Goal: Information Seeking & Learning: Learn about a topic

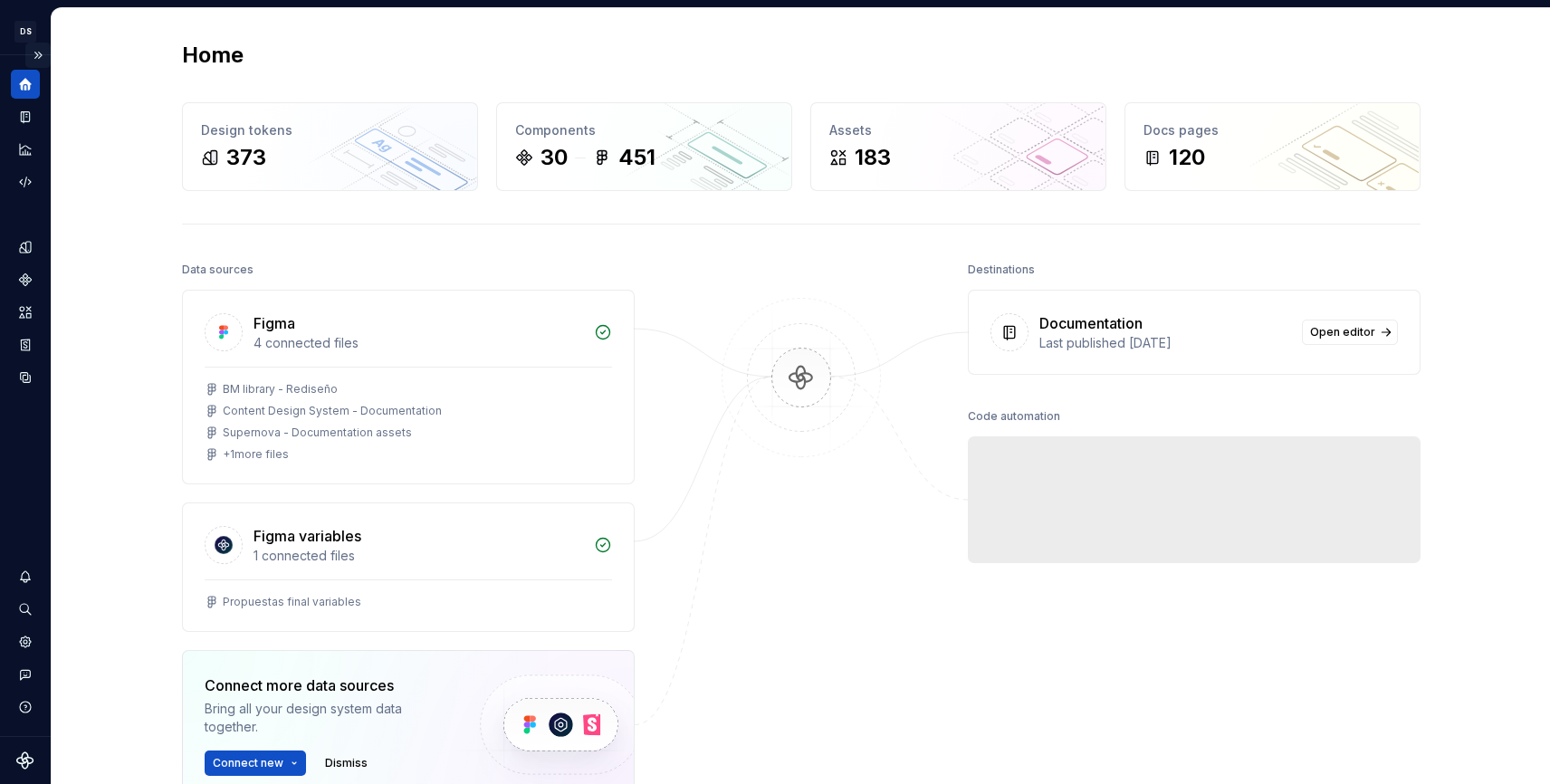
click at [33, 51] on button "Expand sidebar" at bounding box center [37, 54] width 25 height 25
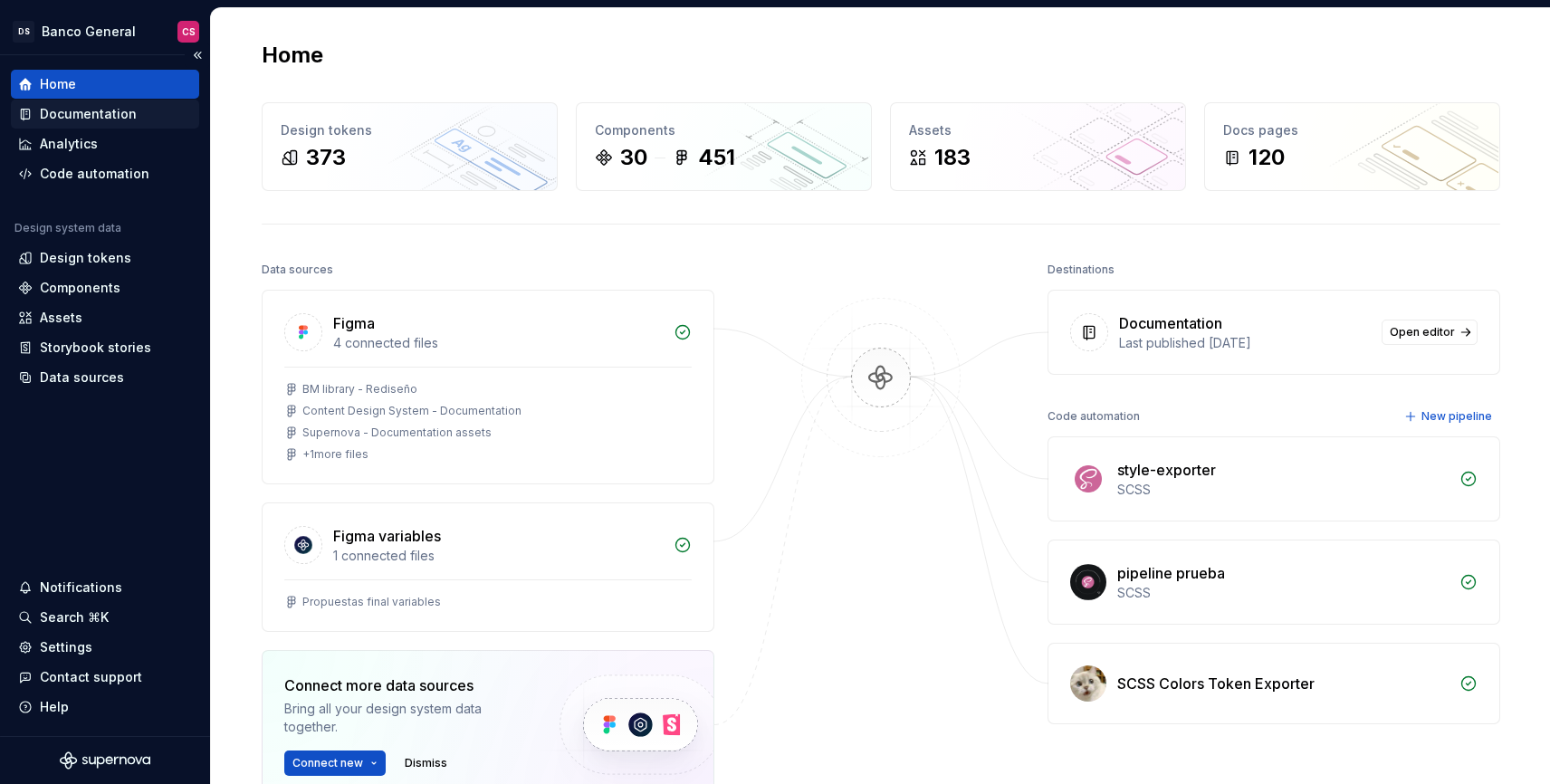
click at [148, 114] on div "Documentation" at bounding box center [105, 115] width 174 height 18
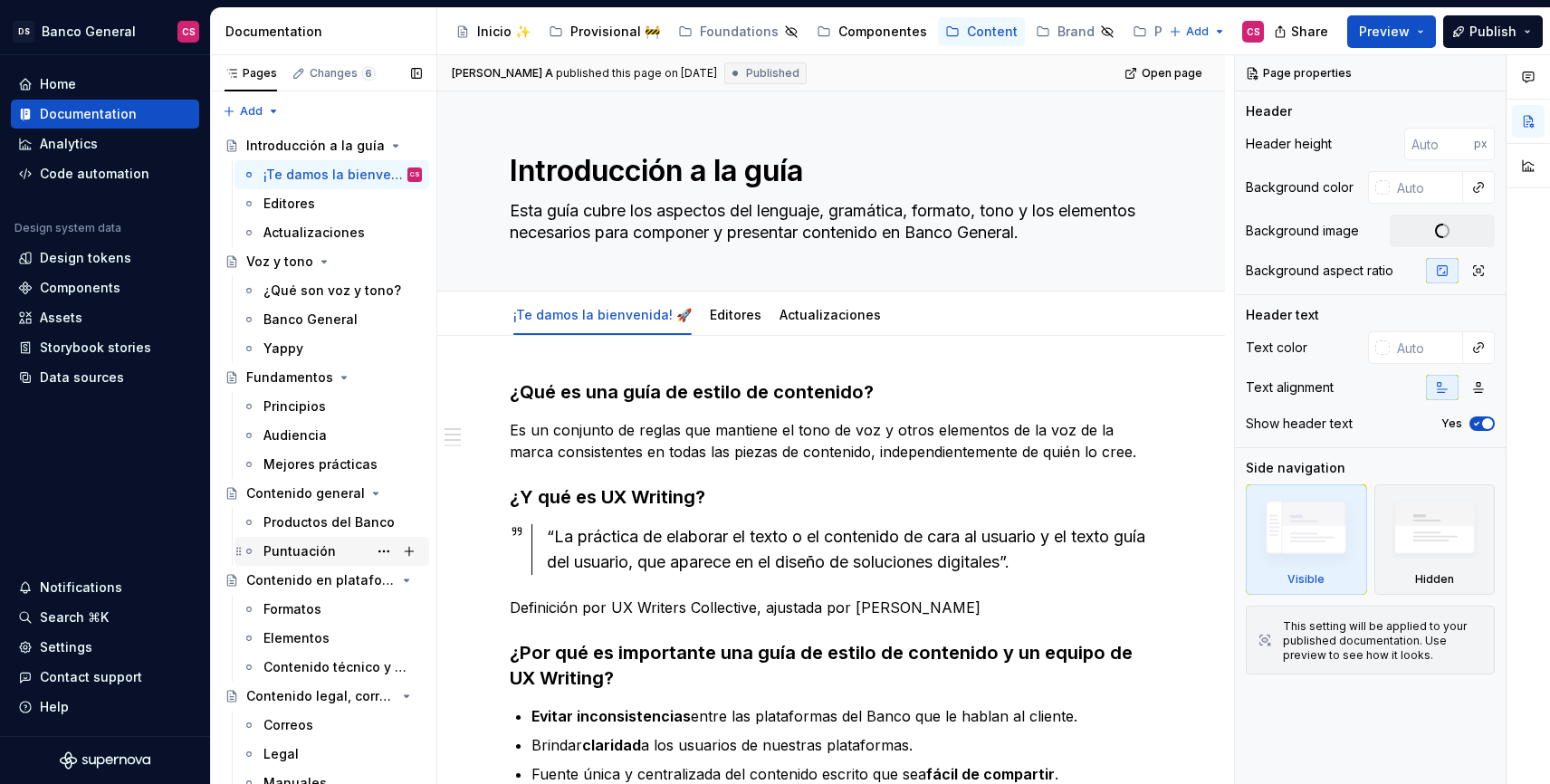
scroll to position [67, 0]
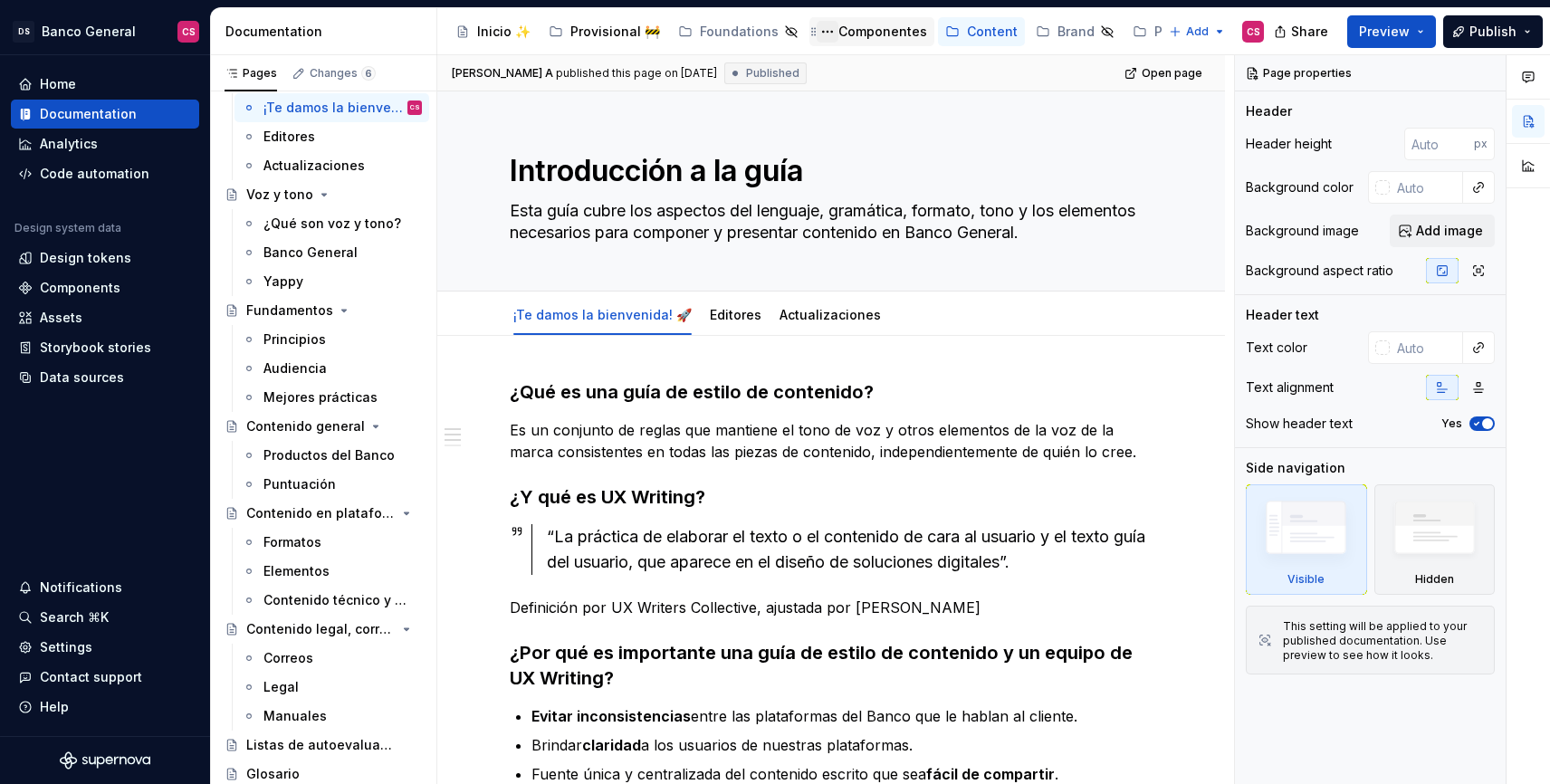
click at [817, 39] on button "Page tree" at bounding box center [828, 32] width 22 height 22
click at [844, 39] on html "DS Banco General CS Home Documentation Analytics Code automation Design system …" at bounding box center [775, 392] width 1550 height 784
click at [844, 39] on div "Componentes" at bounding box center [883, 32] width 89 height 18
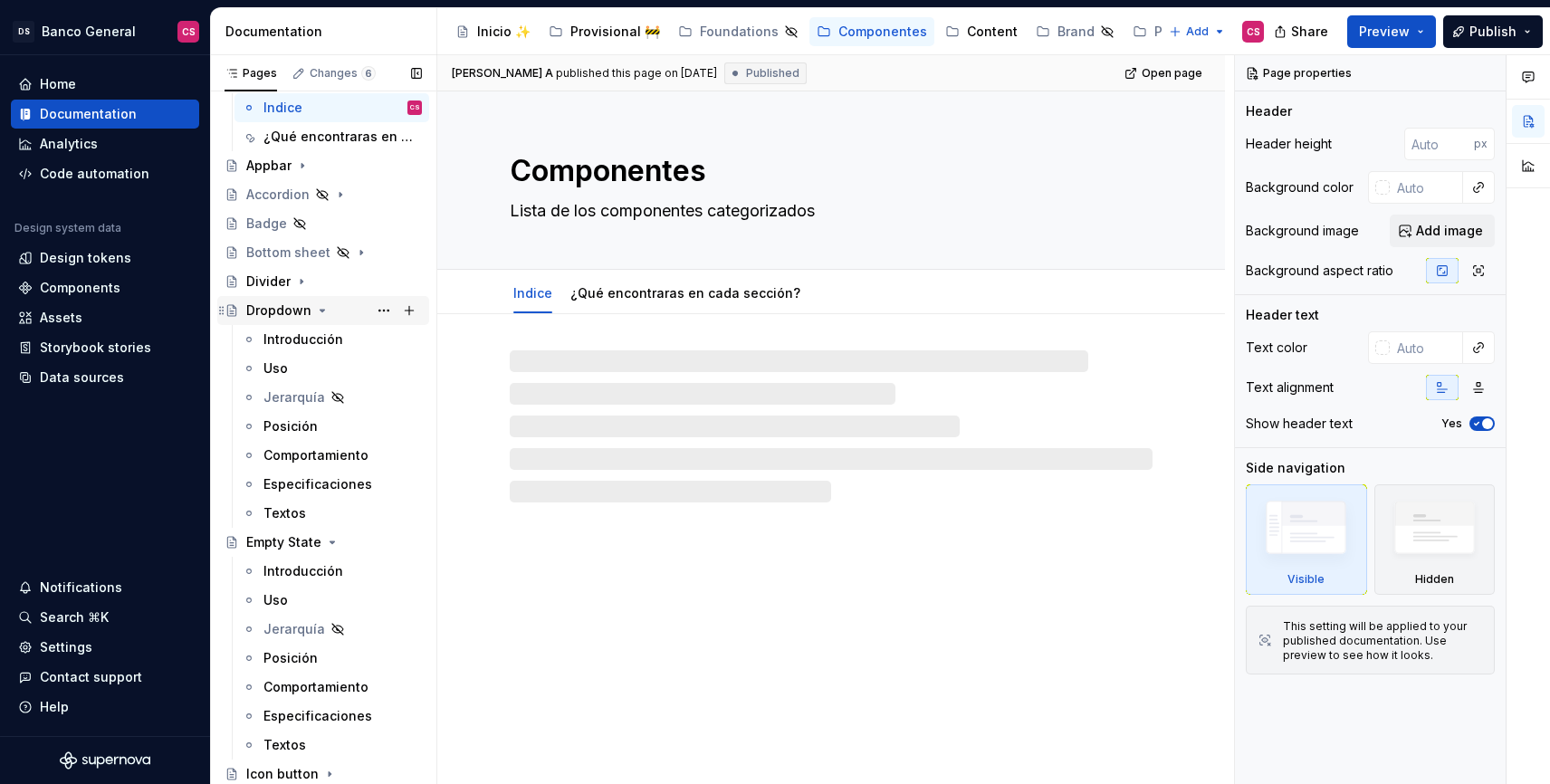
click at [321, 311] on icon "Page tree" at bounding box center [322, 310] width 5 height 2
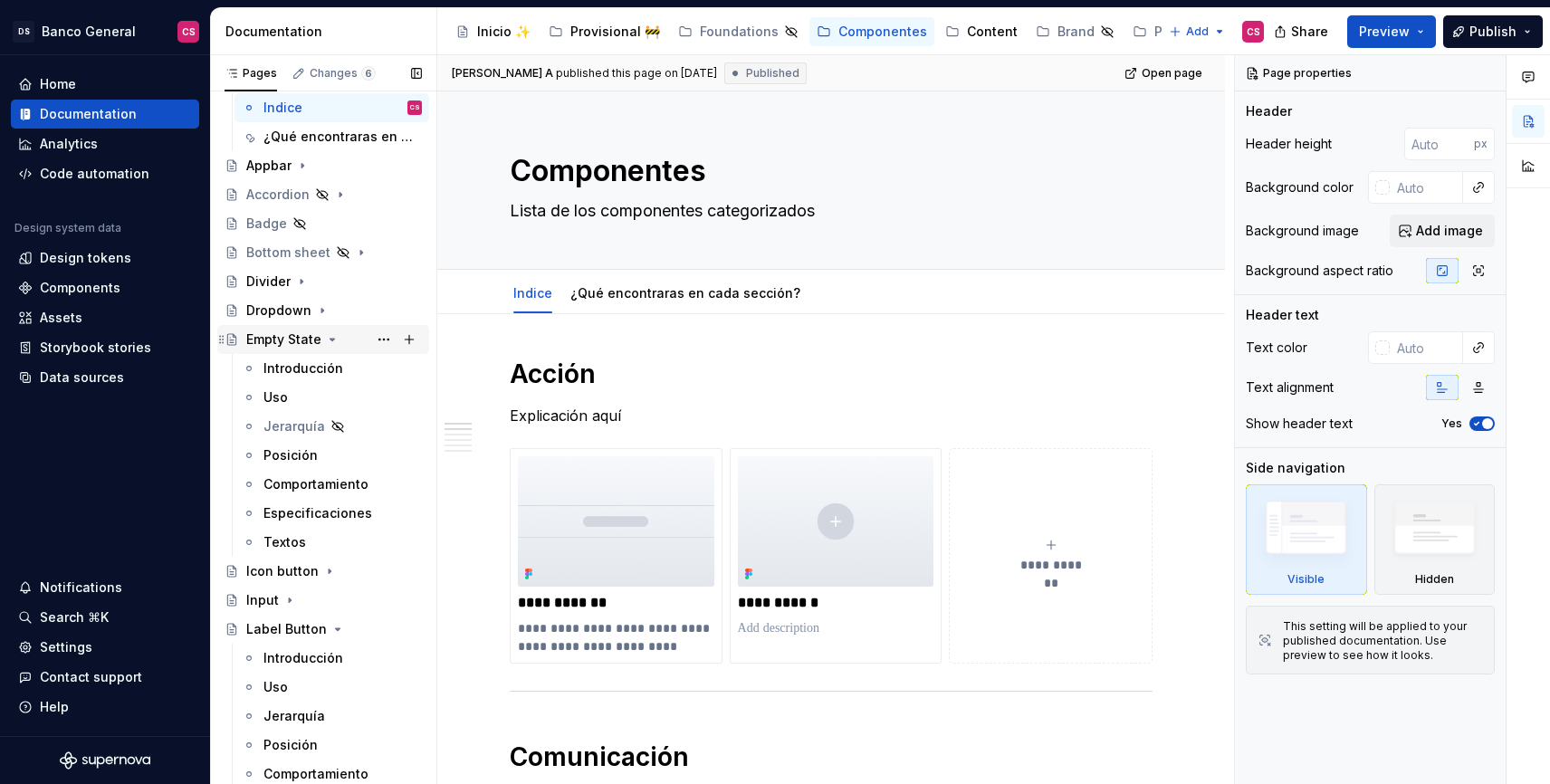
click at [328, 337] on icon "Page tree" at bounding box center [333, 340] width 15 height 15
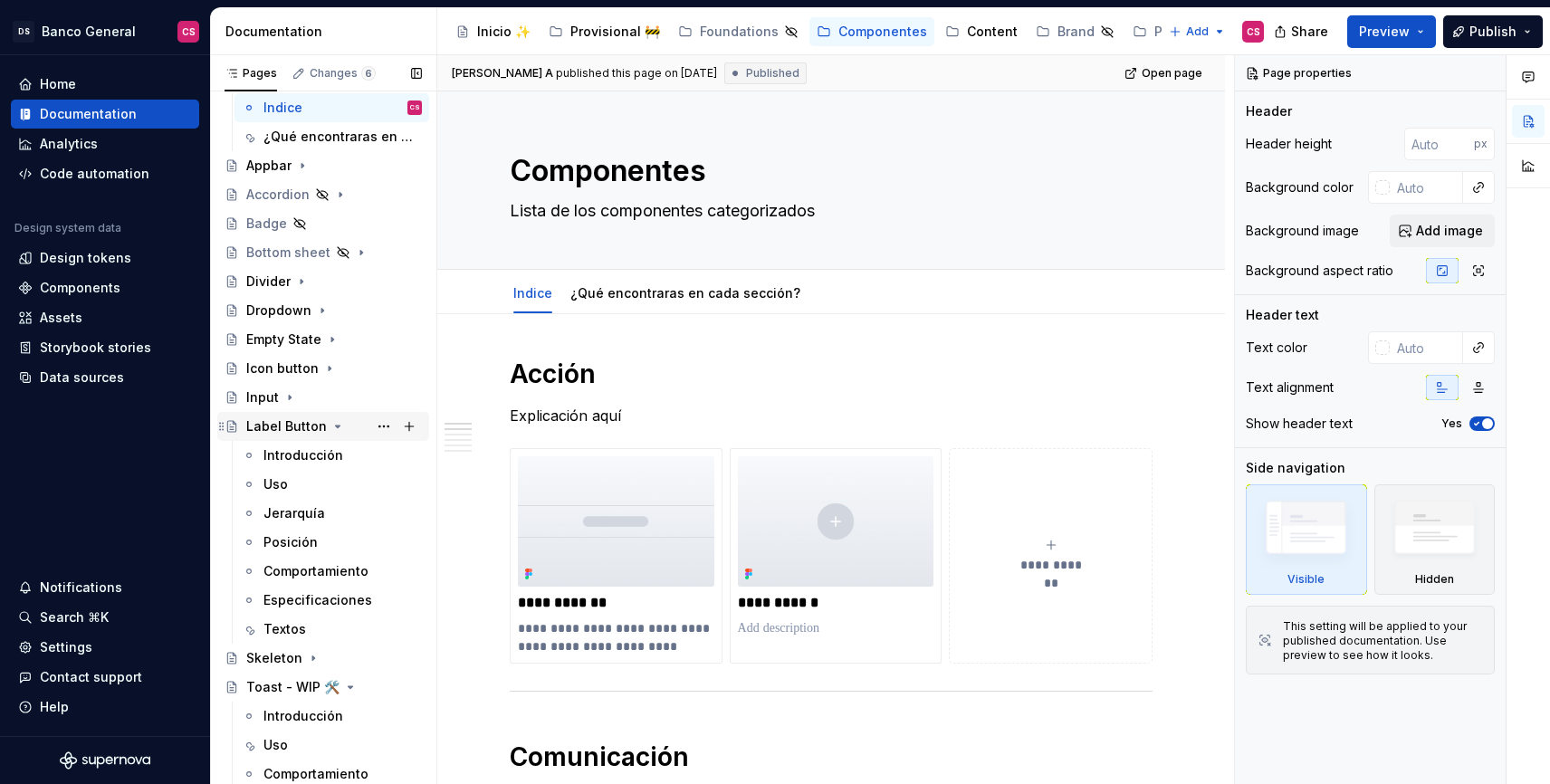
click at [331, 428] on icon "Page tree" at bounding box center [338, 427] width 15 height 15
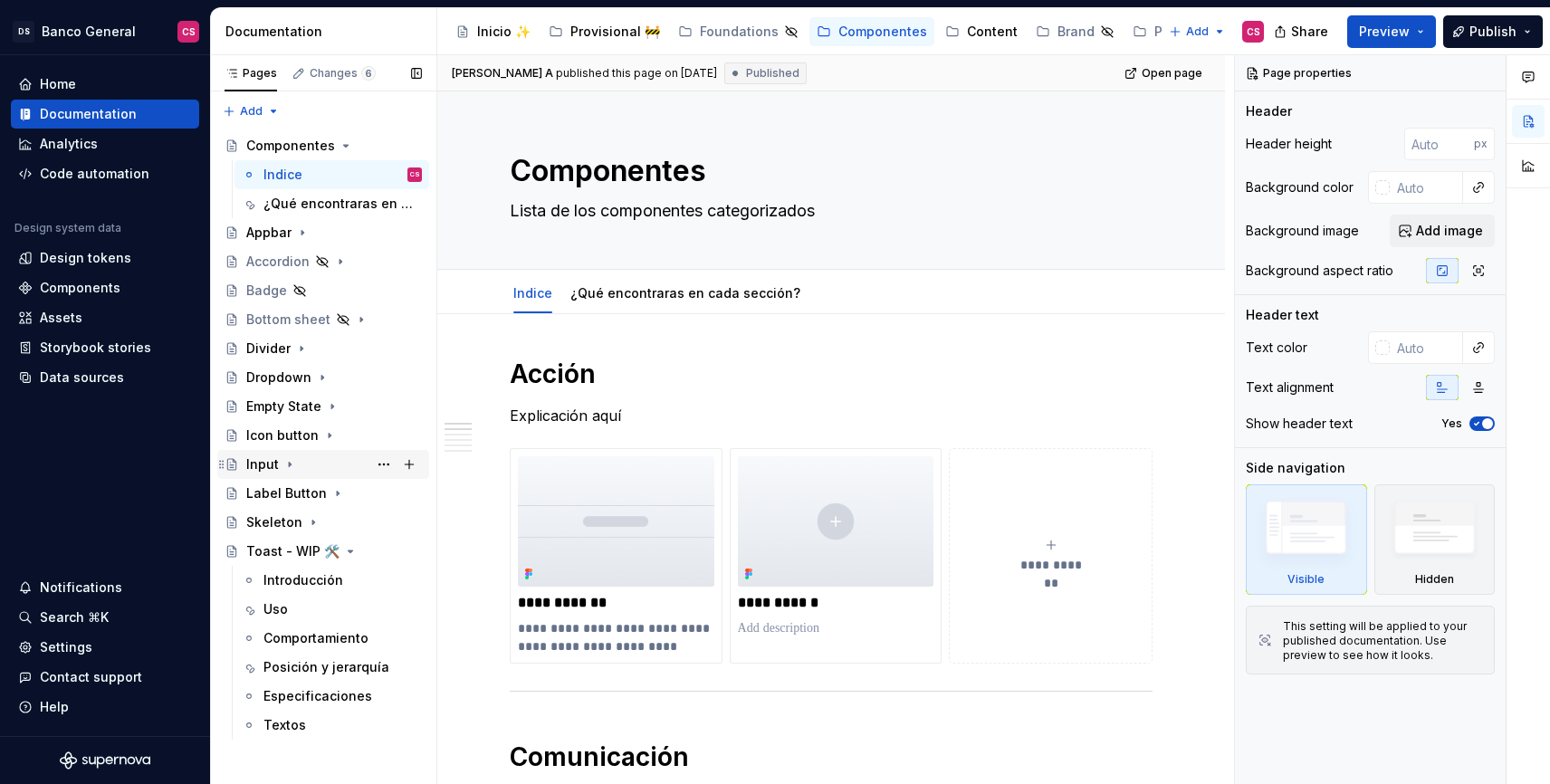
click at [290, 468] on icon "Page tree" at bounding box center [290, 464] width 15 height 15
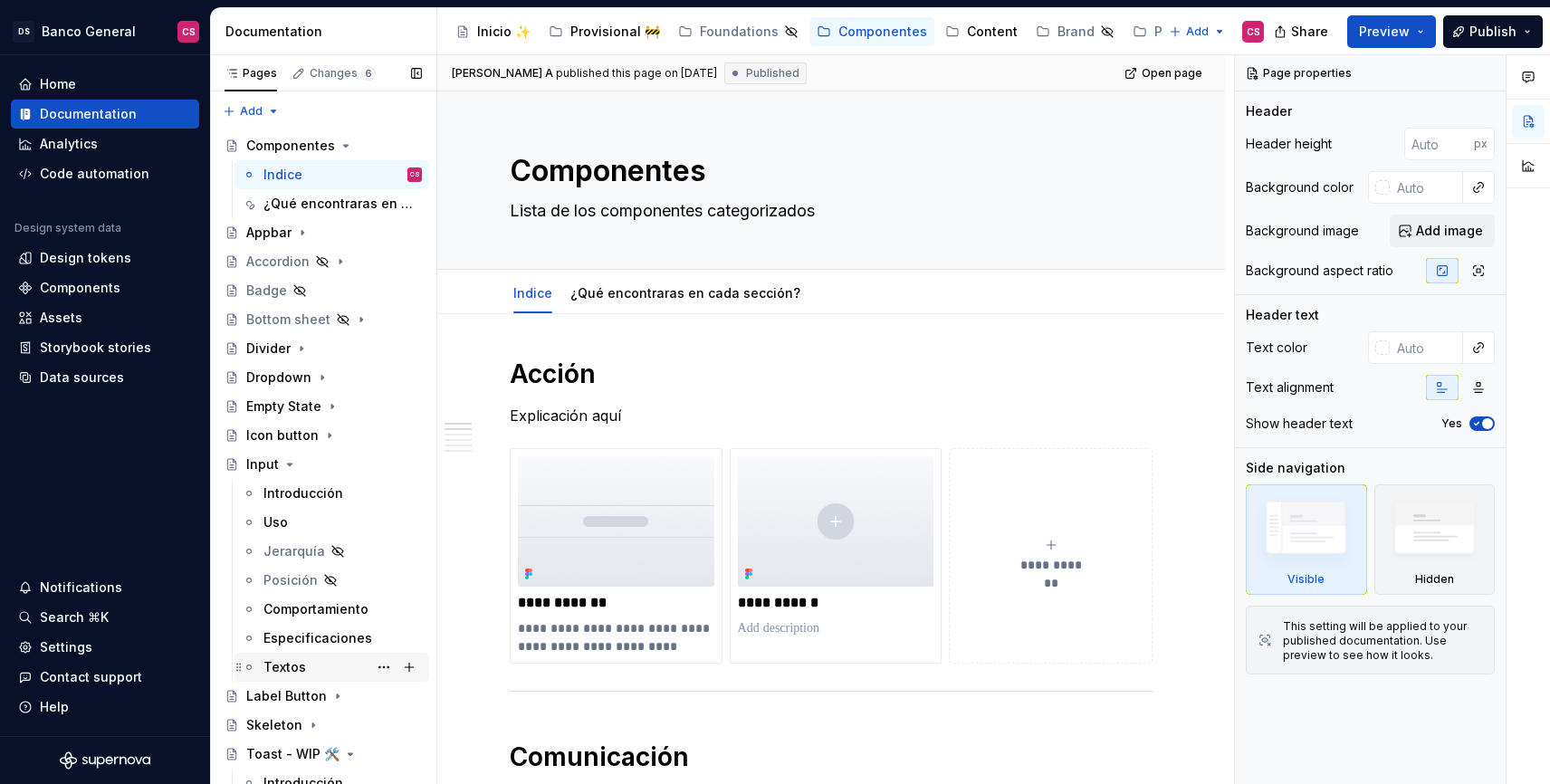
click at [297, 657] on div "Textos" at bounding box center [343, 667] width 159 height 25
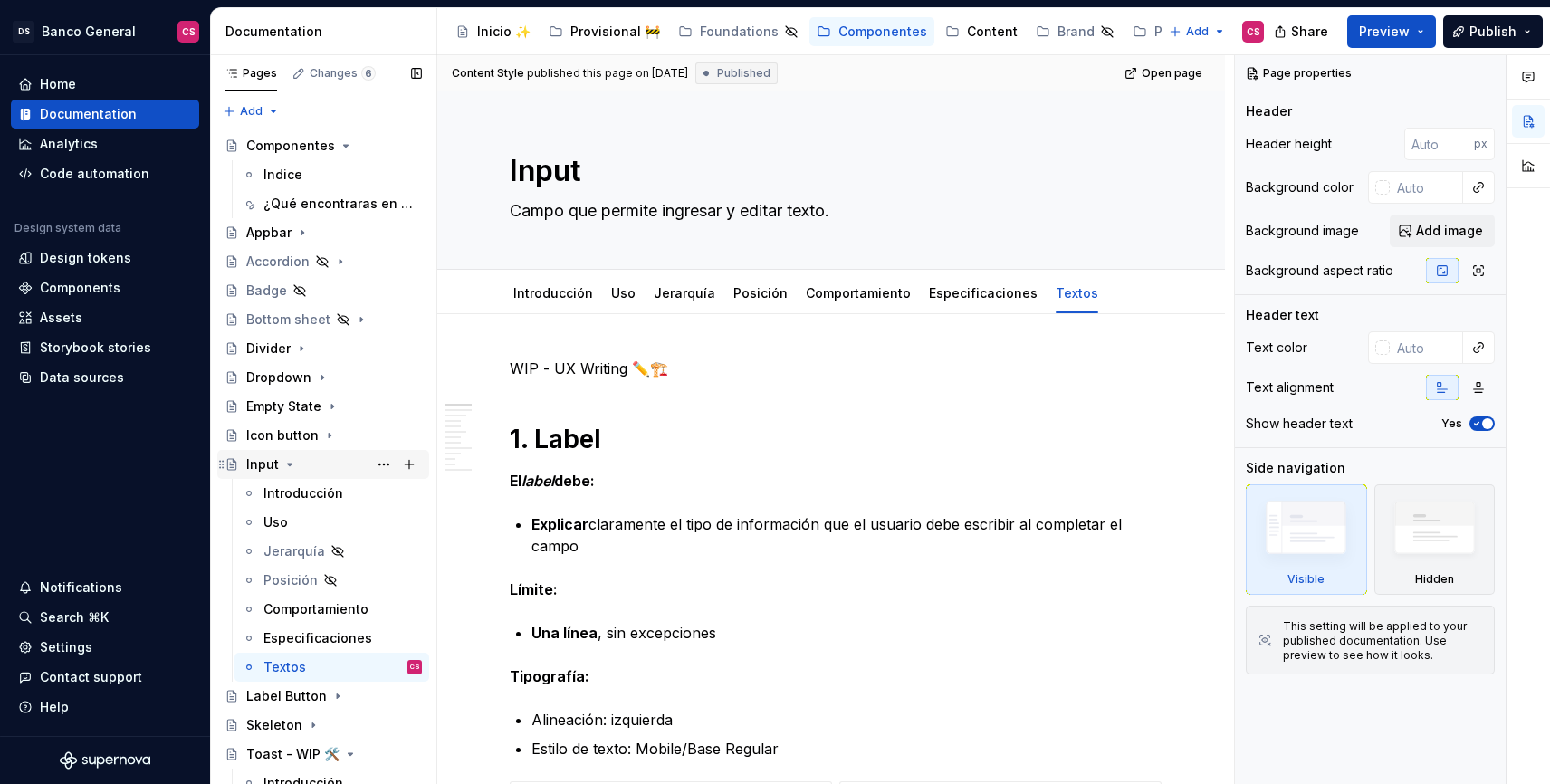
click at [289, 464] on icon "Page tree" at bounding box center [290, 464] width 5 height 2
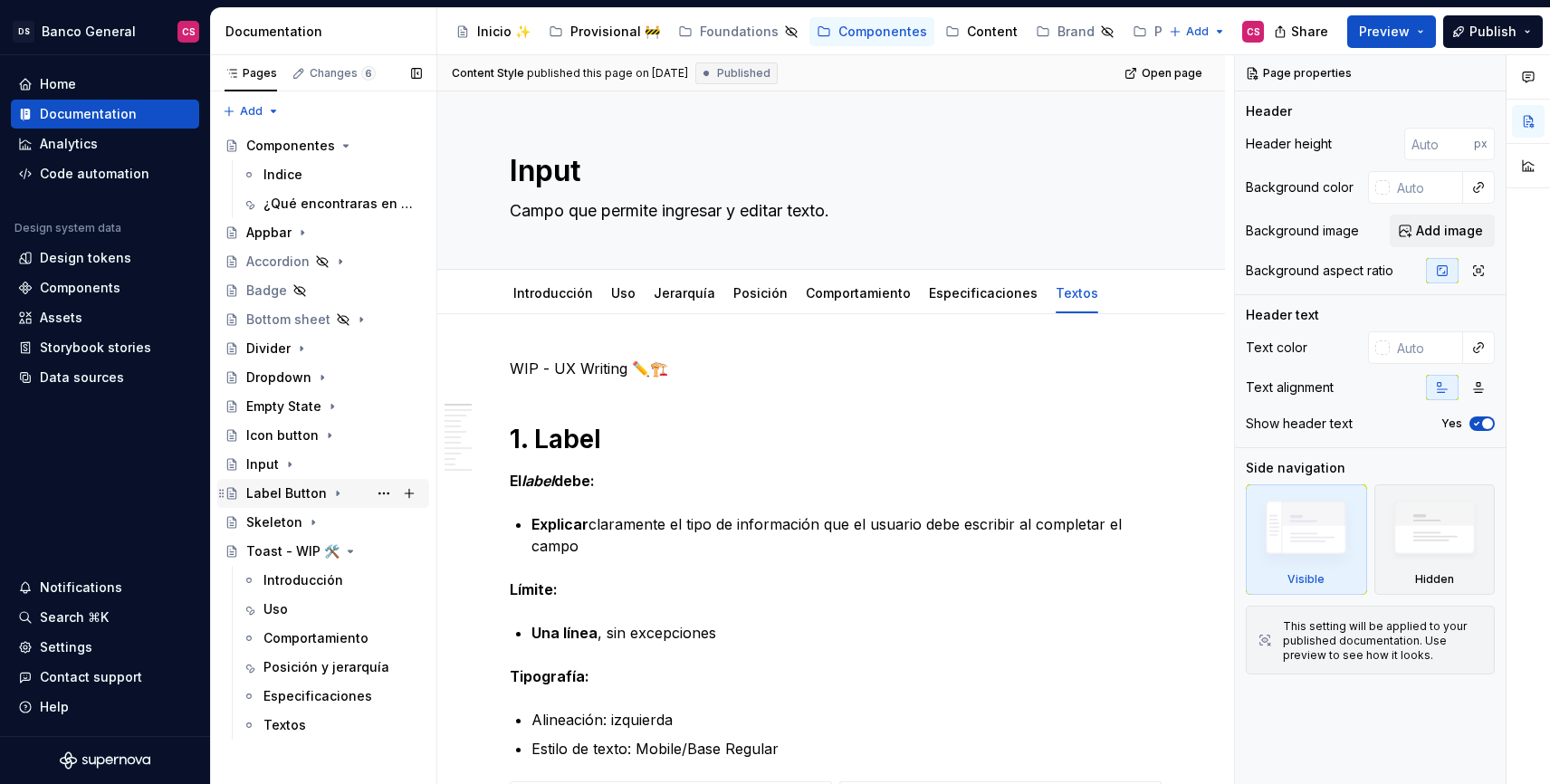
click at [302, 492] on div "Label Button" at bounding box center [286, 493] width 80 height 18
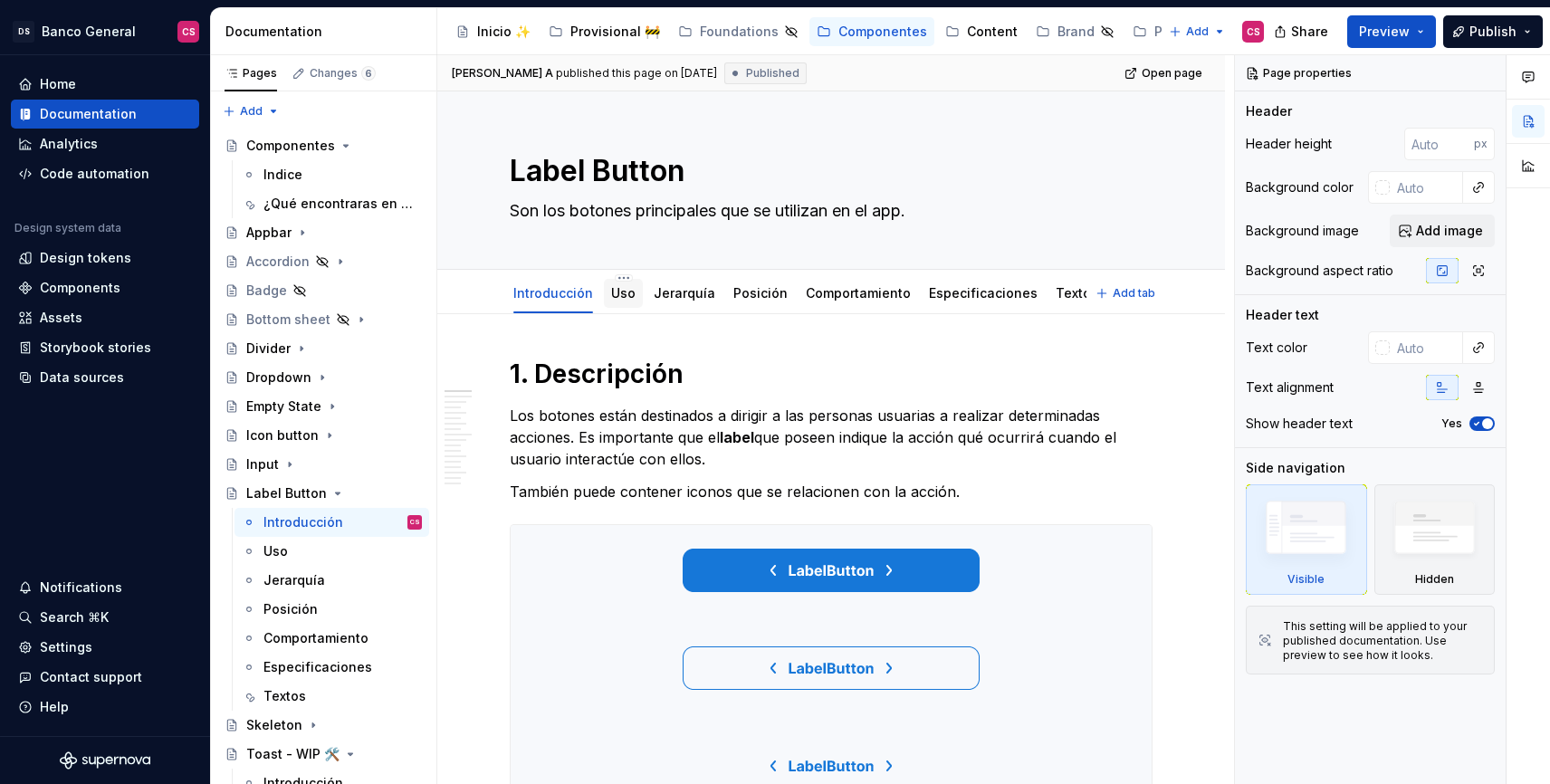
click at [624, 293] on link "Uso" at bounding box center [624, 293] width 24 height 16
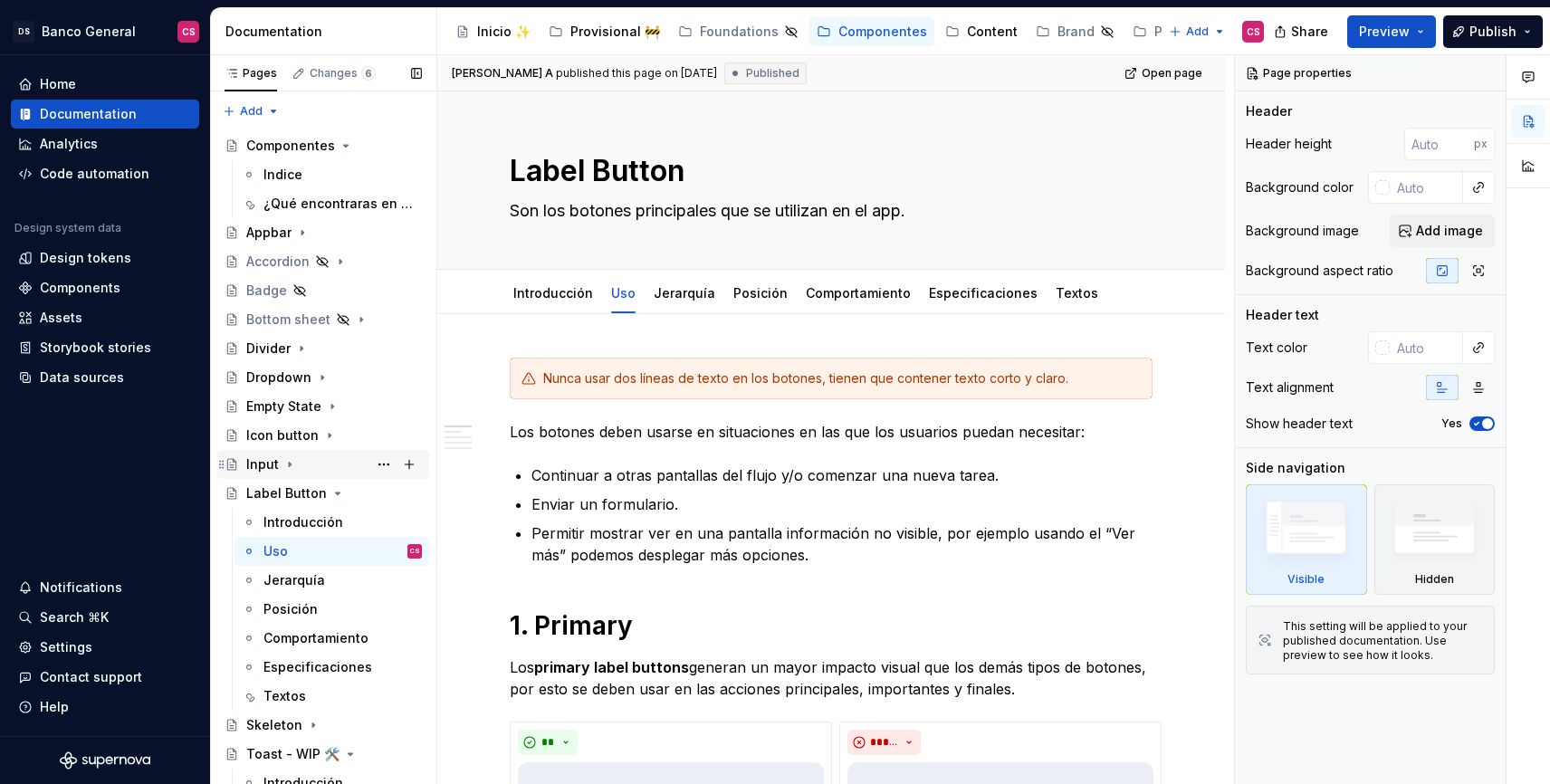
click at [294, 466] on icon "Page tree" at bounding box center [290, 464] width 15 height 15
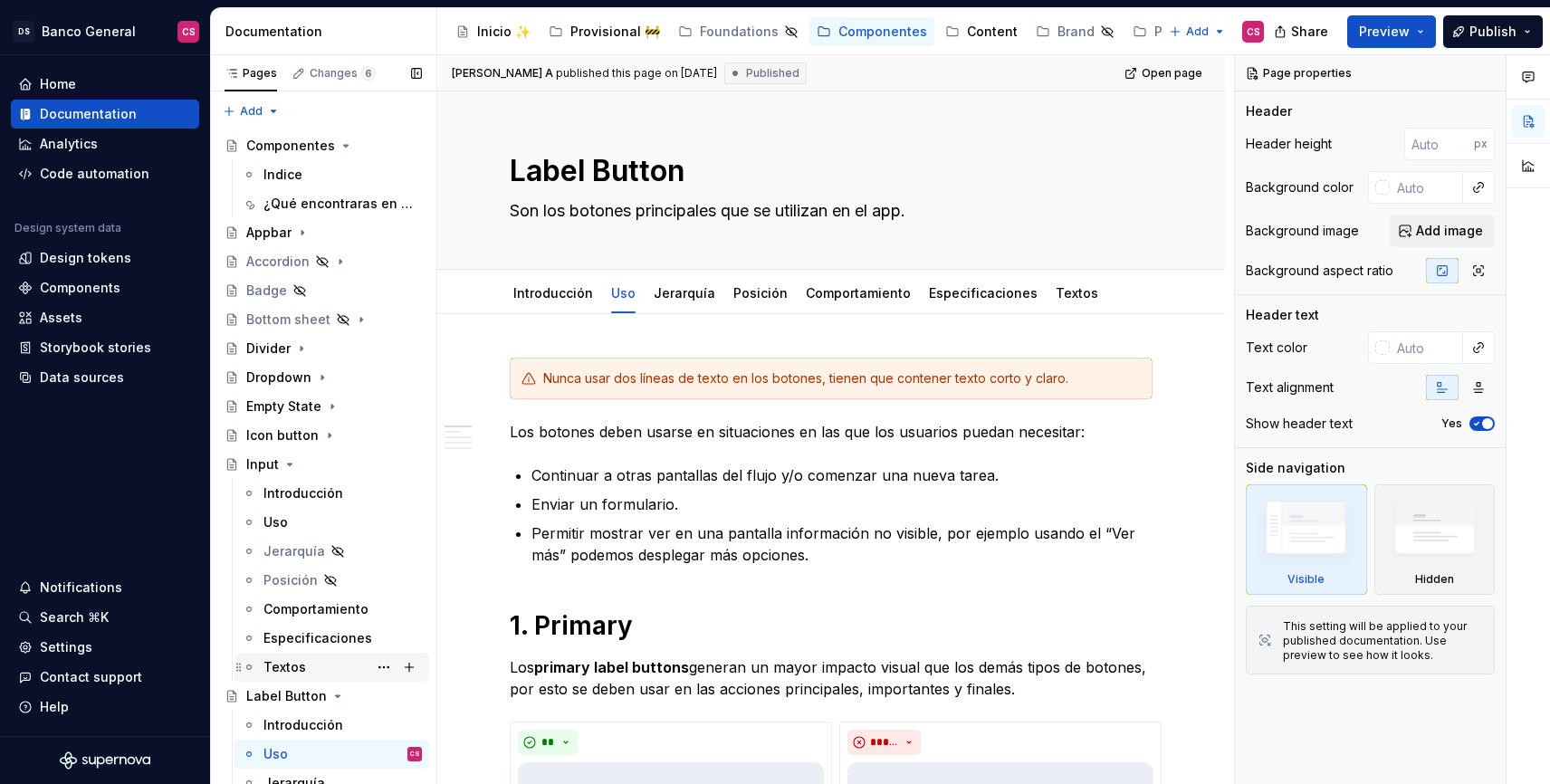
click at [285, 664] on div "Textos" at bounding box center [285, 668] width 42 height 18
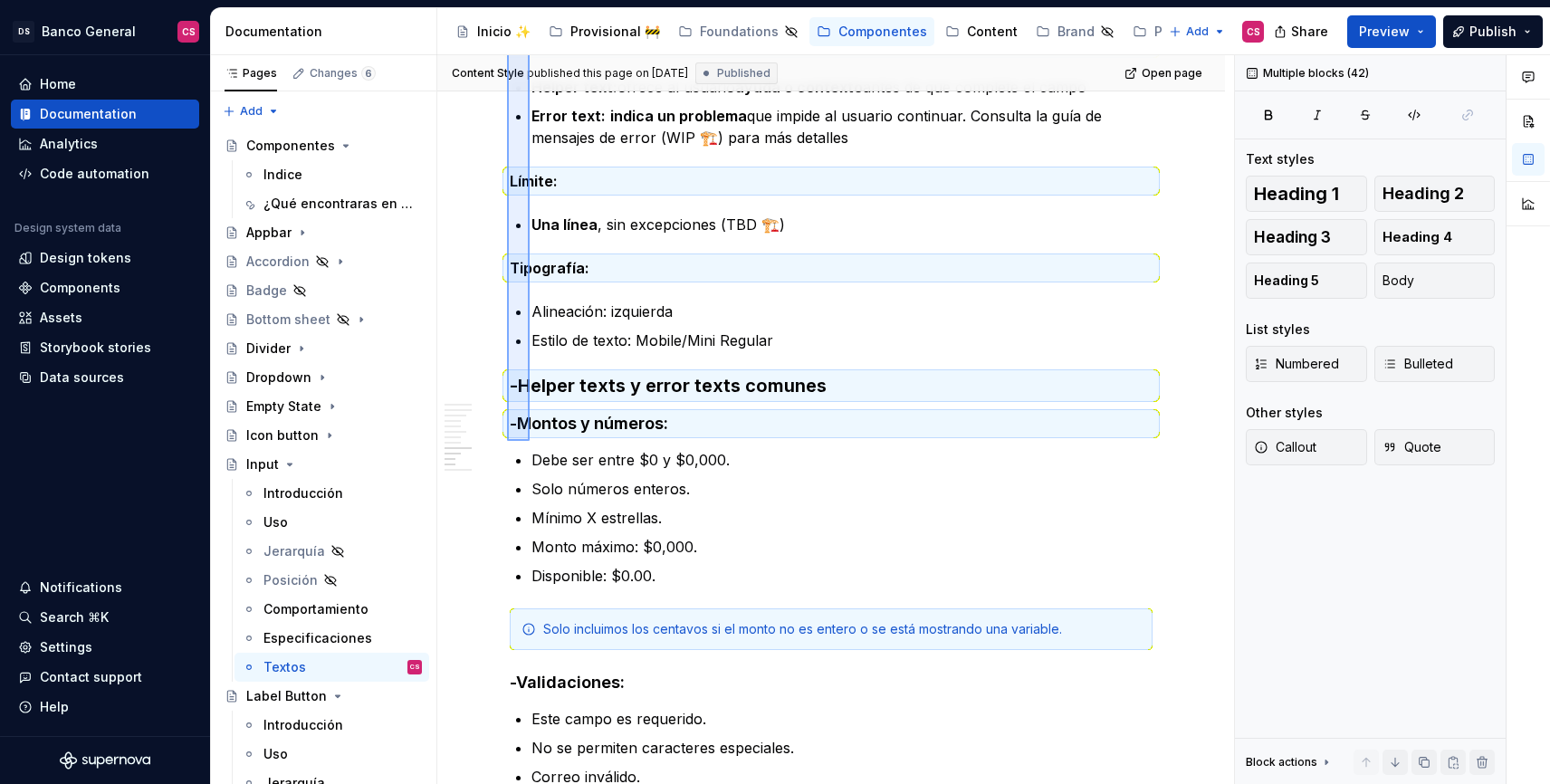
scroll to position [3974, 0]
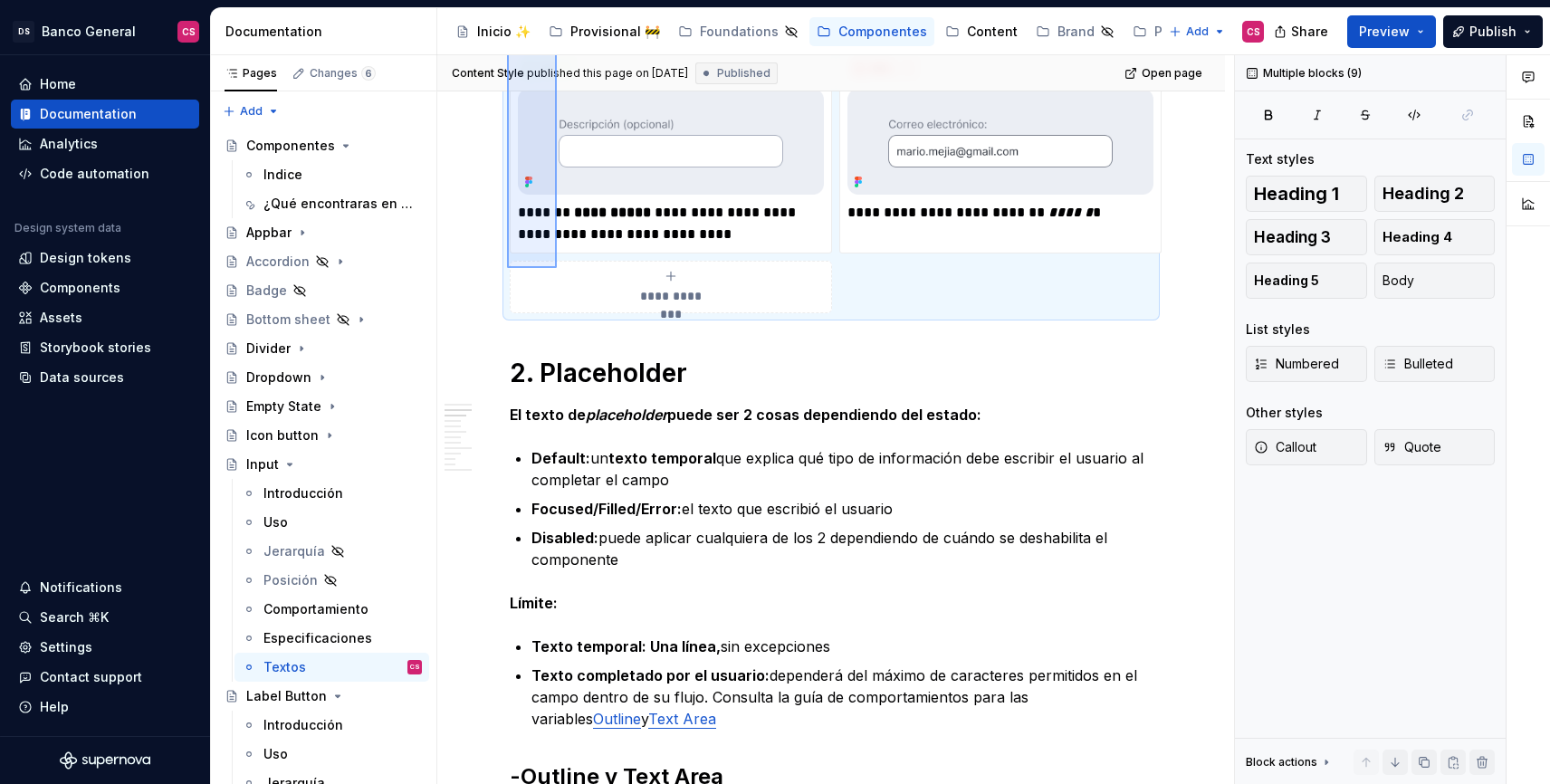
drag, startPoint x: 507, startPoint y: 362, endPoint x: 557, endPoint y: 268, distance: 106.5
click at [557, 268] on div "**********" at bounding box center [835, 420] width 797 height 730
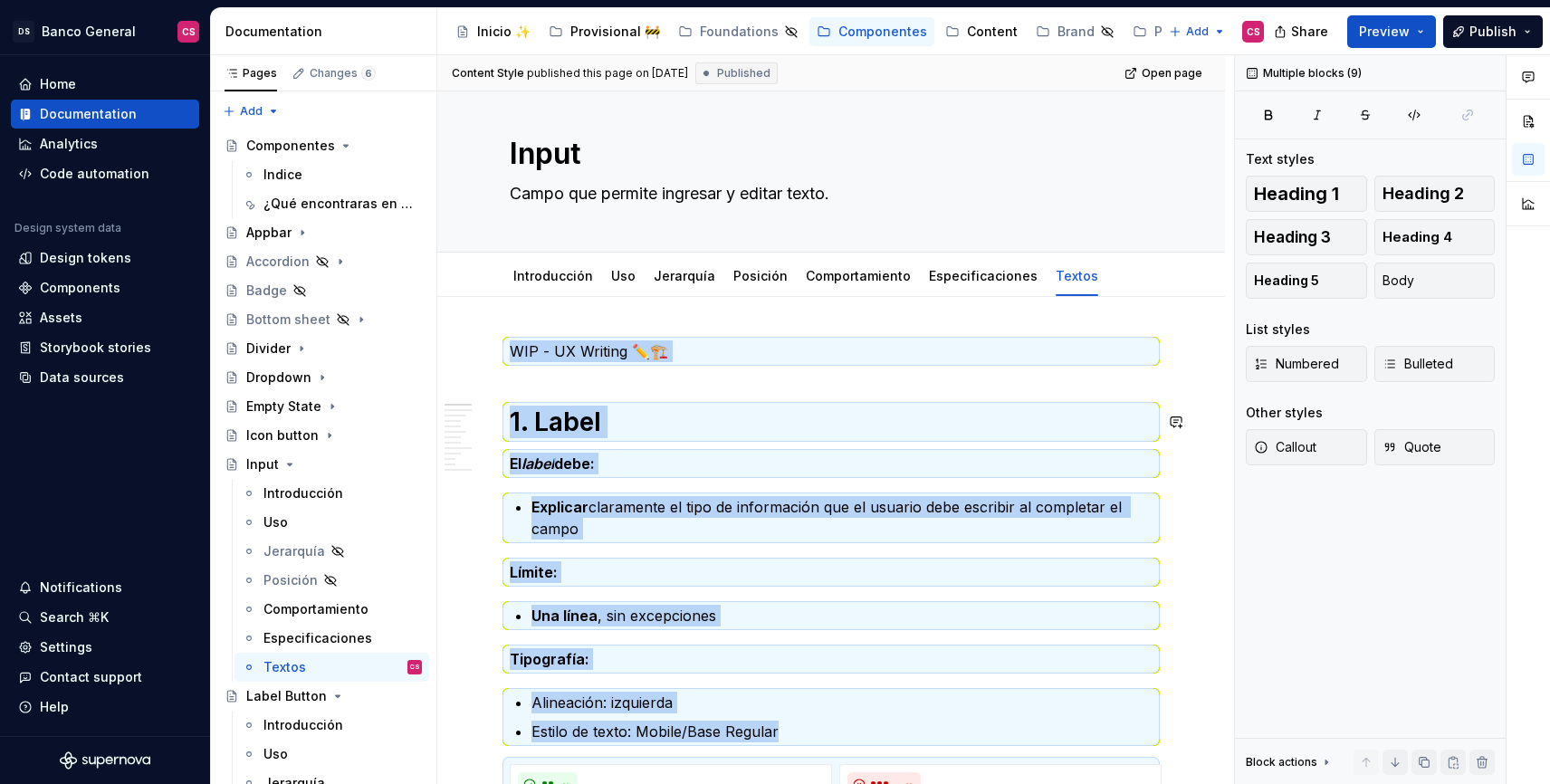
scroll to position [0, 0]
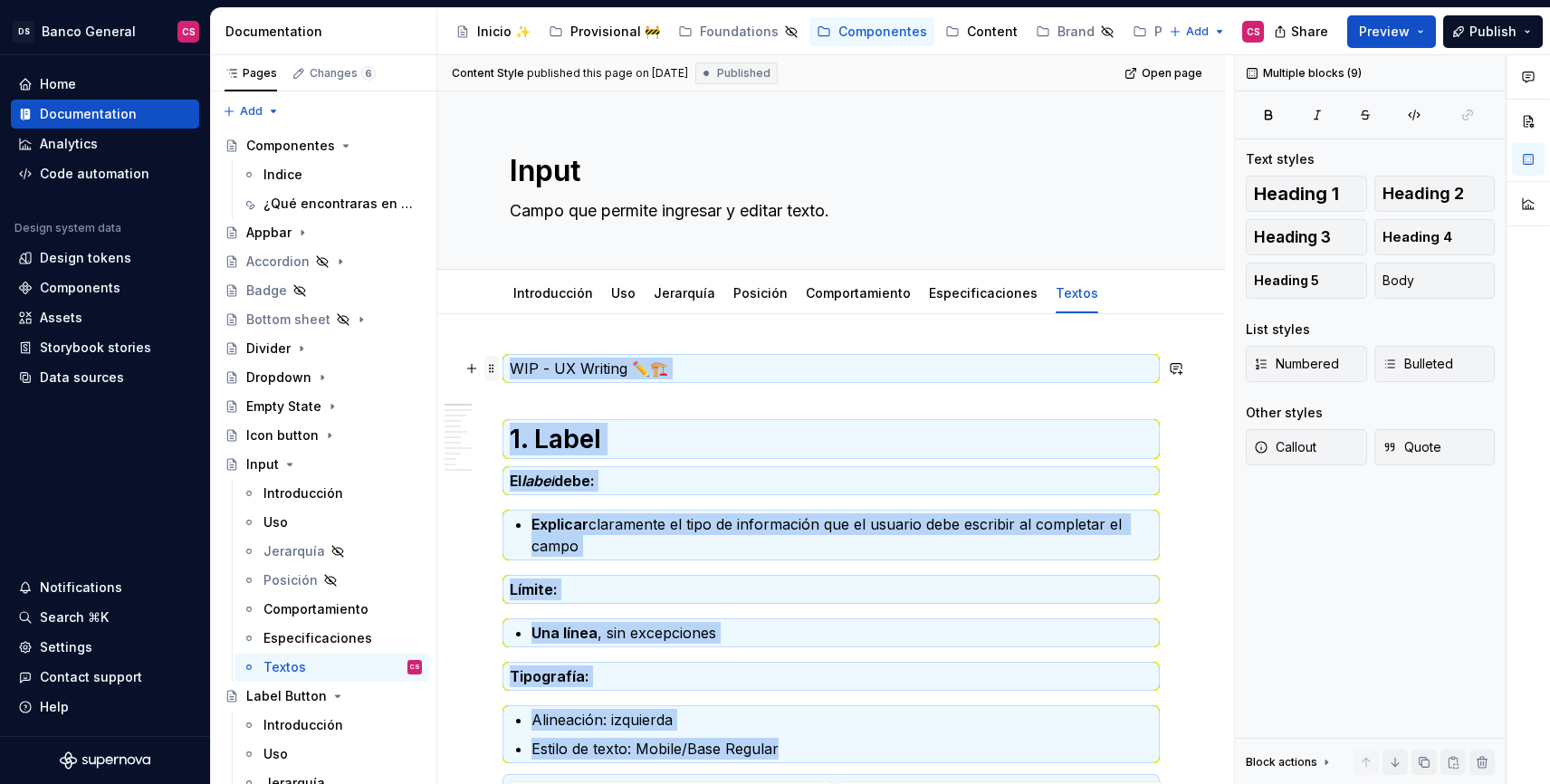
click at [487, 357] on span at bounding box center [491, 368] width 15 height 25
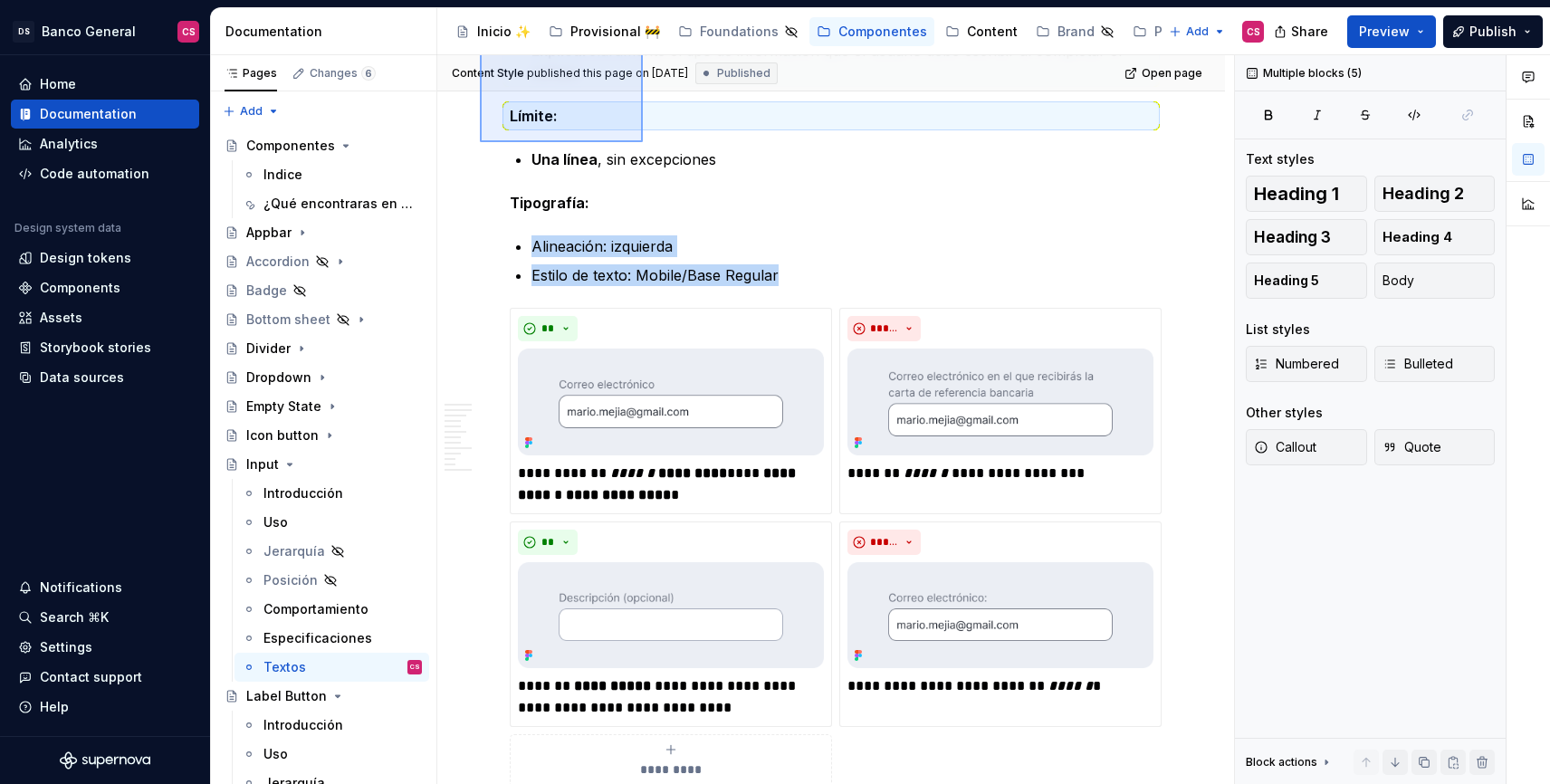
scroll to position [447, 0]
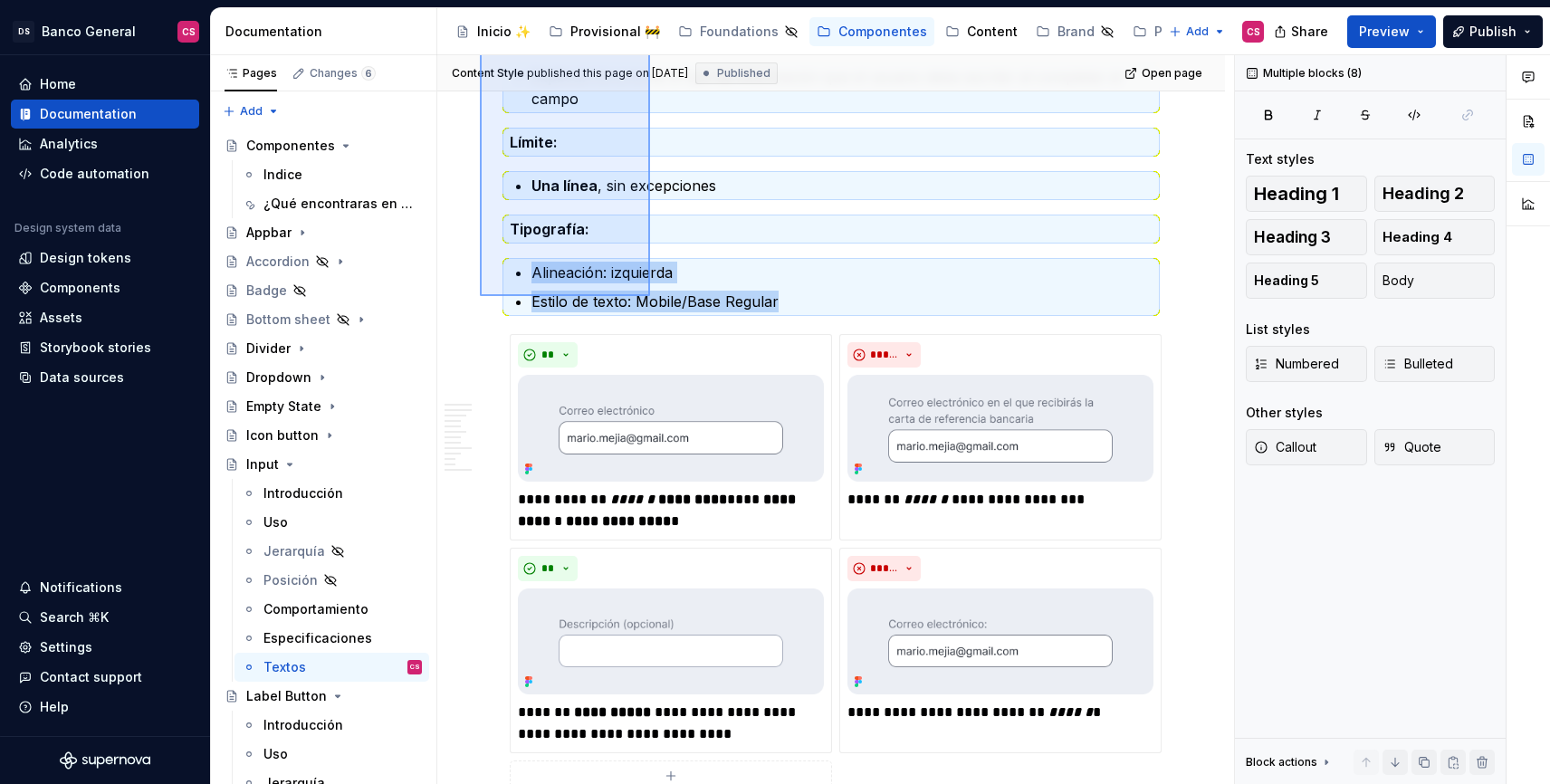
drag, startPoint x: 479, startPoint y: 341, endPoint x: 650, endPoint y: 296, distance: 176.8
click at [650, 296] on div "**********" at bounding box center [835, 420] width 797 height 730
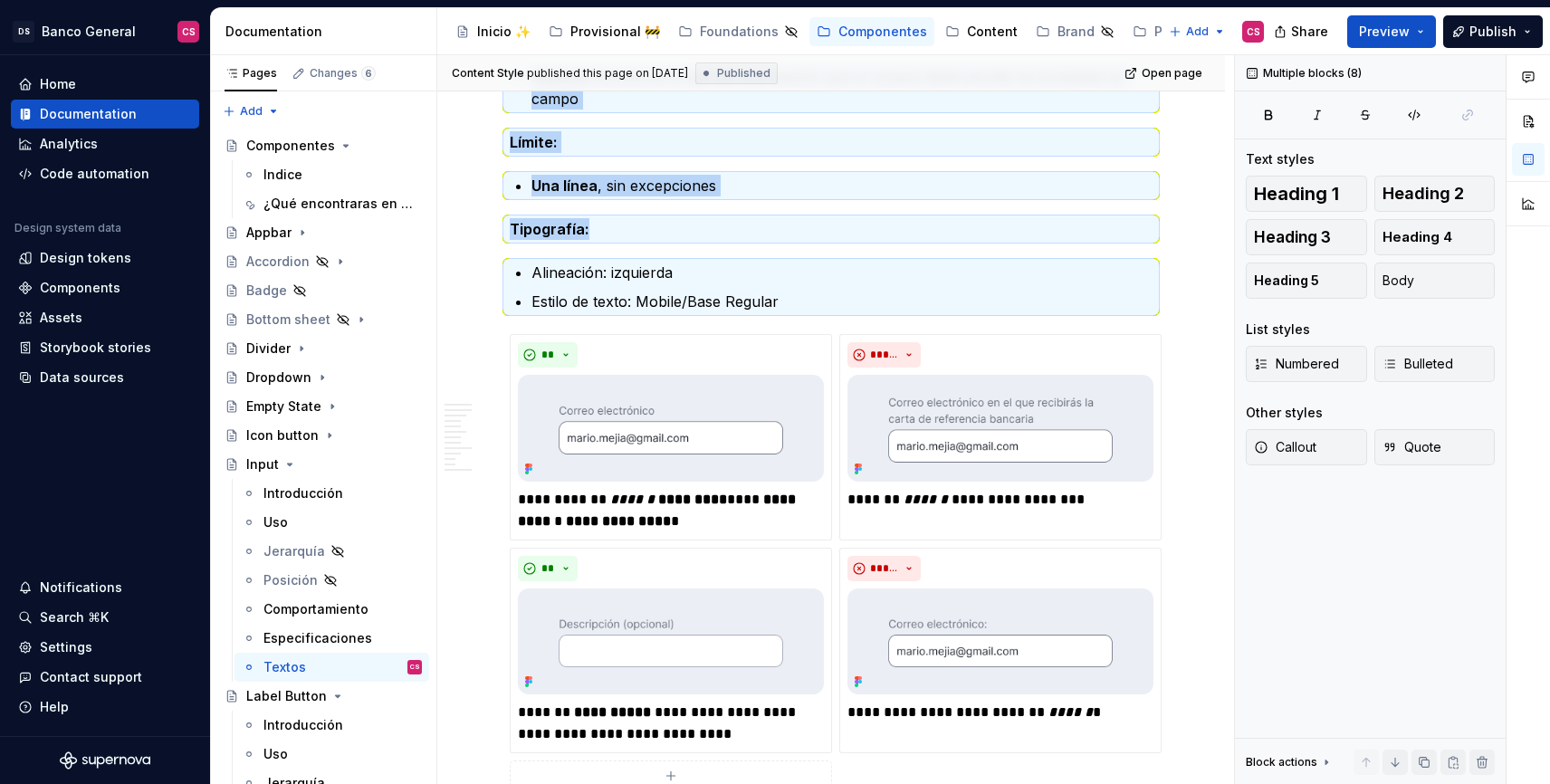
copy div "WIP - UX Writing ✏️🏗️ 1. Label El label debe: Explicar claramente el tipo de in…"
click at [303, 699] on div "Label Button" at bounding box center [286, 696] width 80 height 18
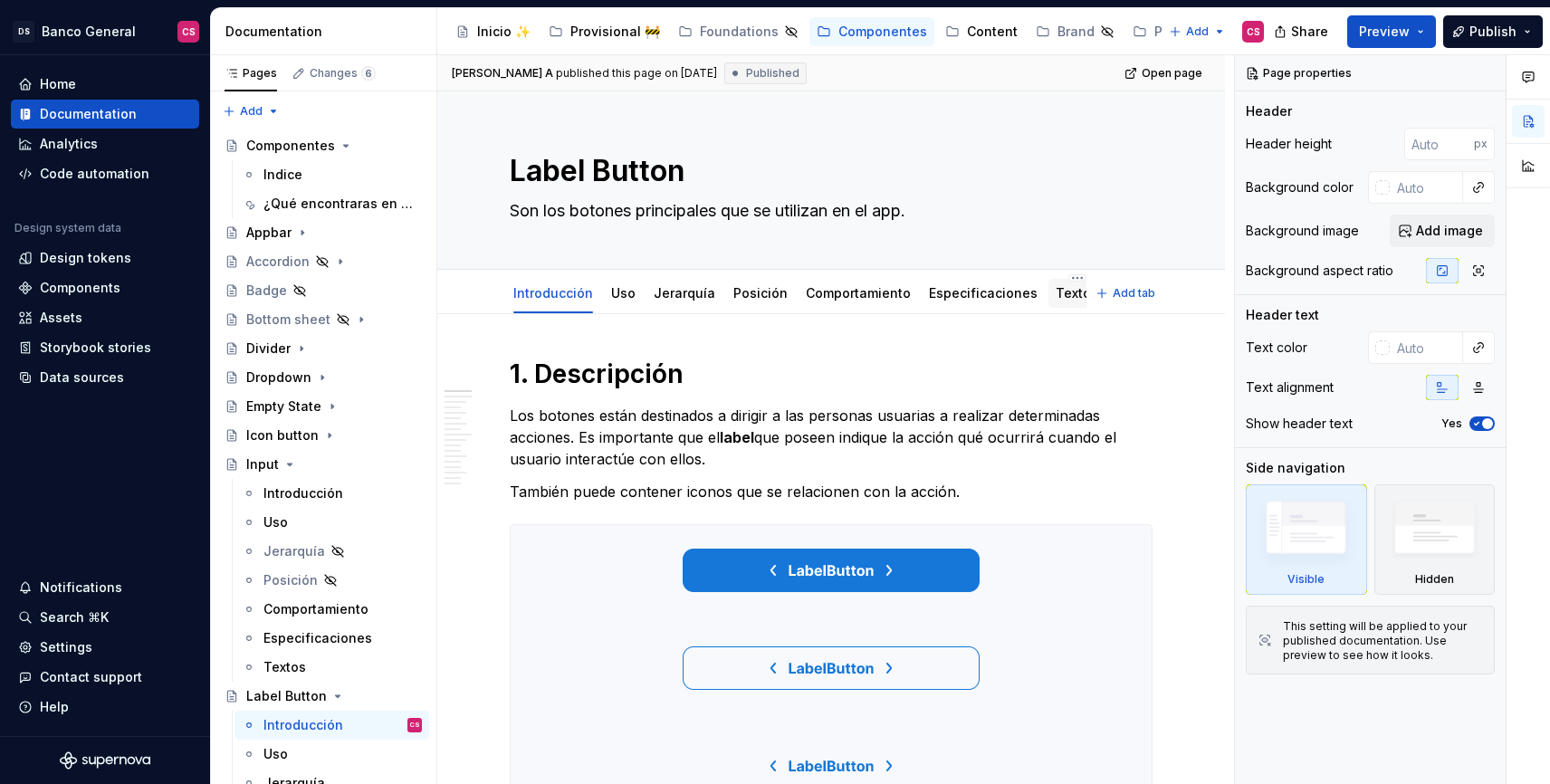
click at [1069, 296] on link "Textos" at bounding box center [1077, 293] width 42 height 16
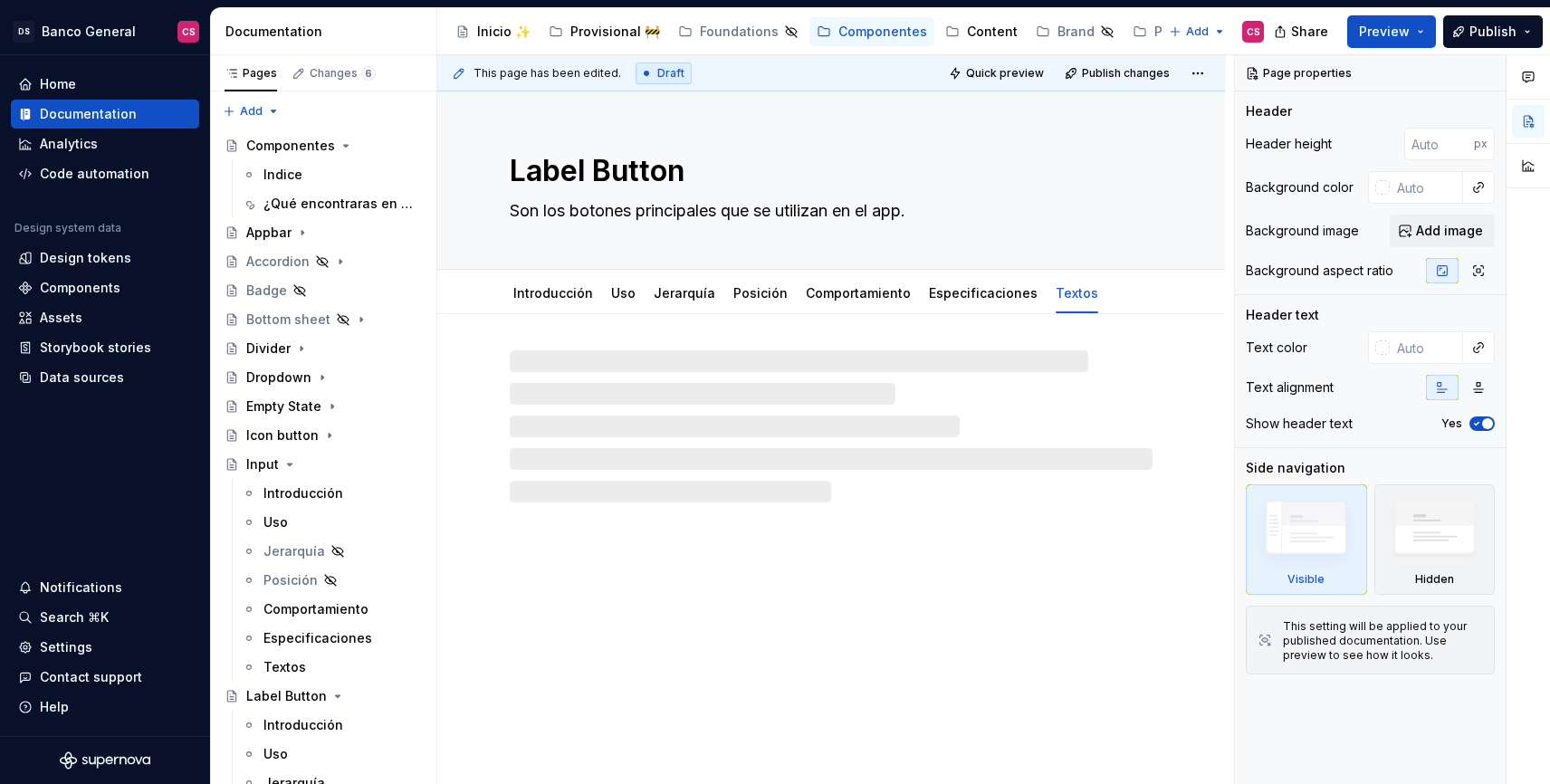
type textarea "*"
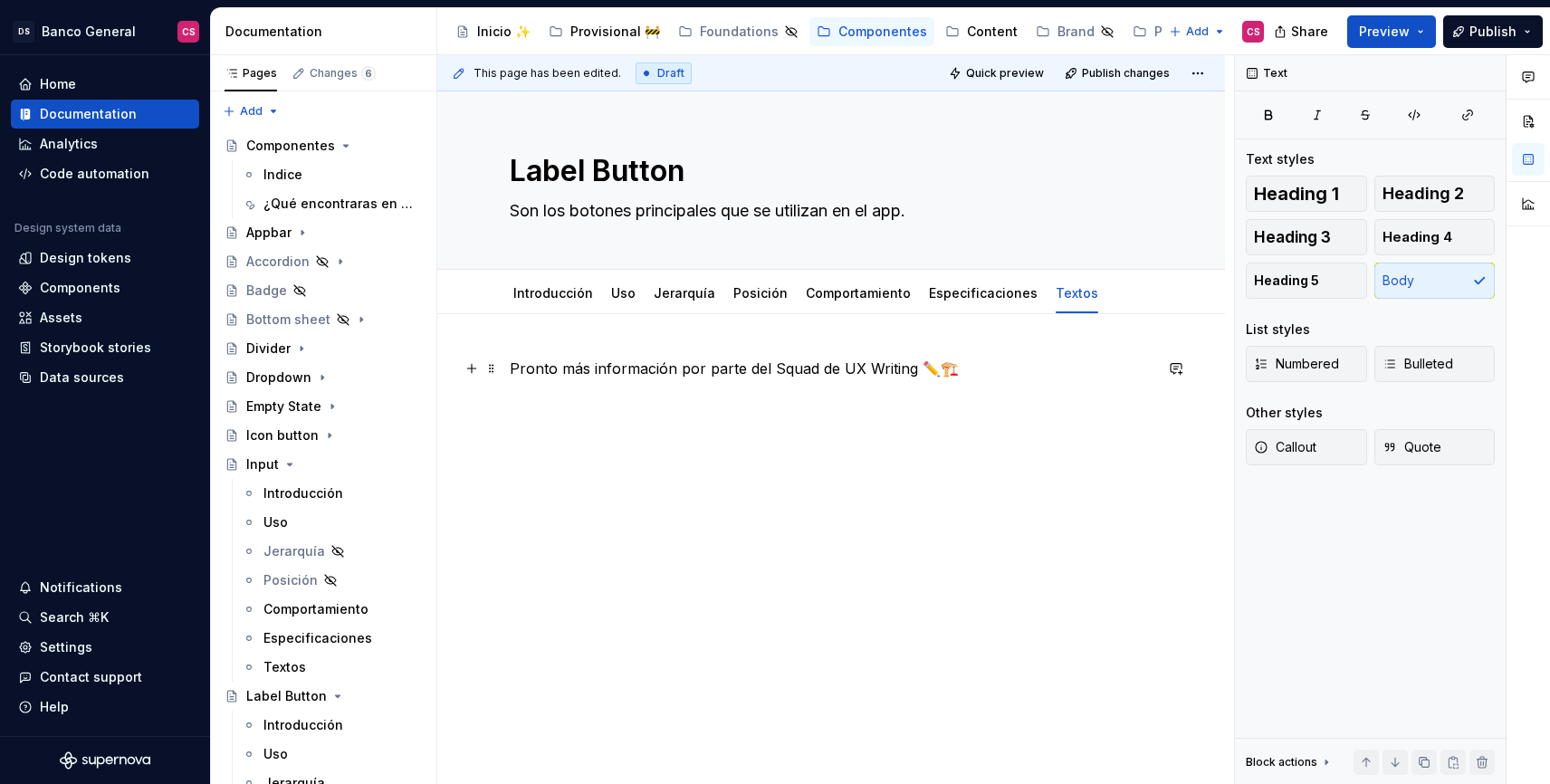
click at [515, 371] on p "Pronto más información por parte del Squad de UX Writing ✏️🏗️" at bounding box center [831, 368] width 643 height 22
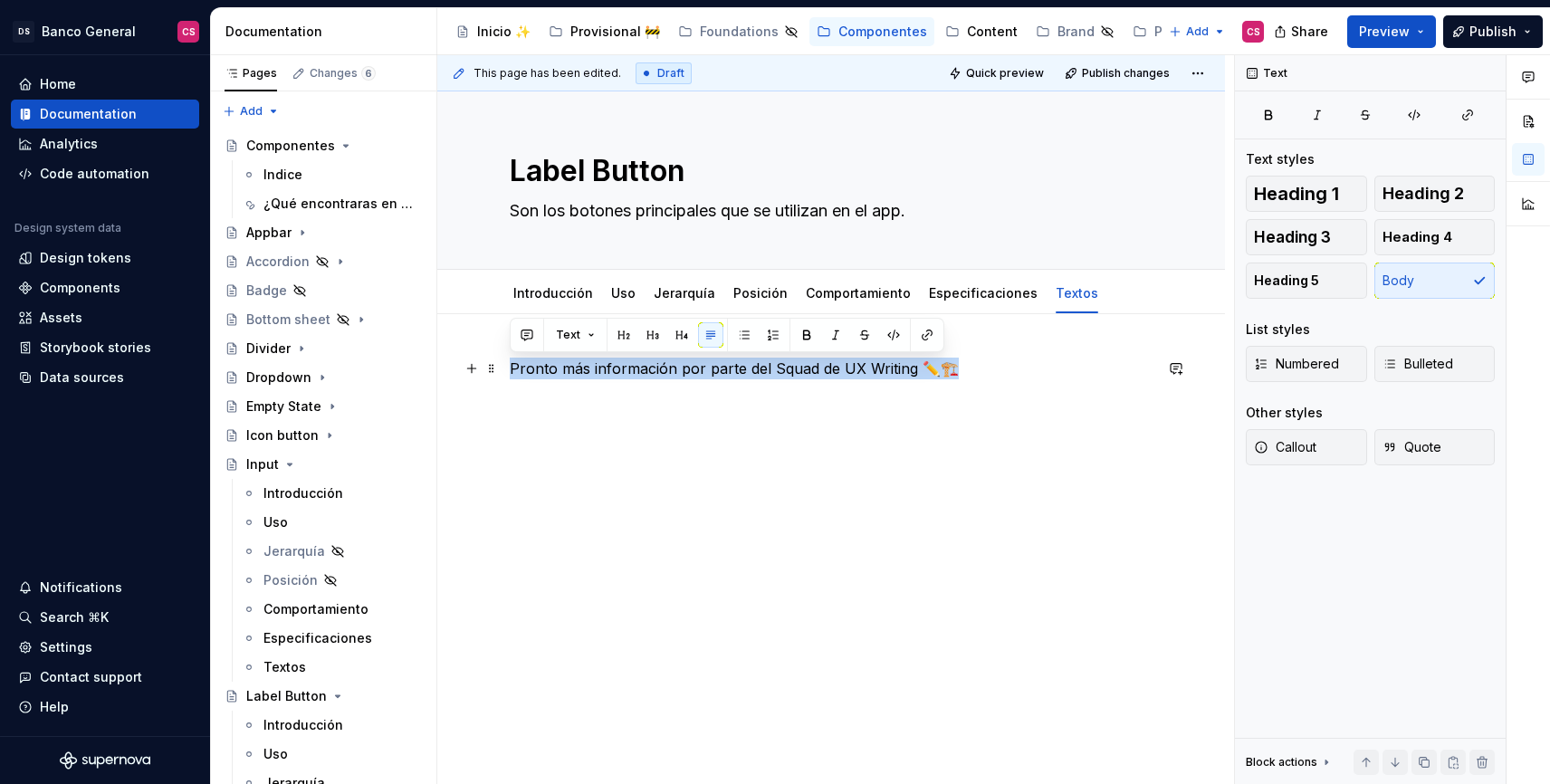
click at [515, 371] on p "Pronto más información por parte del Squad de UX Writing ✏️🏗️" at bounding box center [831, 368] width 643 height 22
paste div
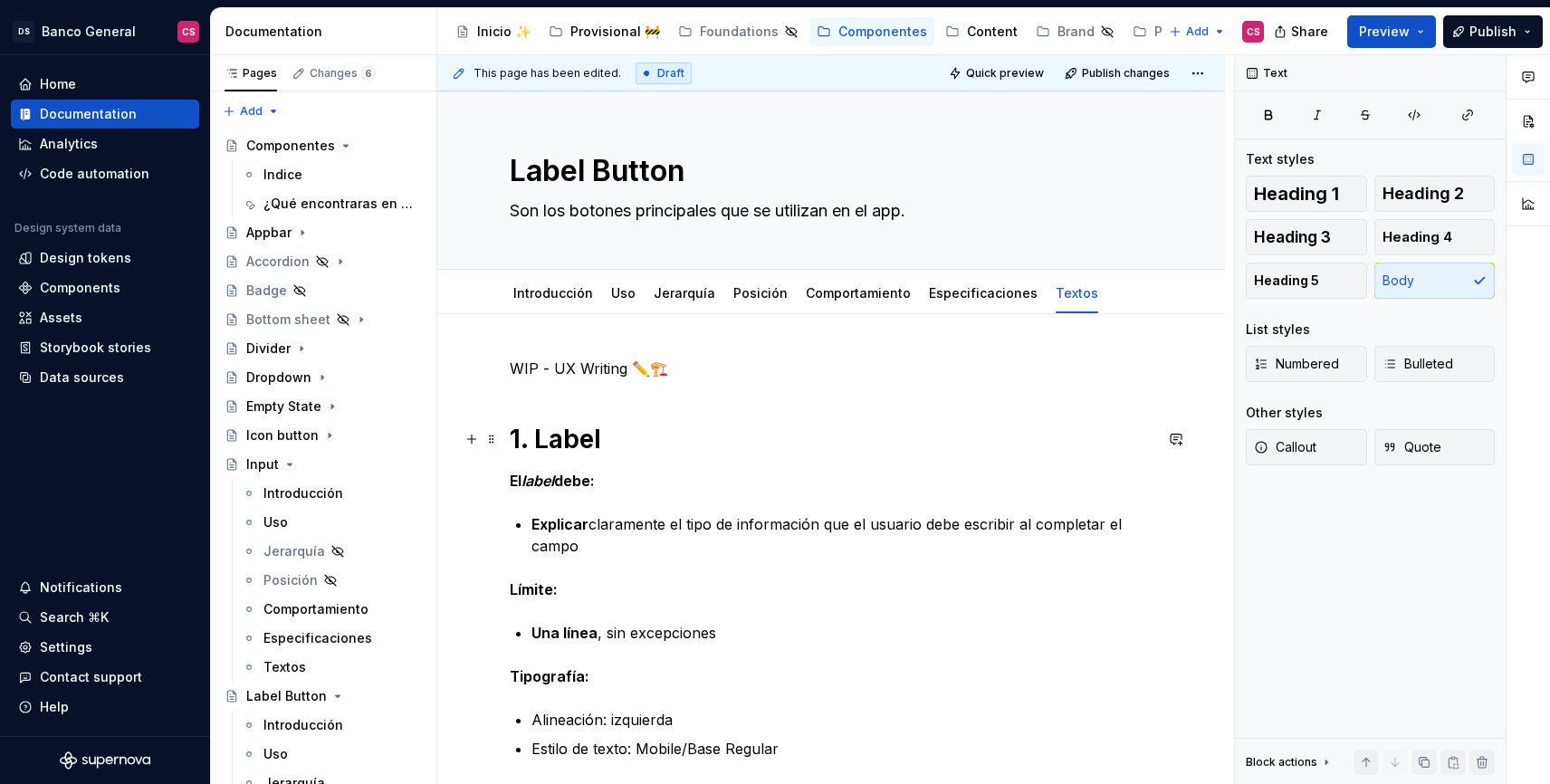
click at [540, 442] on h1 "1. Label" at bounding box center [831, 439] width 643 height 32
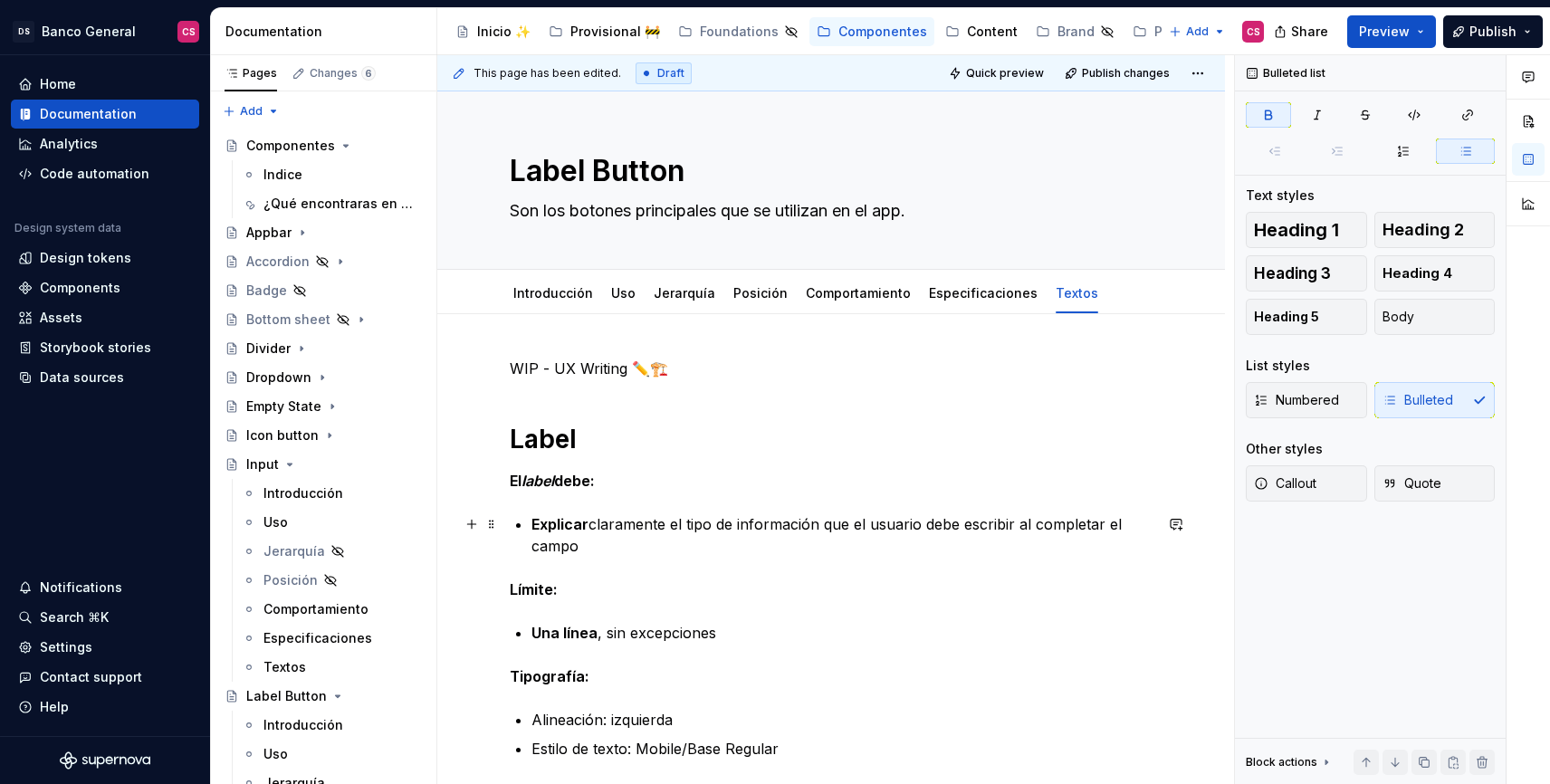
click at [561, 524] on strong "Explicar" at bounding box center [560, 525] width 57 height 18
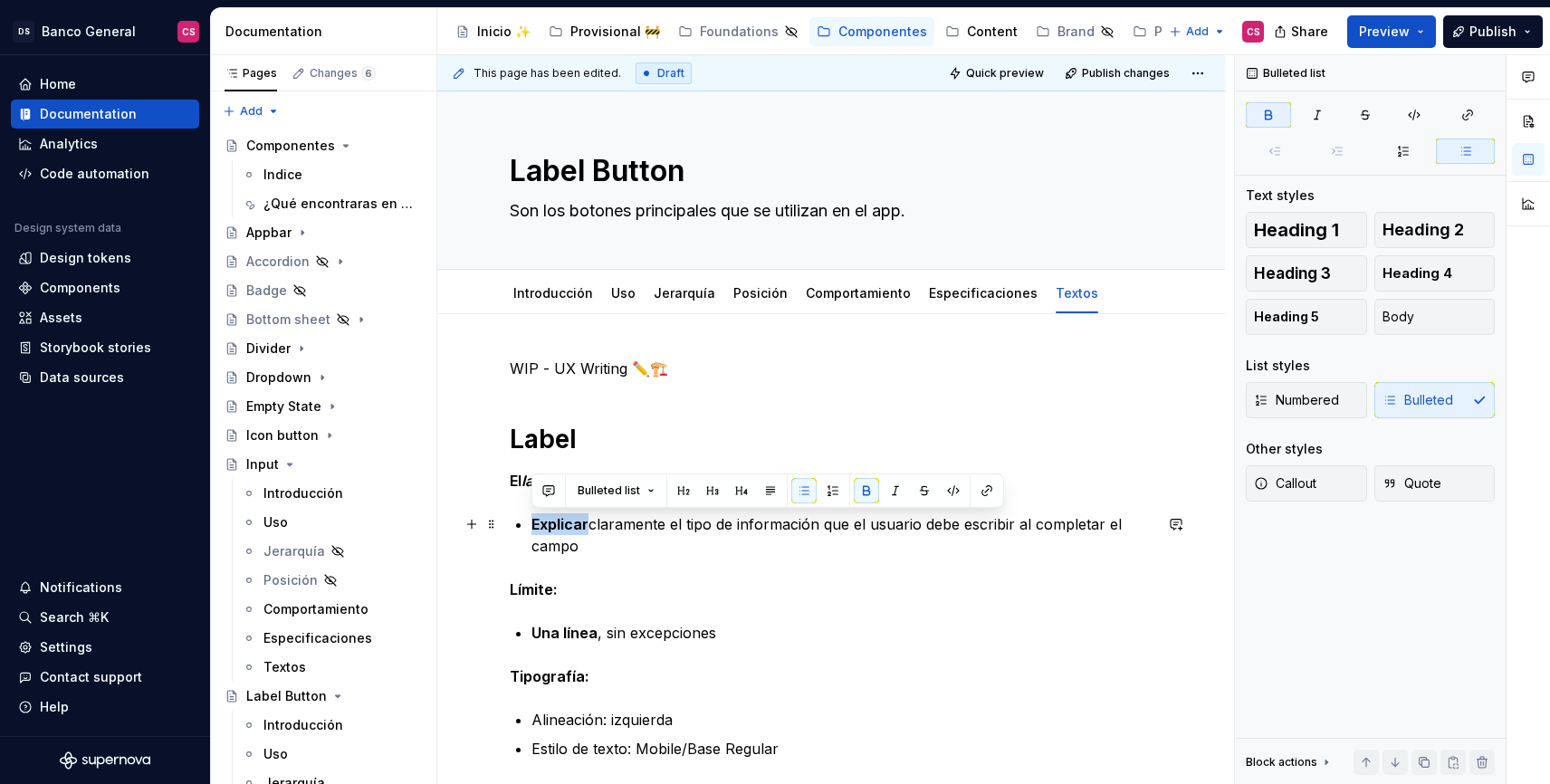
click at [561, 524] on strong "Explicar" at bounding box center [560, 525] width 57 height 18
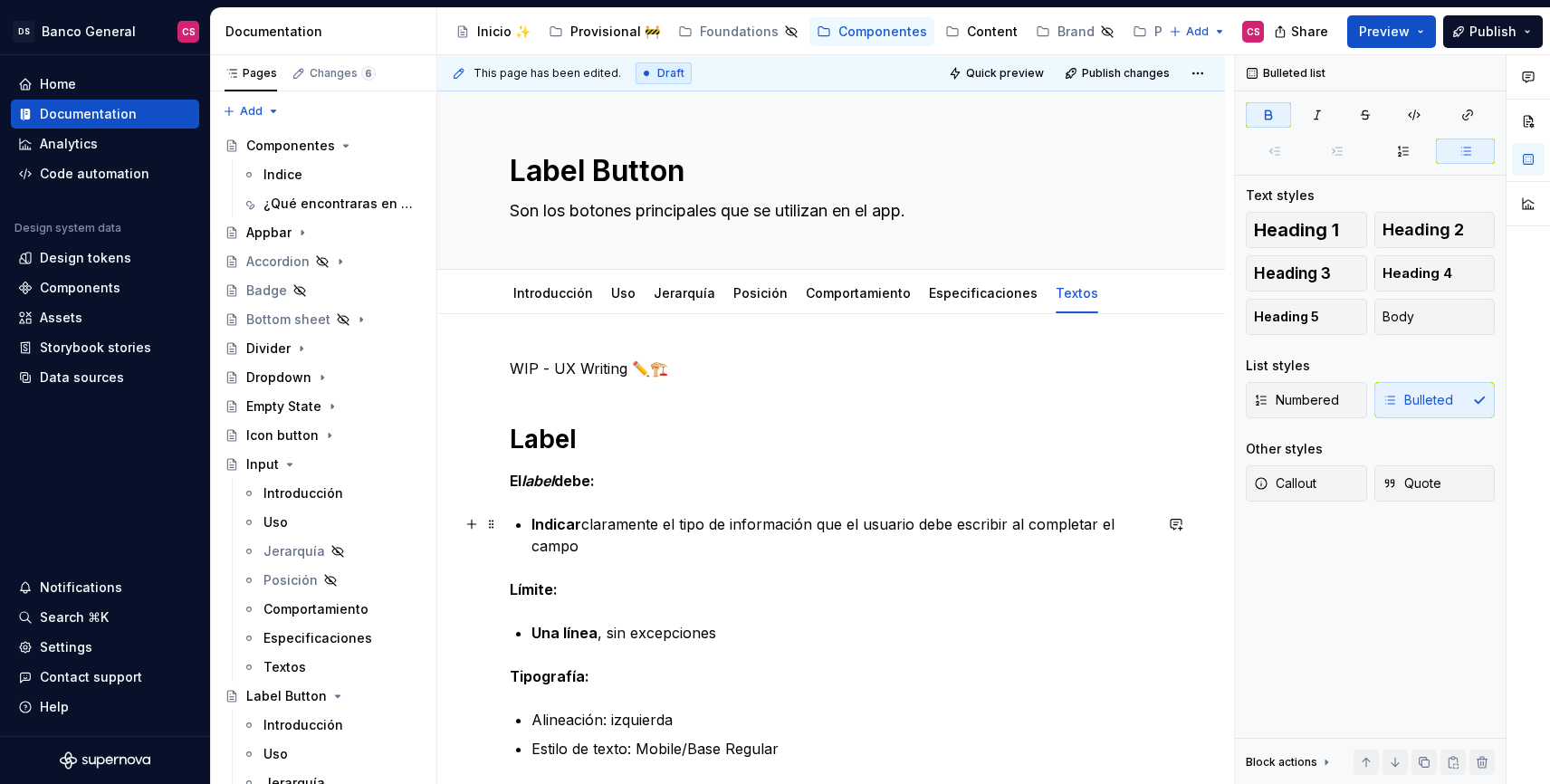
click at [671, 523] on p "Indicar claramente el tipo de información que el usuario debe escribir al compl…" at bounding box center [842, 535] width 621 height 43
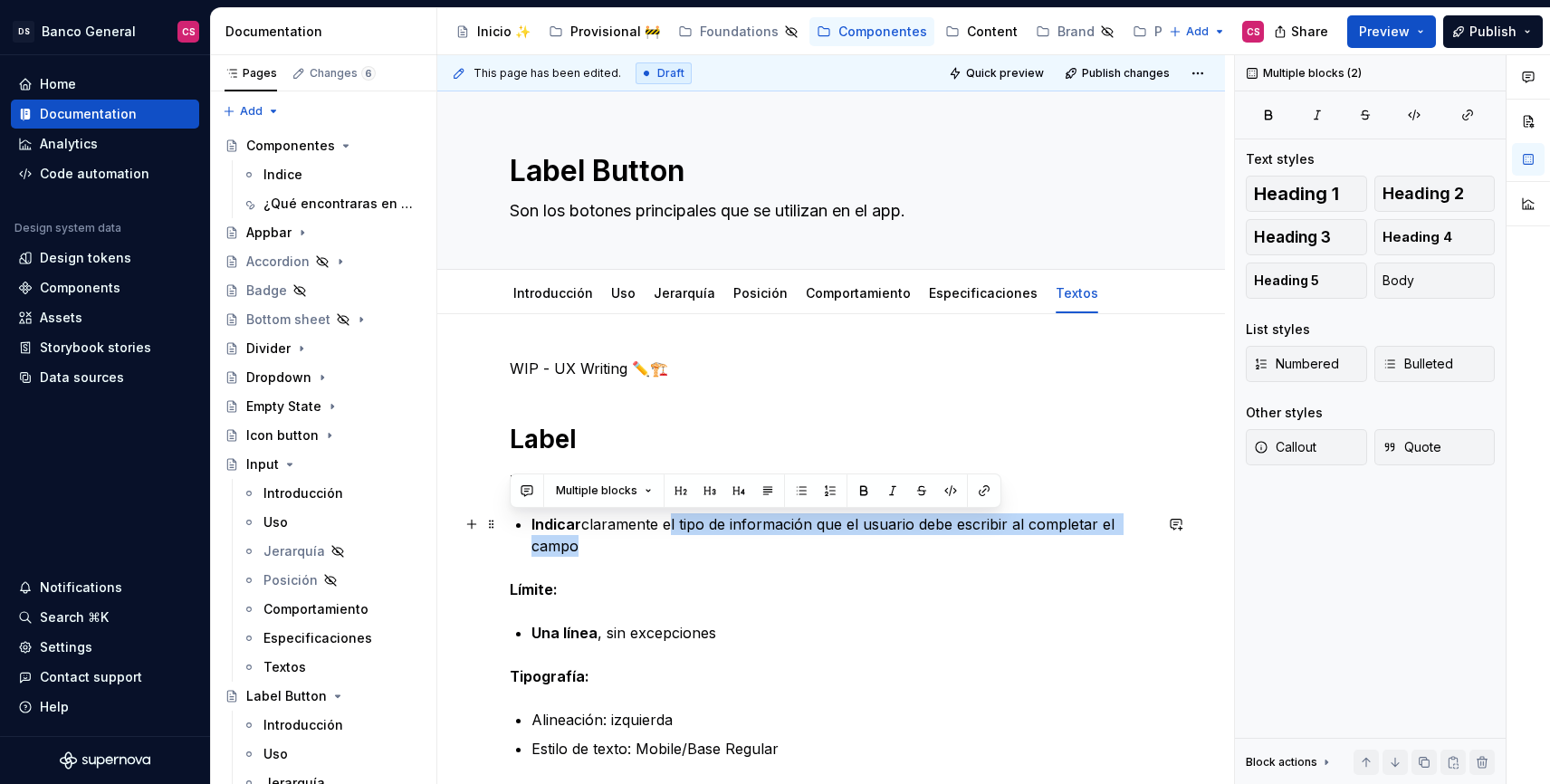
drag, startPoint x: 671, startPoint y: 523, endPoint x: 587, endPoint y: 551, distance: 88.5
click at [587, 551] on p "Indicar claramente el tipo de información que el usuario debe escribir al compl…" at bounding box center [842, 535] width 621 height 43
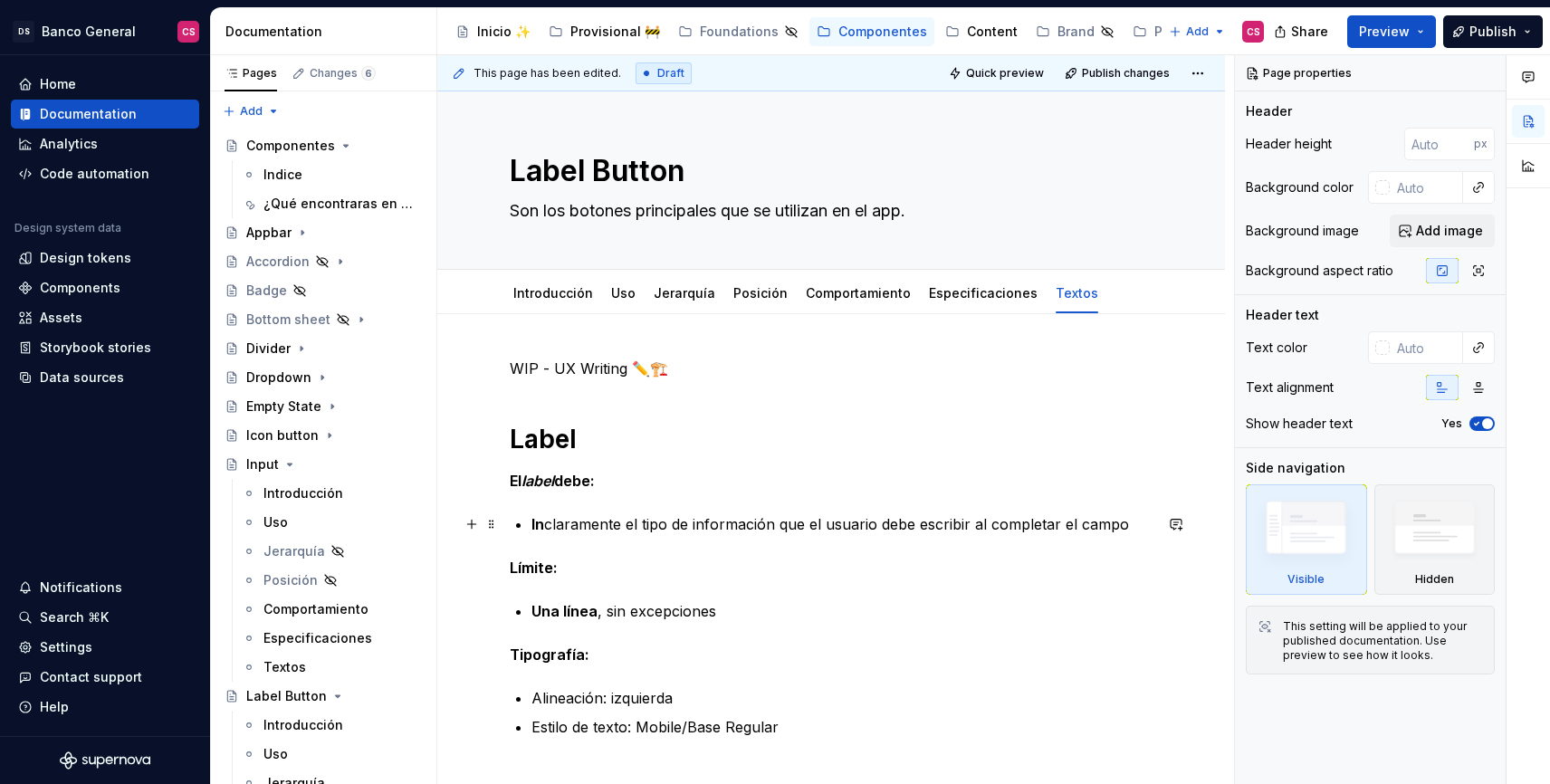
scroll to position [6, 0]
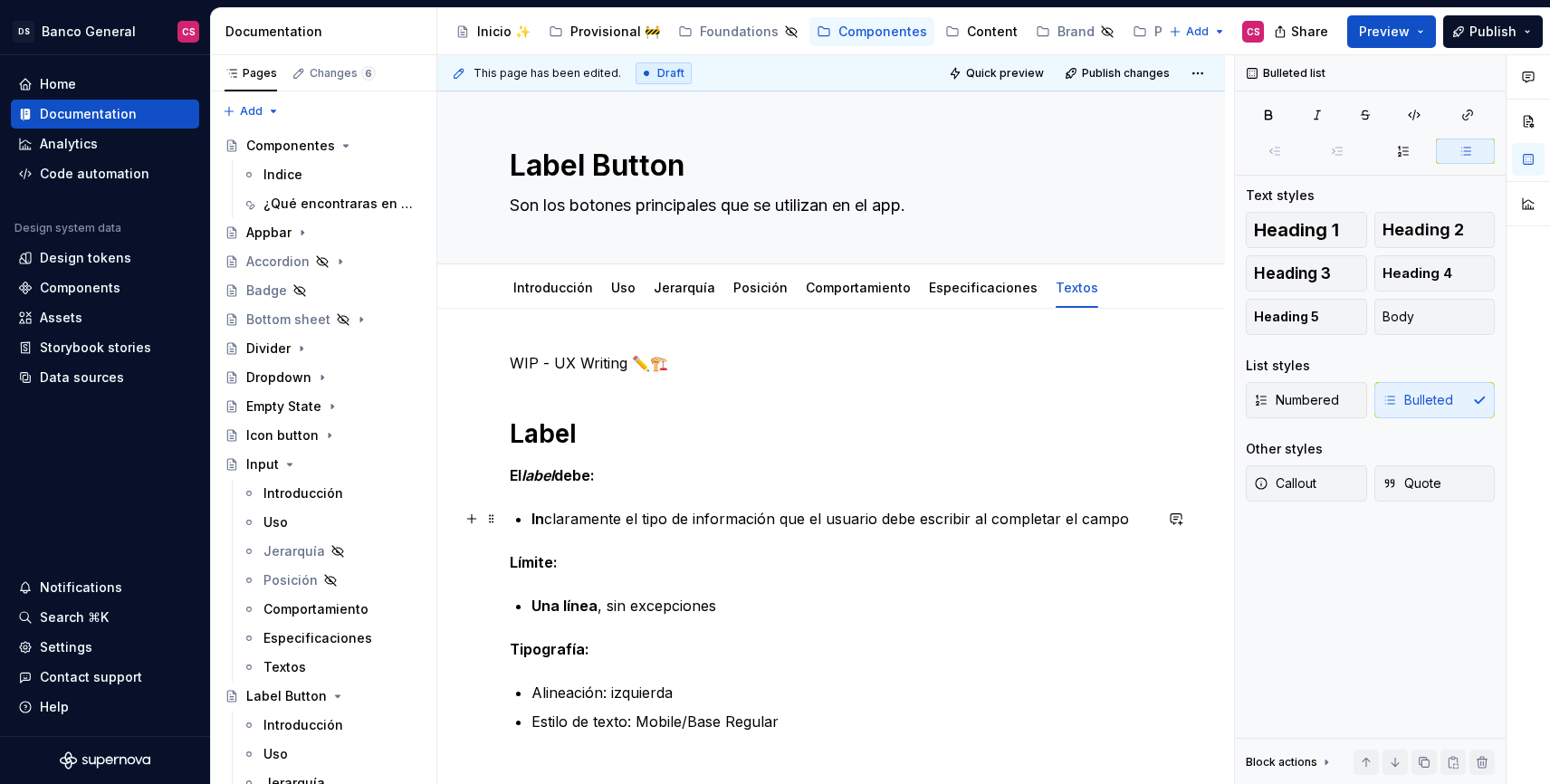
click at [637, 523] on p "In claramente el tipo de información que el usuario debe escribir al completar …" at bounding box center [842, 519] width 621 height 22
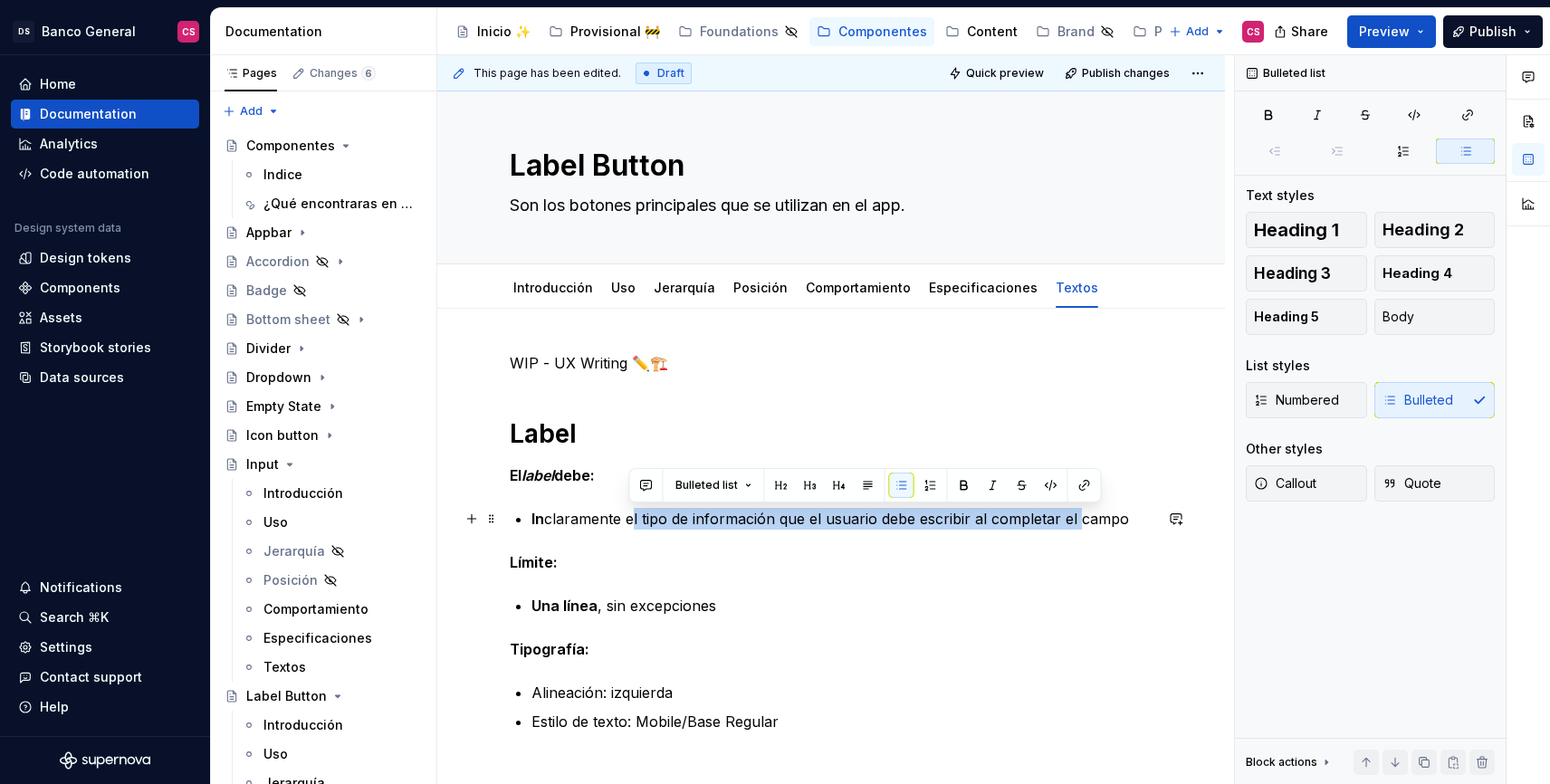
drag, startPoint x: 637, startPoint y: 523, endPoint x: 1070, endPoint y: 513, distance: 433.1
click at [1070, 513] on p "In claramente el tipo de información que el usuario debe escribir al completar …" at bounding box center [842, 519] width 621 height 22
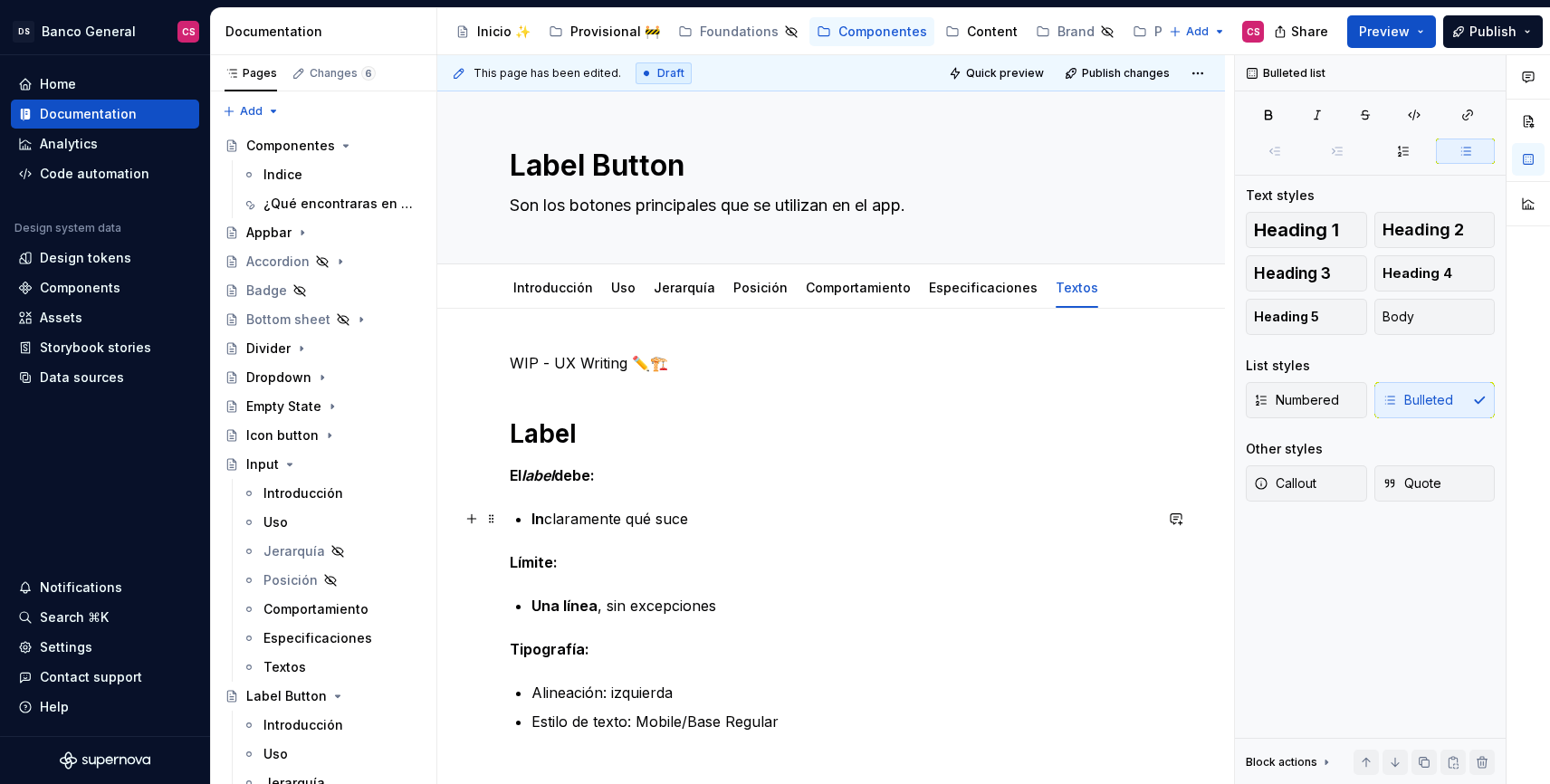
click at [541, 515] on strong "In" at bounding box center [538, 519] width 13 height 18
click at [743, 532] on div "WIP - UX Writing ✏️🏗️ Label El label debe: Indicar claramente qué suce Límite: …" at bounding box center [831, 563] width 643 height 424
click at [735, 510] on p "Indicar claramente qué suce" at bounding box center [842, 519] width 621 height 22
click at [307, 661] on div "Textos" at bounding box center [343, 667] width 159 height 25
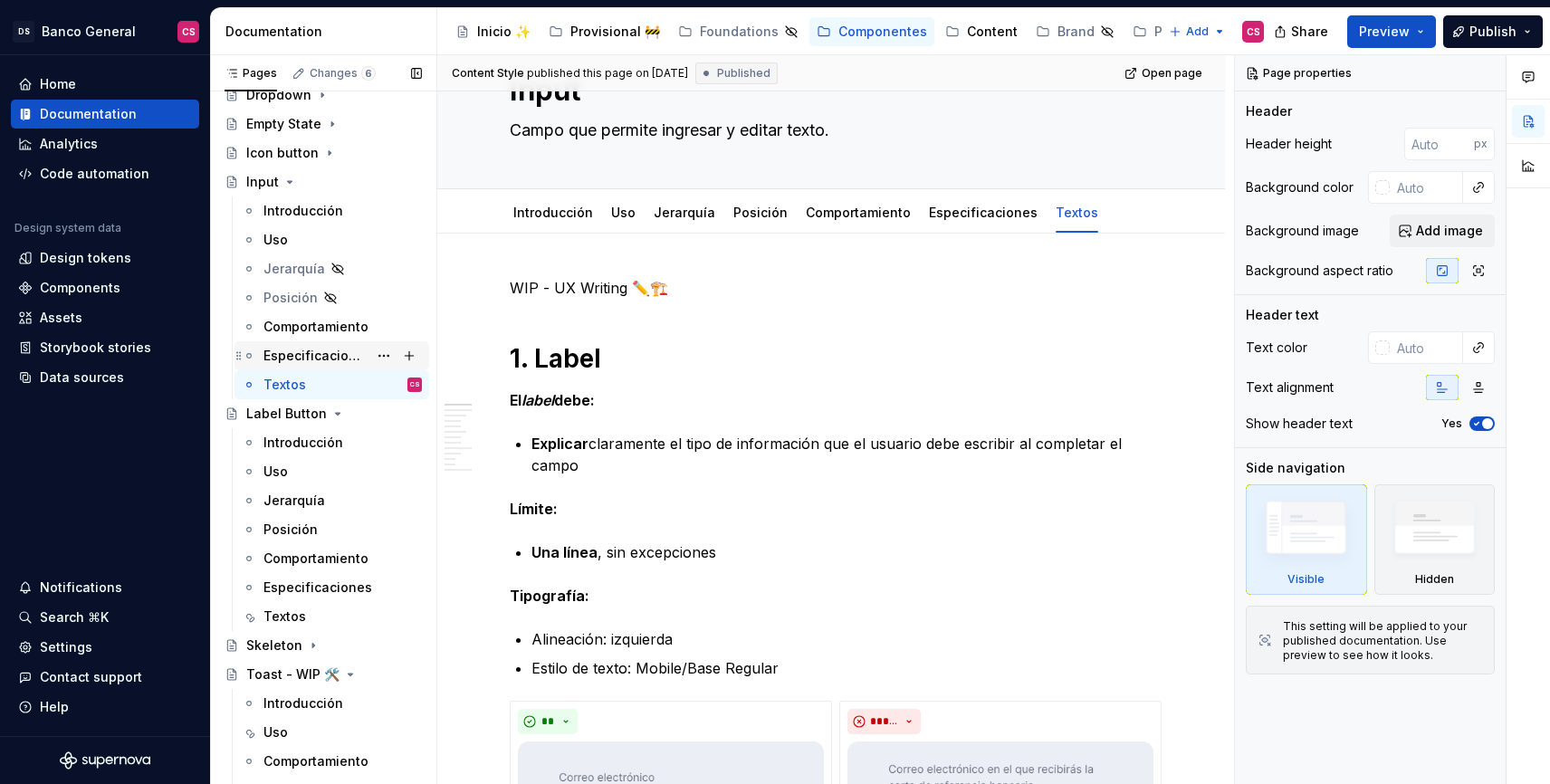
scroll to position [284, 0]
click at [312, 616] on div "Textos" at bounding box center [343, 614] width 159 height 25
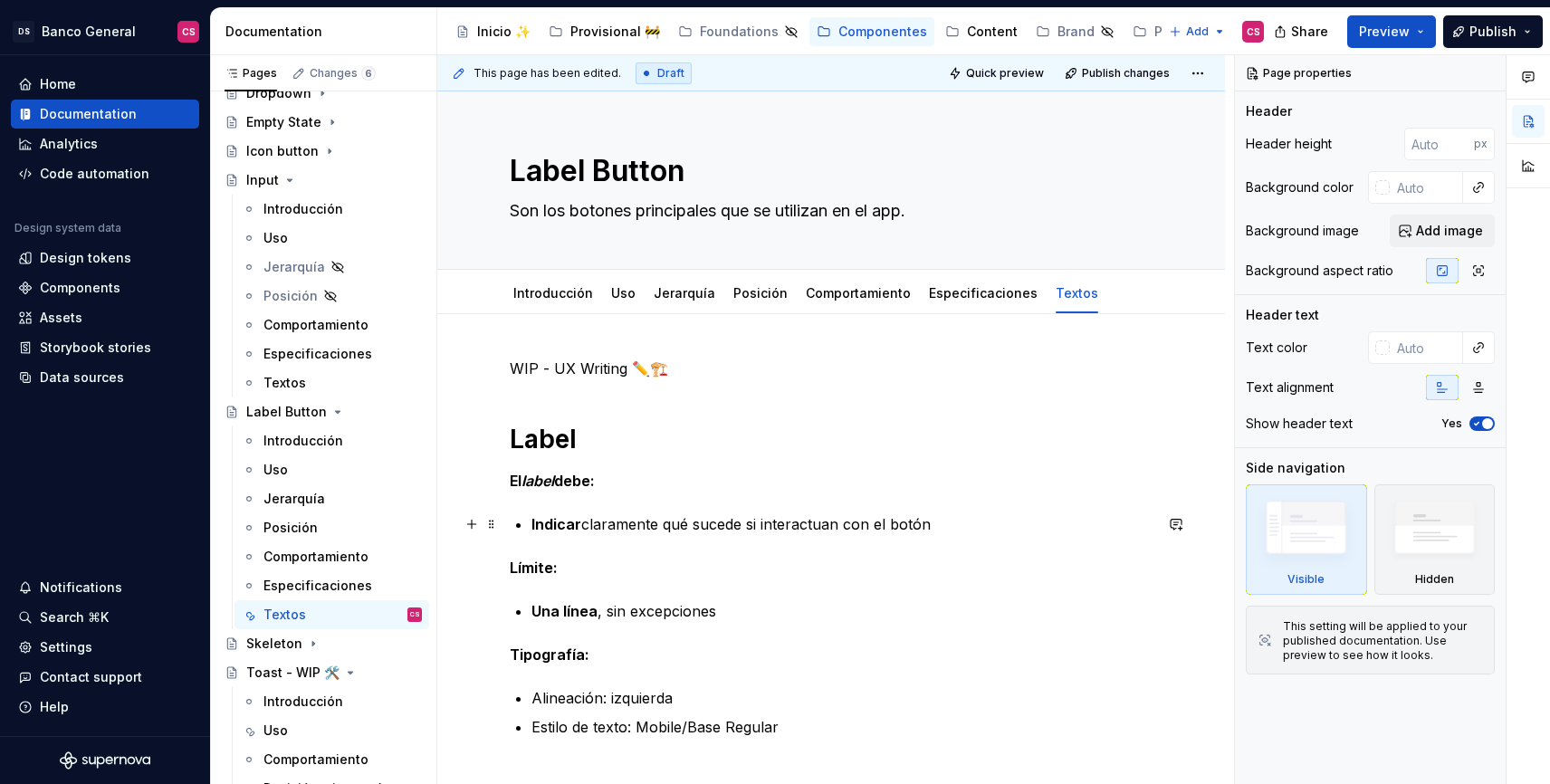
type textarea "*"
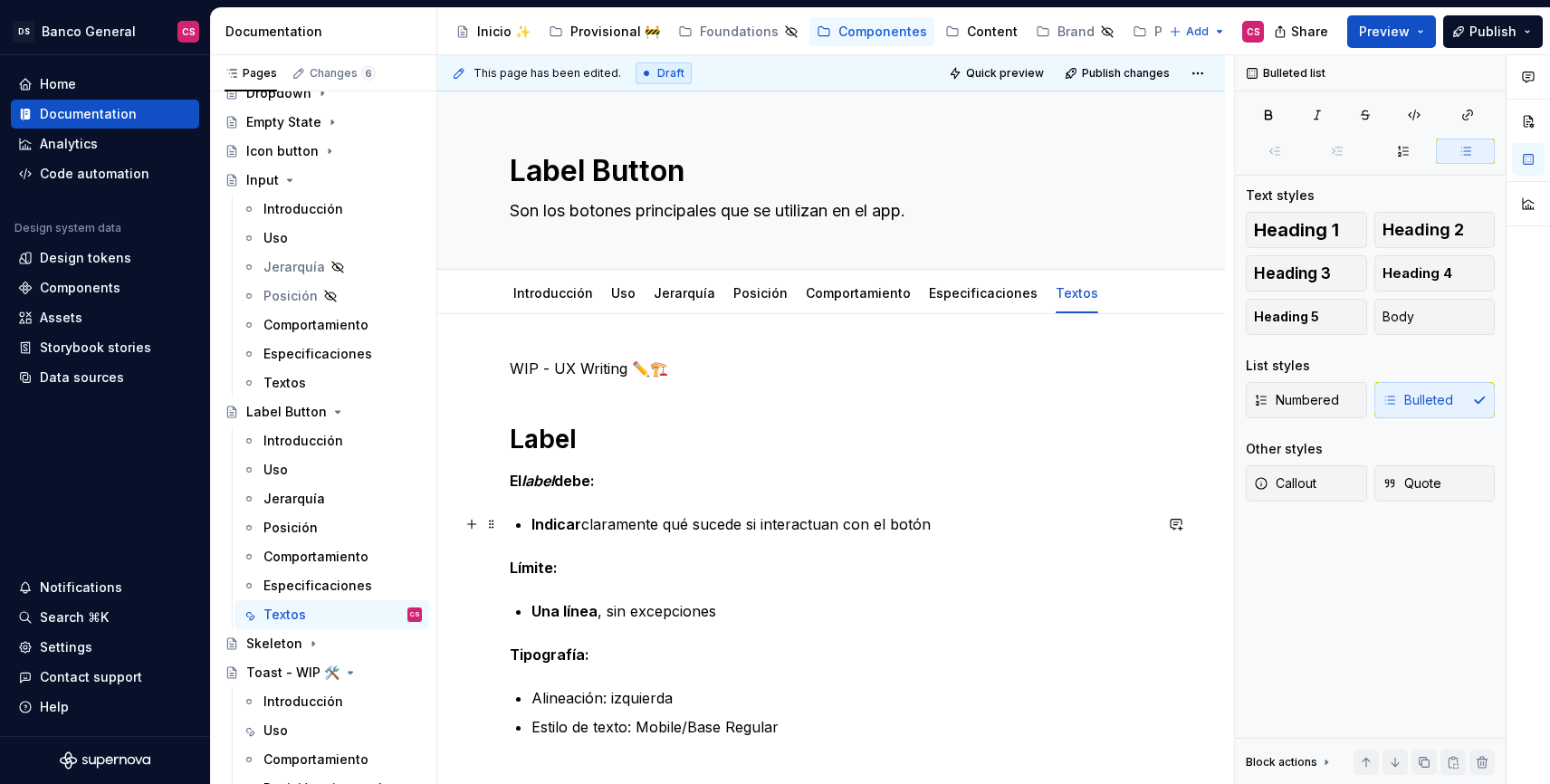
click at [768, 525] on p "Indicar claramente qué sucede si interactuan con el botón" at bounding box center [842, 525] width 621 height 22
click at [907, 521] on p "Indicar claramente qué sucede si el usuario interactuan con el botón" at bounding box center [842, 525] width 621 height 22
click at [670, 519] on p "Indicar claramente qué sucede si el usuario interactua con el botón" at bounding box center [842, 525] width 621 height 22
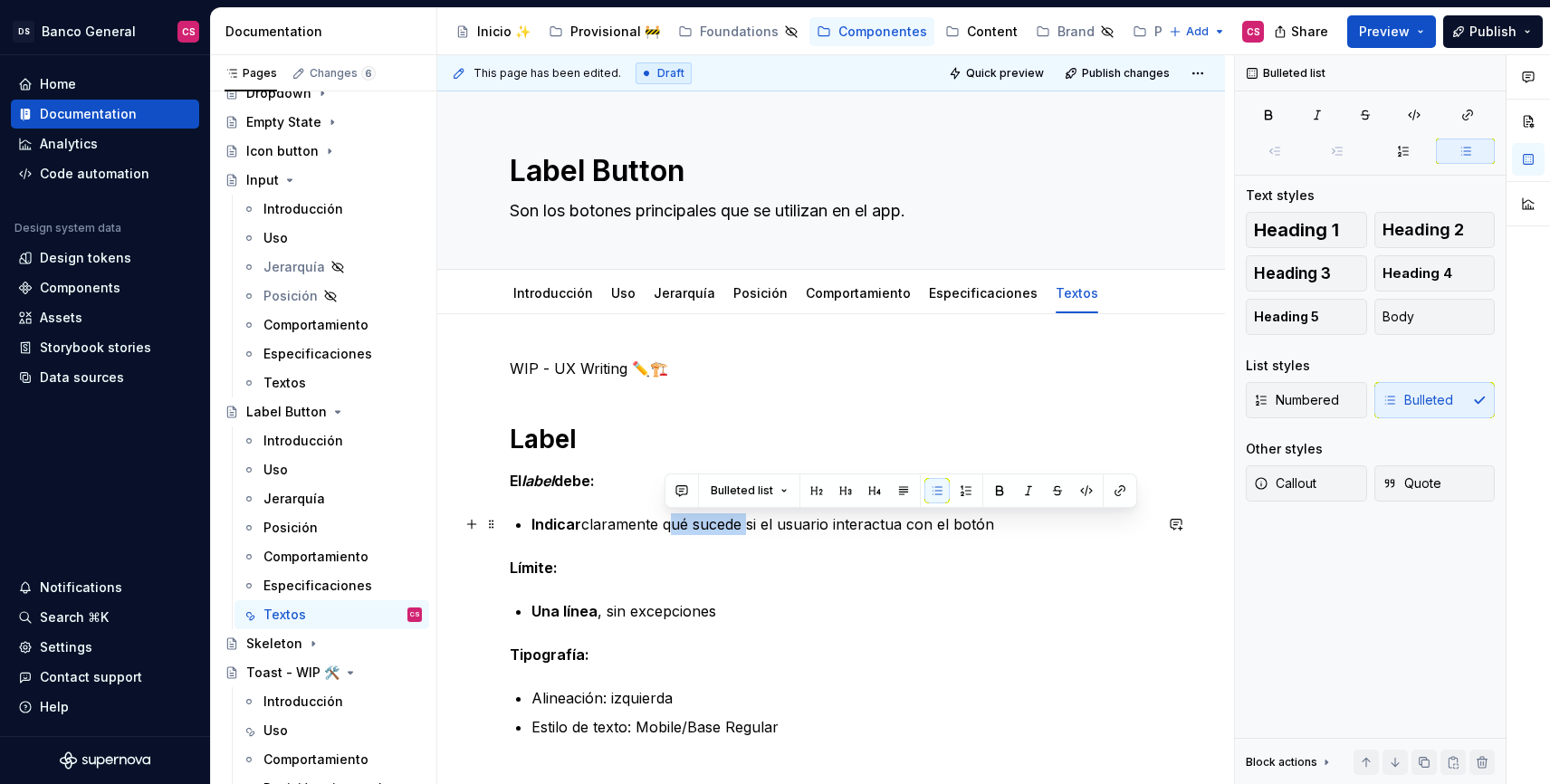
drag, startPoint x: 670, startPoint y: 519, endPoint x: 721, endPoint y: 525, distance: 51.4
click at [721, 525] on p "Indicar claramente qué sucede si el usuario interactua con el botón" at bounding box center [842, 525] width 621 height 22
click at [1030, 535] on div "WIP - UX Writing ✏️🏗️ Label El label debe: Indicar claramente qué sucede si el …" at bounding box center [831, 569] width 643 height 424
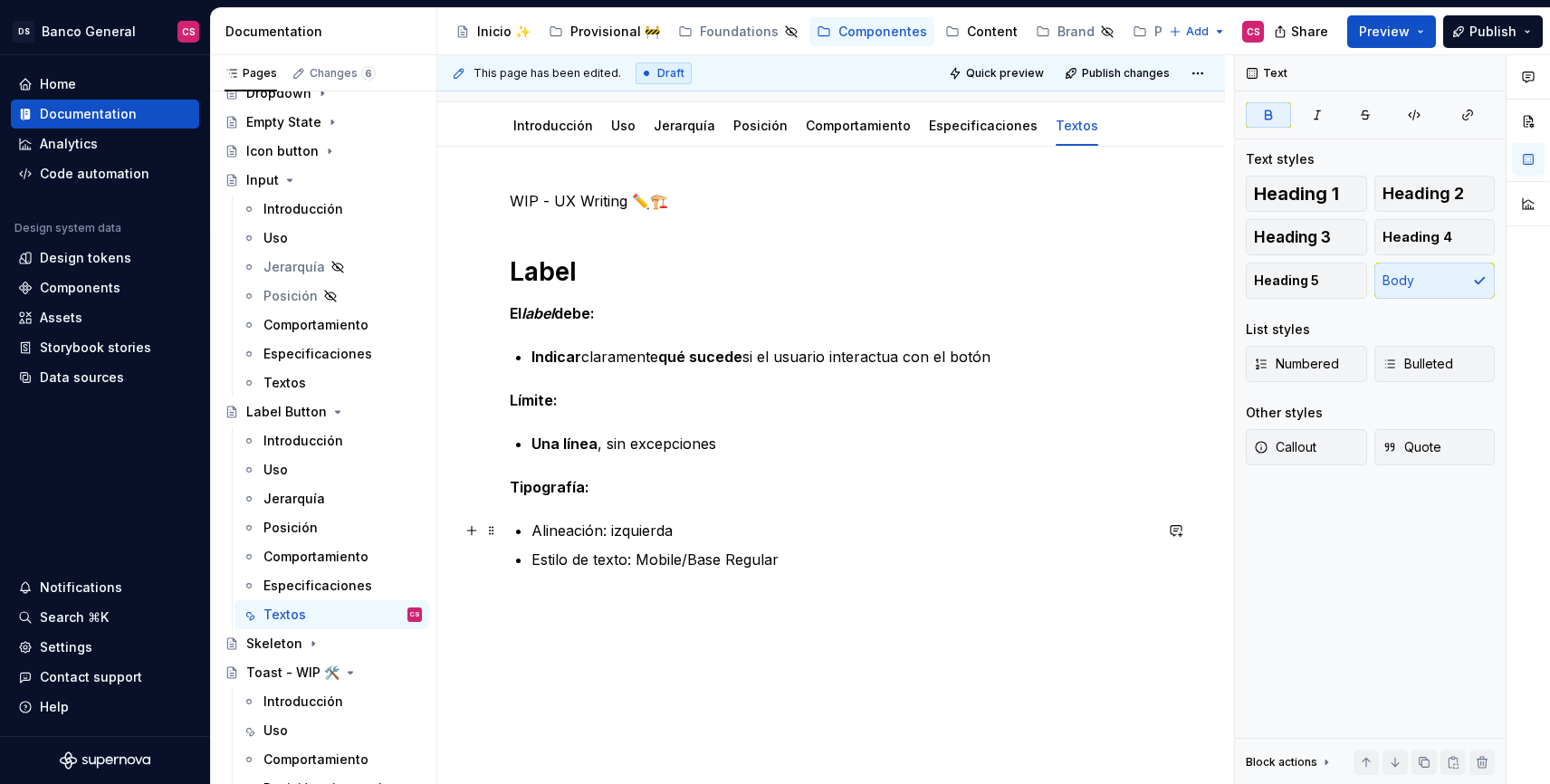
scroll to position [253, 0]
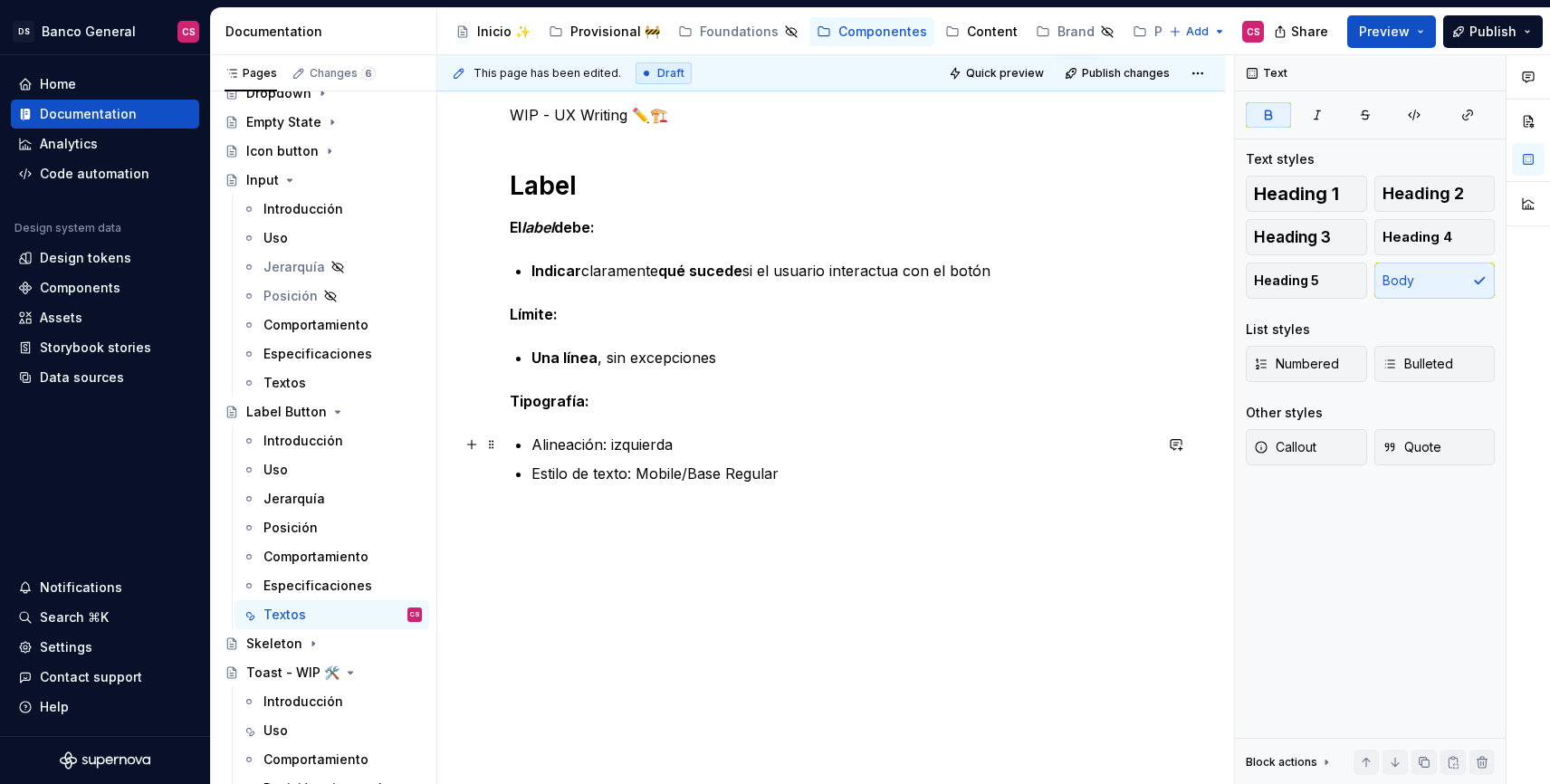
click at [643, 448] on p "Alineación: izquierda" at bounding box center [842, 444] width 621 height 22
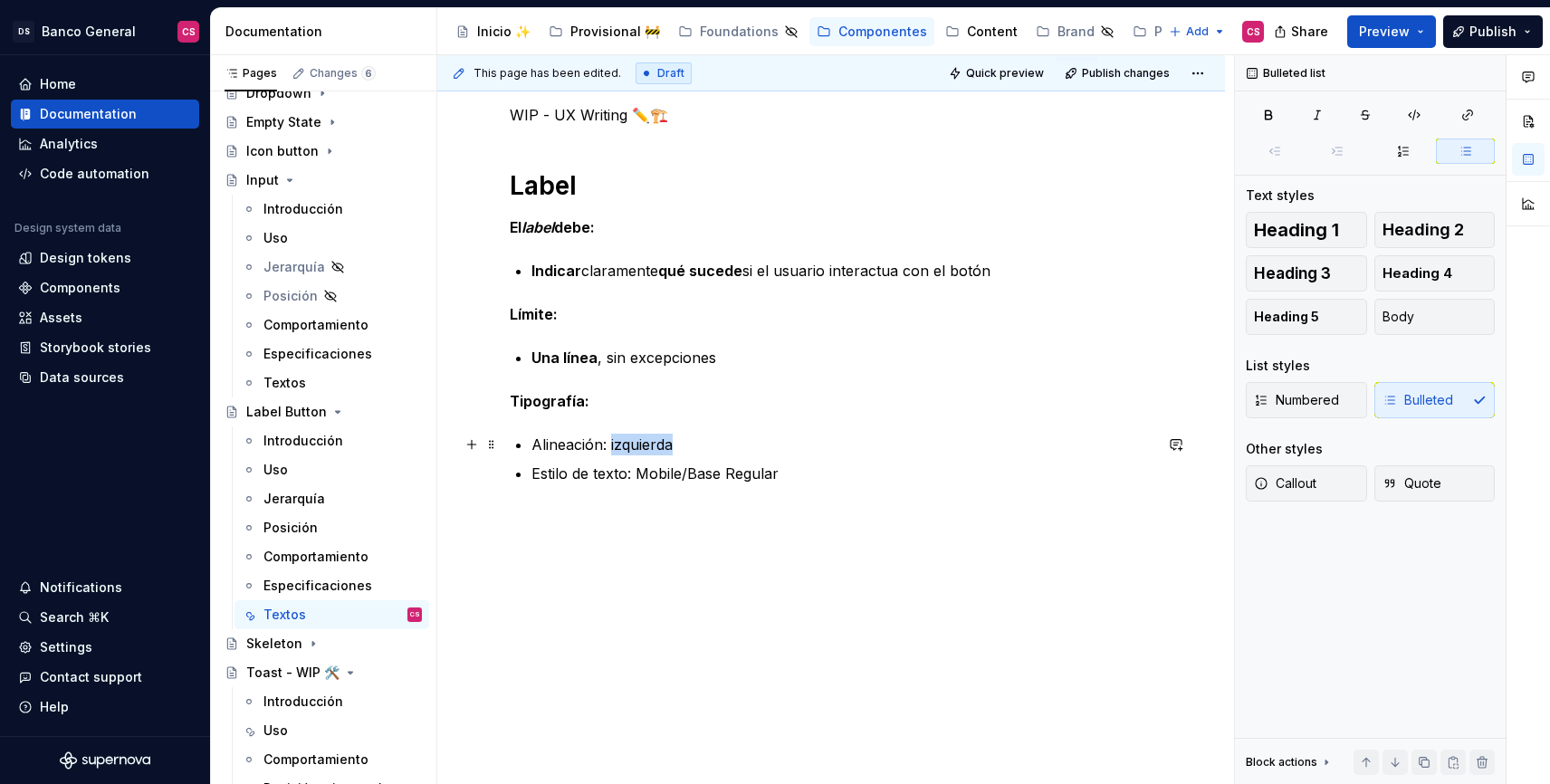
click at [643, 448] on p "Alineación: izquierda" at bounding box center [842, 444] width 621 height 22
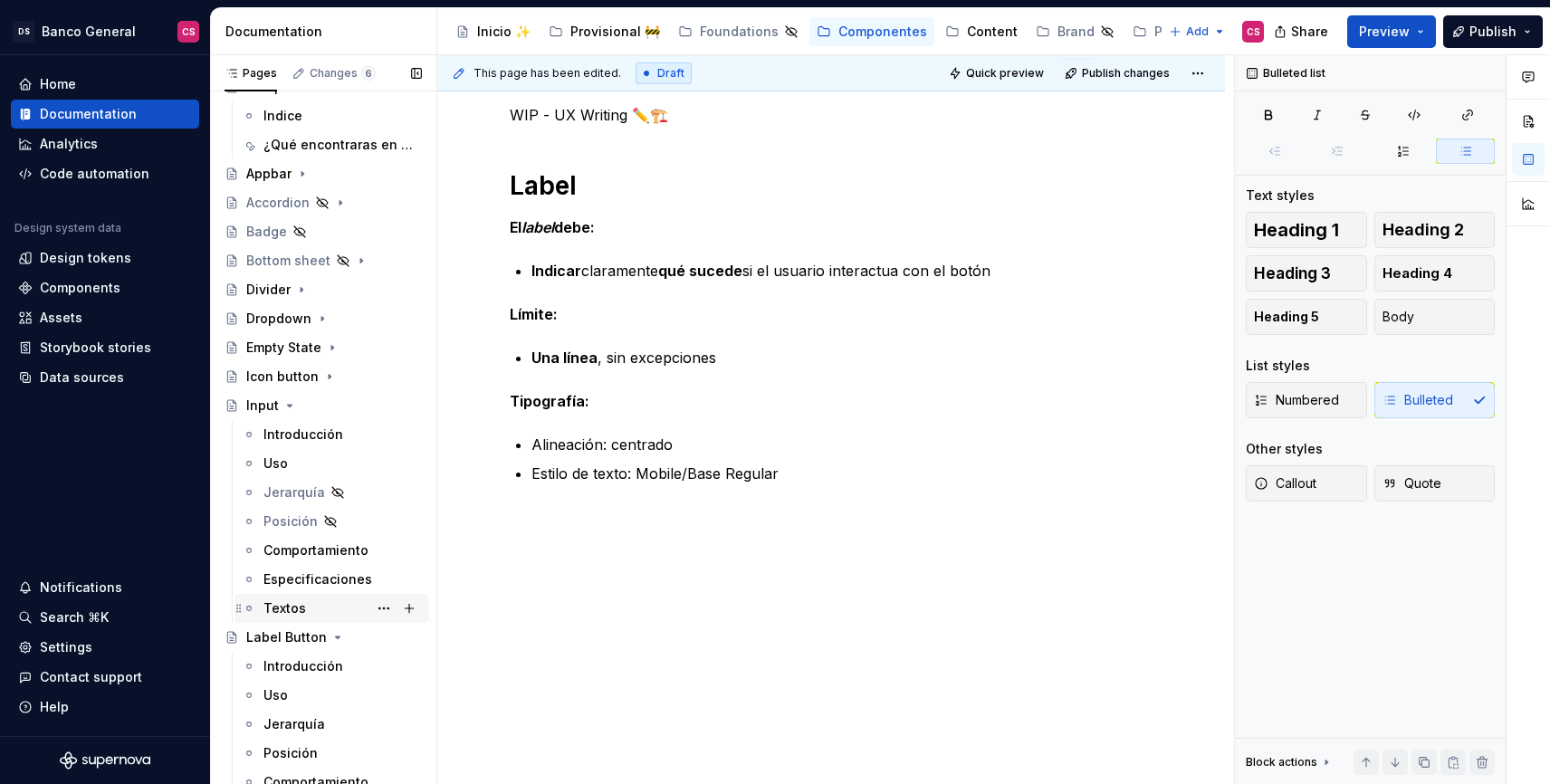
scroll to position [29, 0]
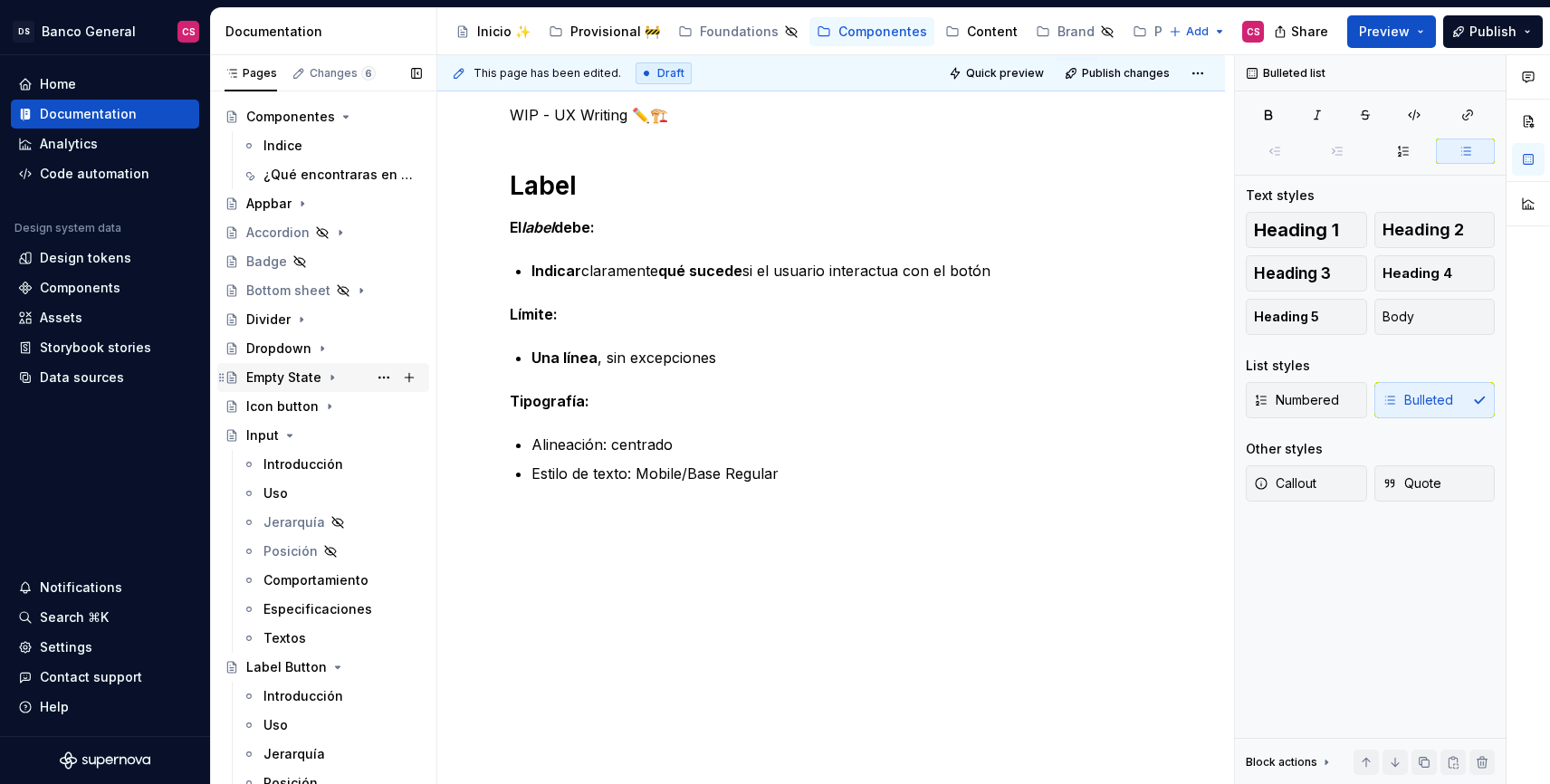
click at [293, 375] on div "Empty State" at bounding box center [284, 378] width 75 height 18
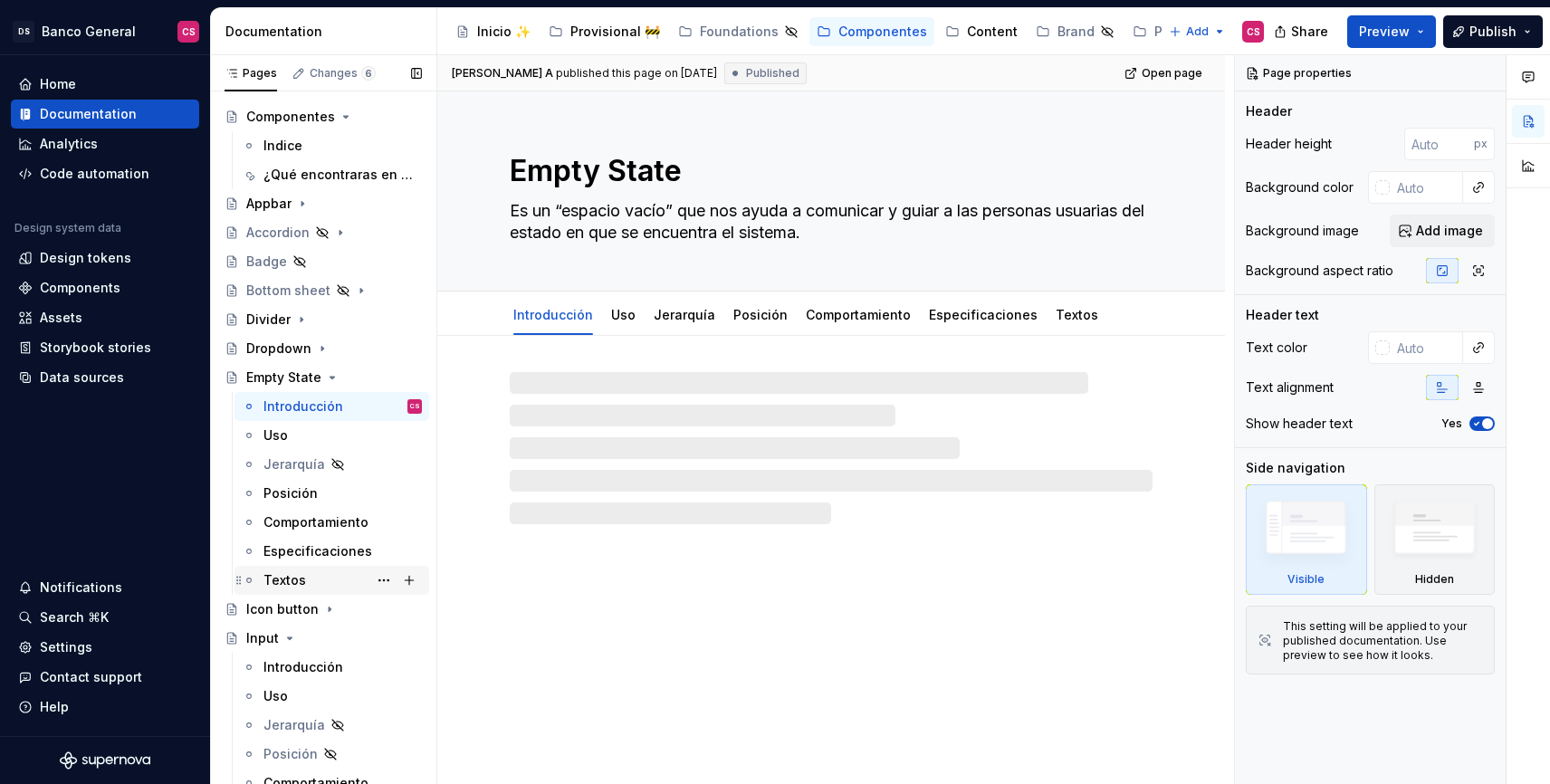
click at [278, 585] on div "Textos" at bounding box center [285, 580] width 42 height 18
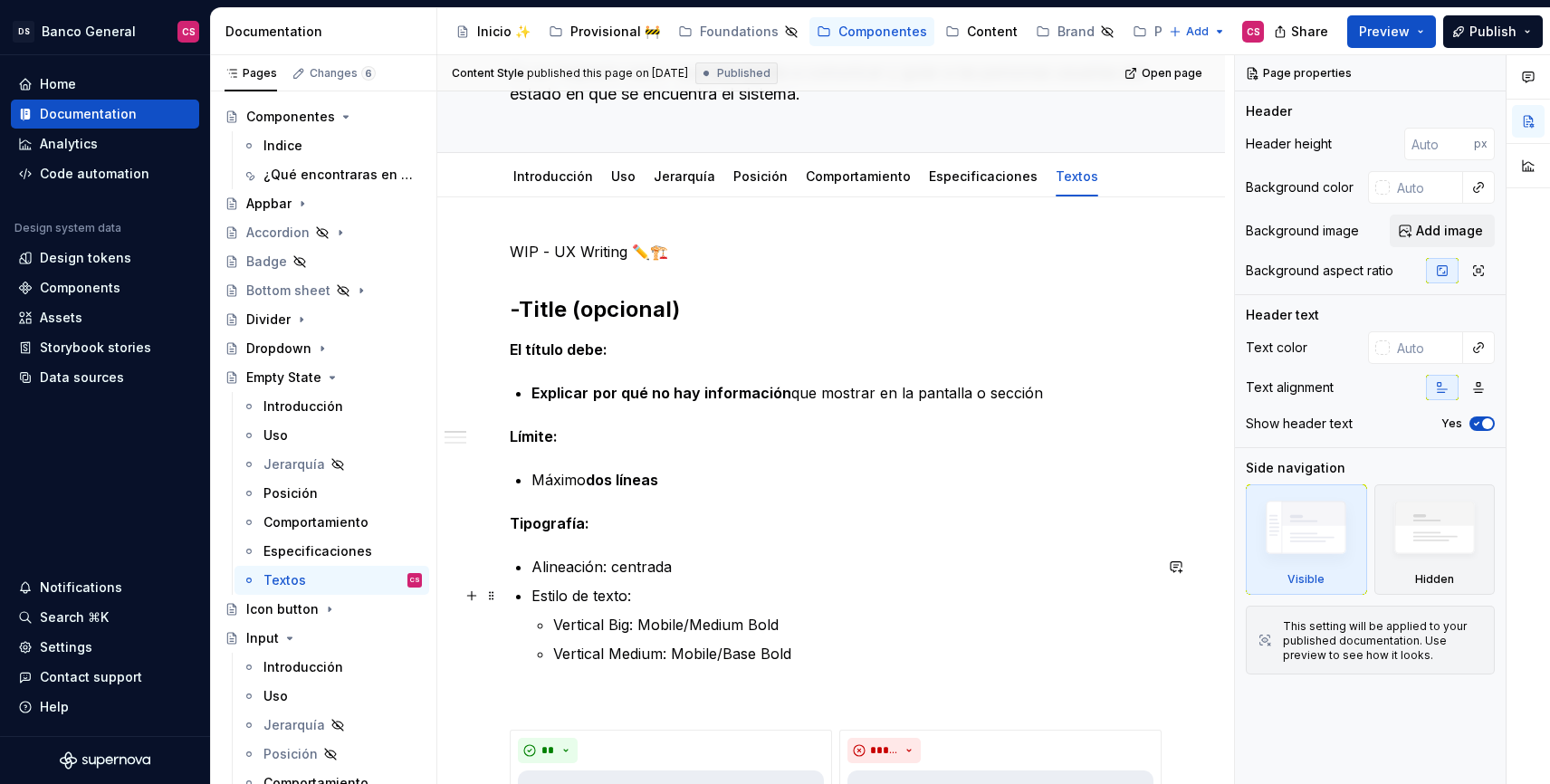
scroll to position [140, 0]
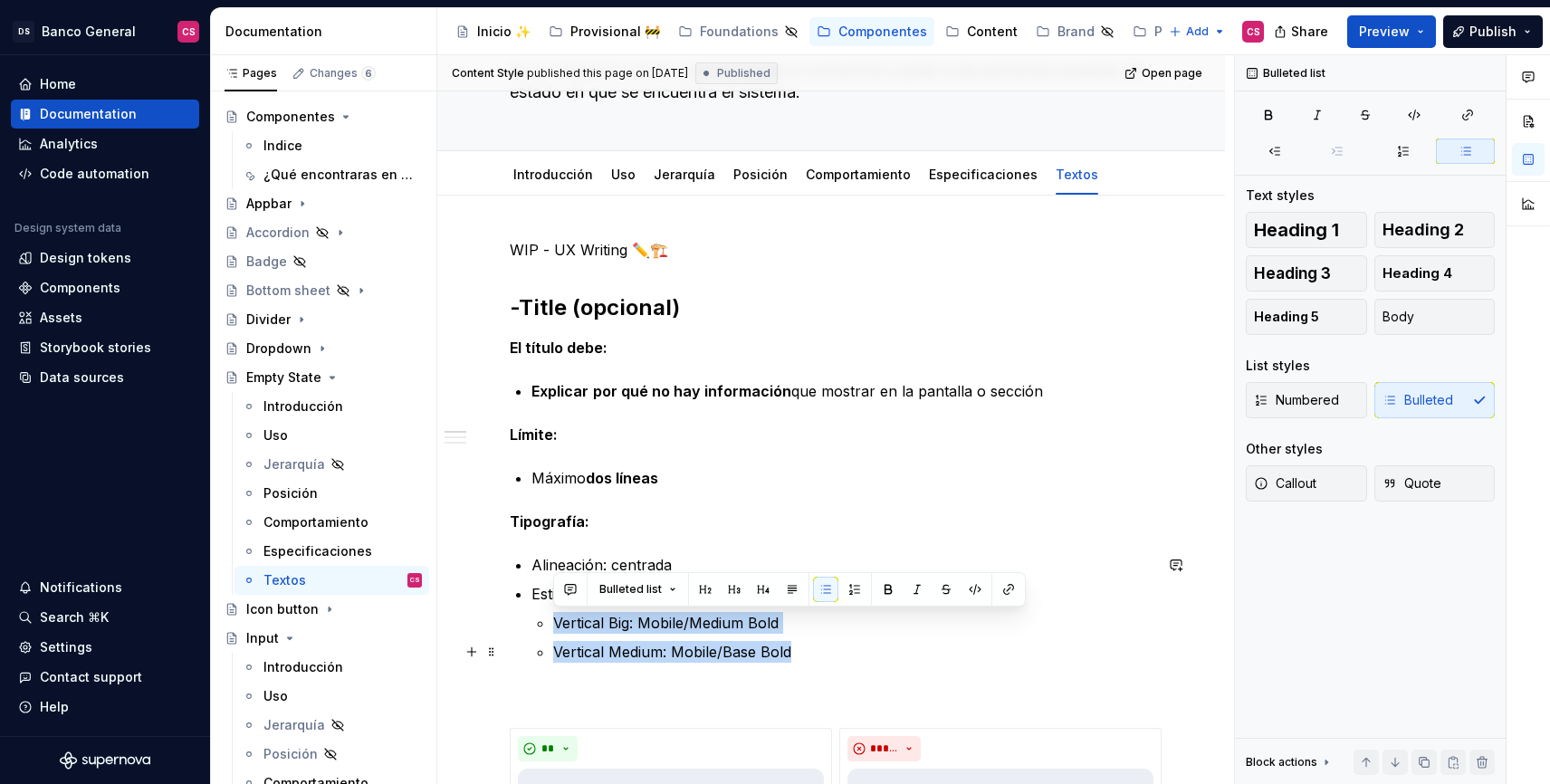
drag, startPoint x: 555, startPoint y: 623, endPoint x: 797, endPoint y: 651, distance: 243.6
click at [797, 651] on ul "Vertical Big: Mobile/Medium Bold Vertical Medium: Mobile/Base Bold" at bounding box center [853, 637] width 599 height 51
copy ul "Vertical Big: Mobile/Medium Bold Vertical Medium: Mobile/Base Bold"
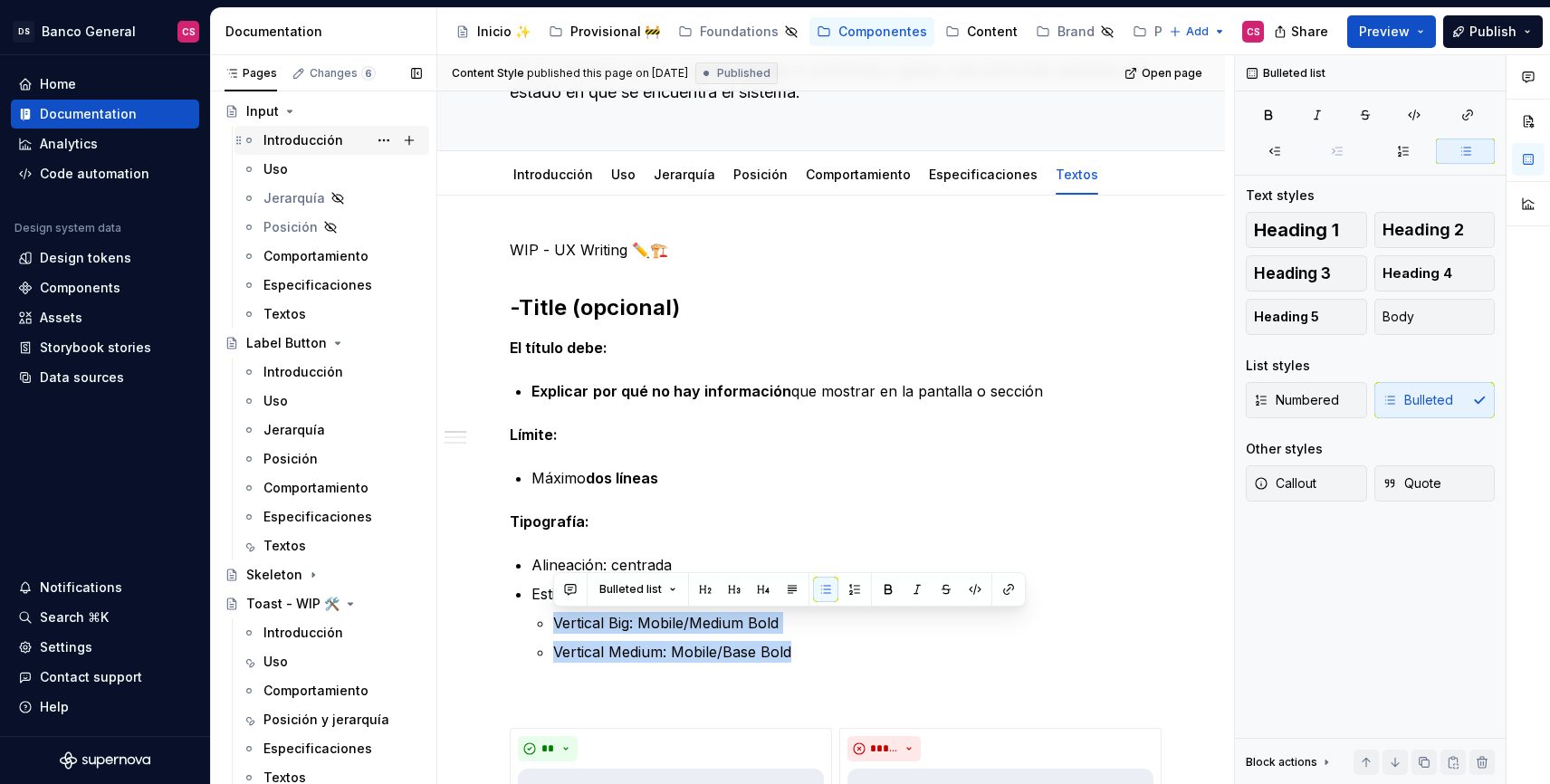
scroll to position [560, 0]
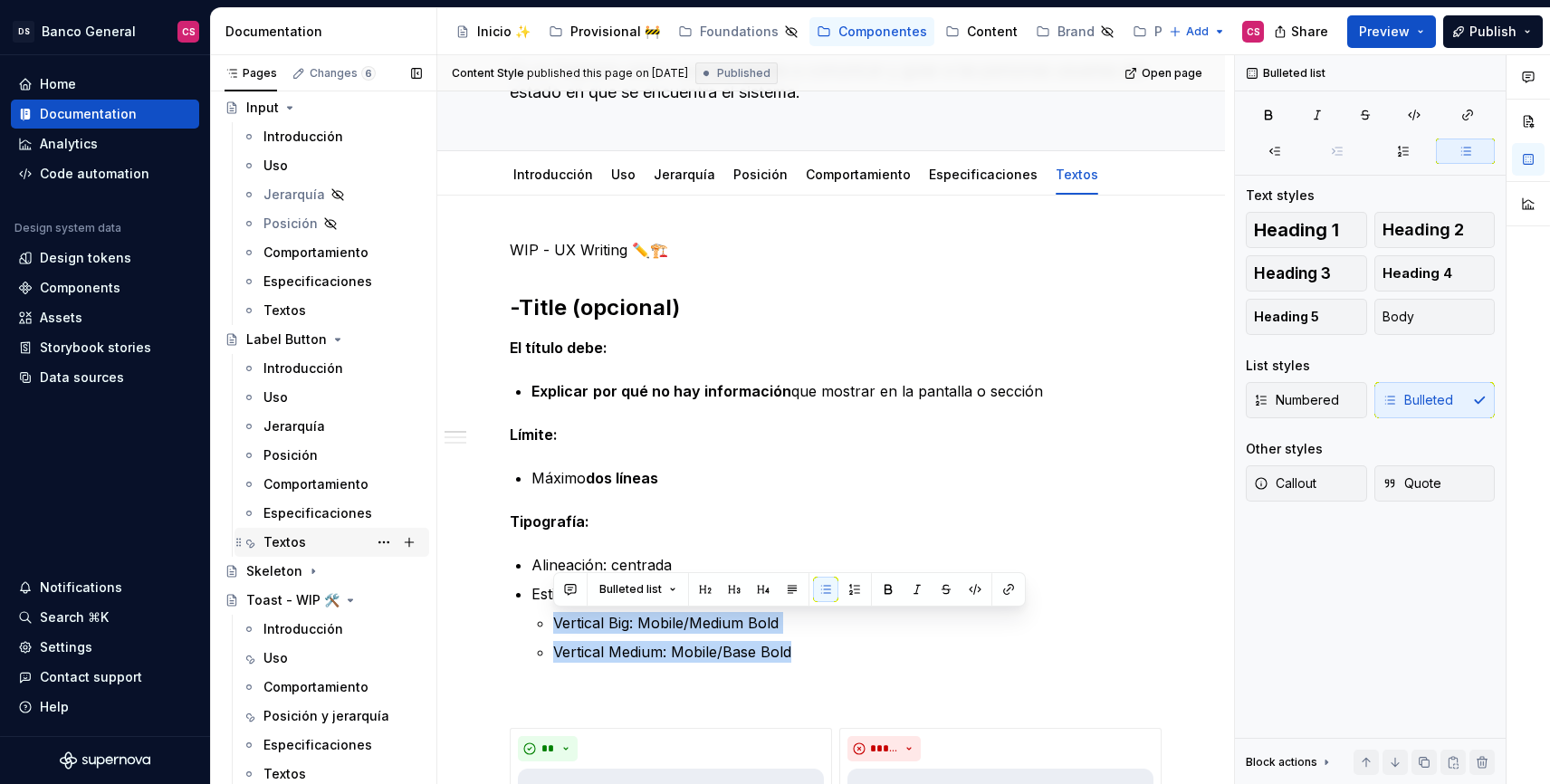
click at [301, 537] on div "Textos" at bounding box center [285, 542] width 42 height 18
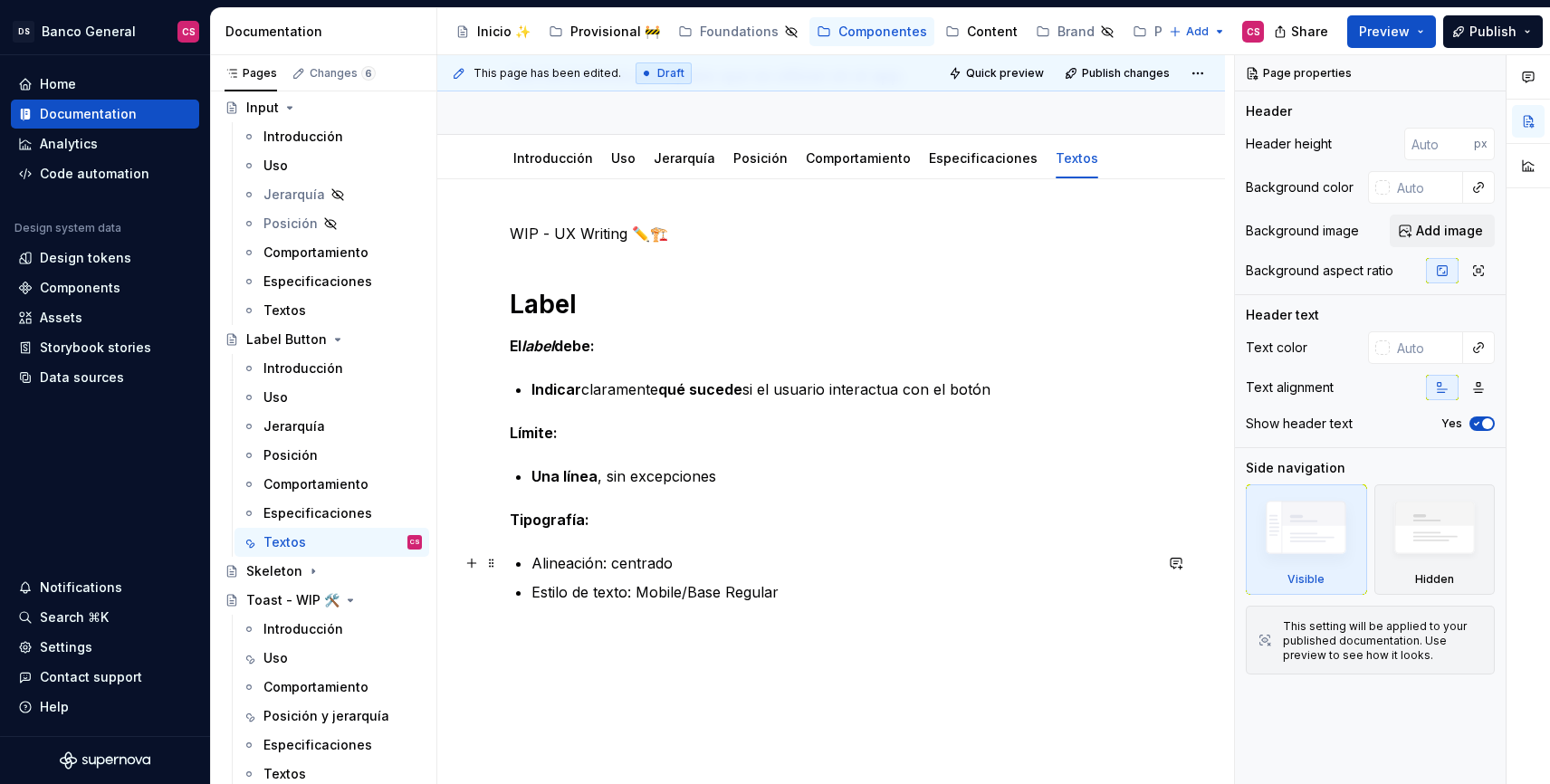
scroll to position [155, 0]
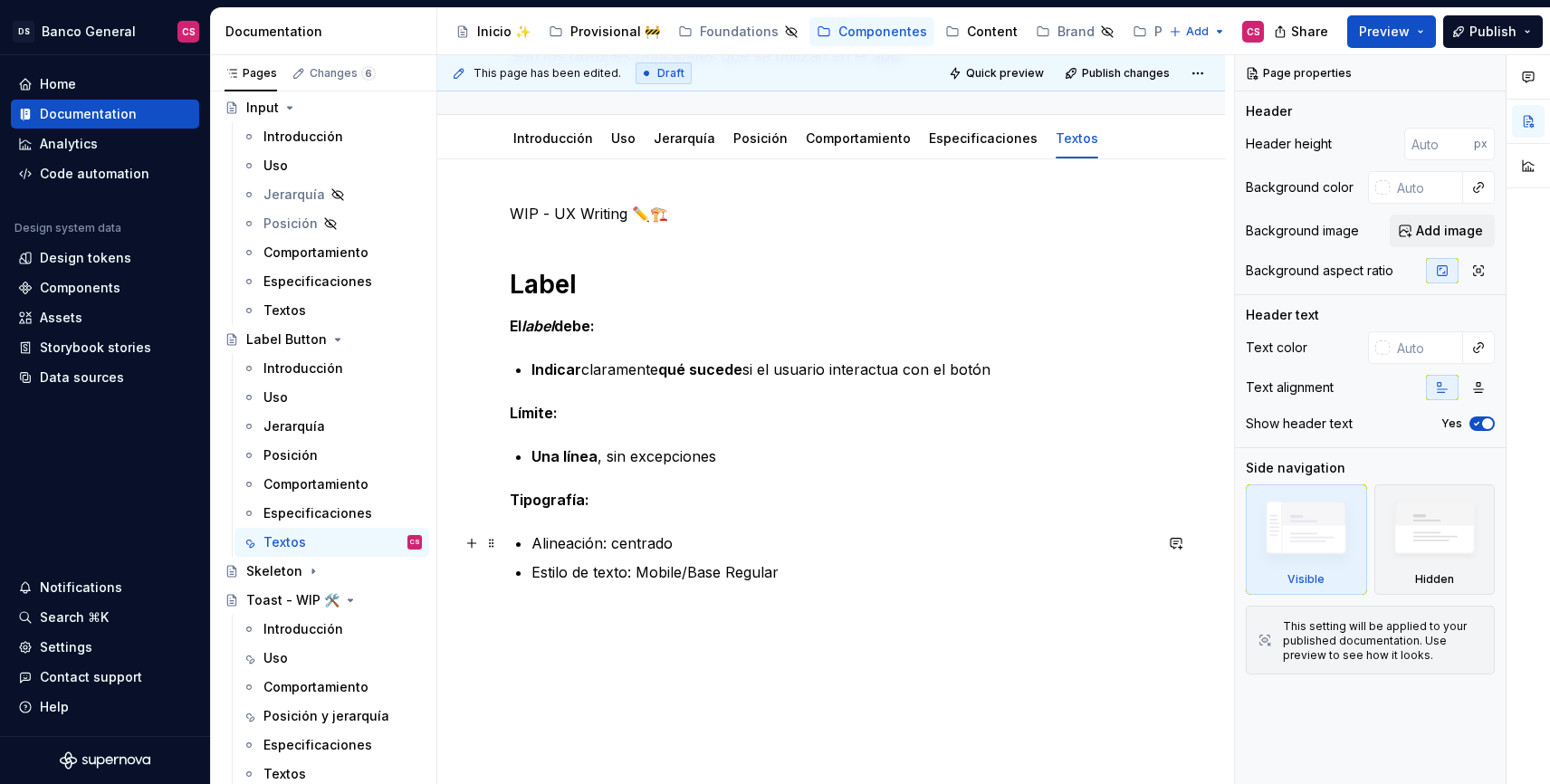
type textarea "*"
click at [704, 542] on p "Alineación: centrado" at bounding box center [842, 543] width 621 height 22
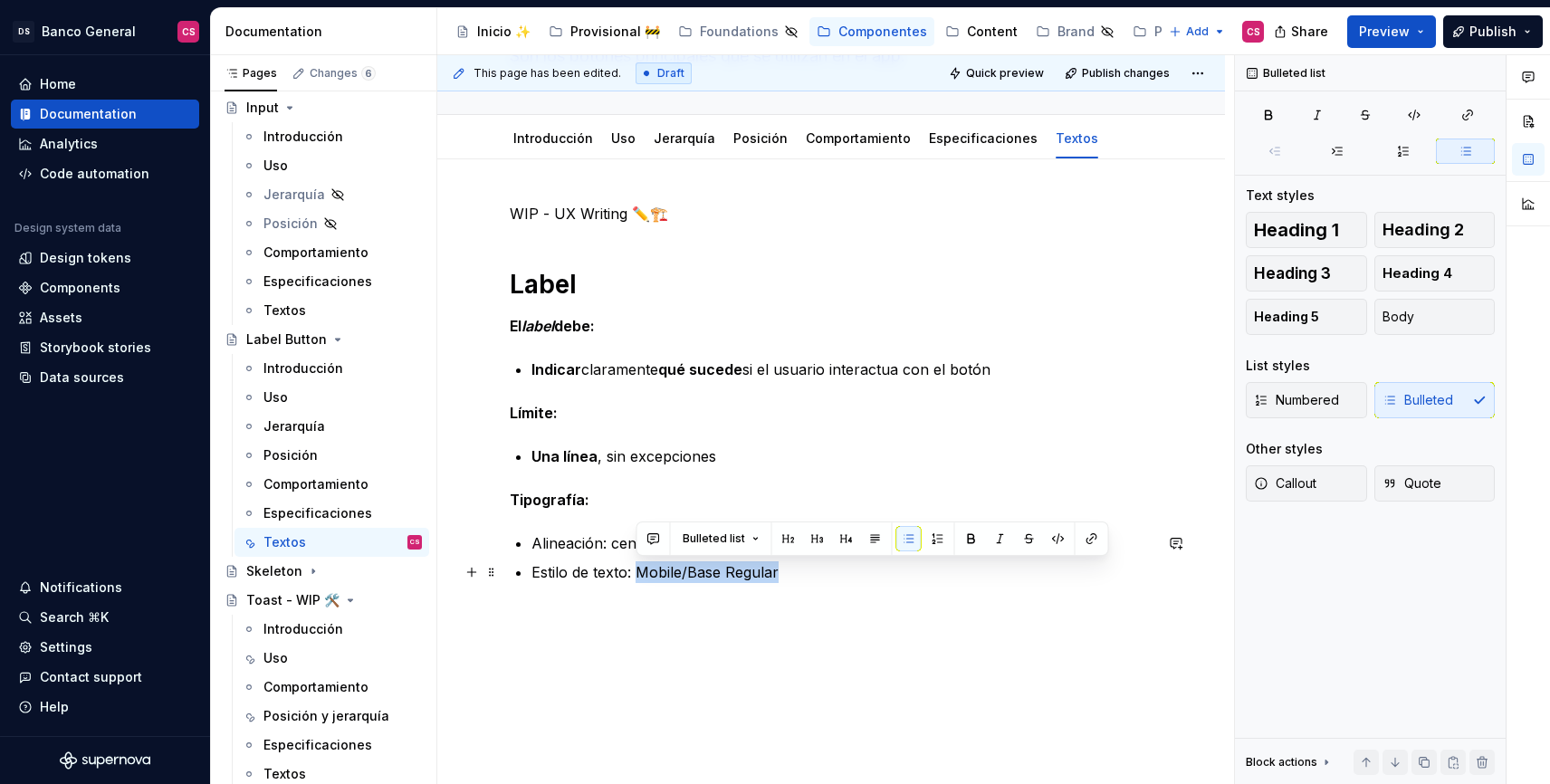
drag, startPoint x: 639, startPoint y: 570, endPoint x: 807, endPoint y: 568, distance: 168.0
click at [807, 568] on p "Estilo de texto: Mobile/Base Regular" at bounding box center [842, 573] width 621 height 22
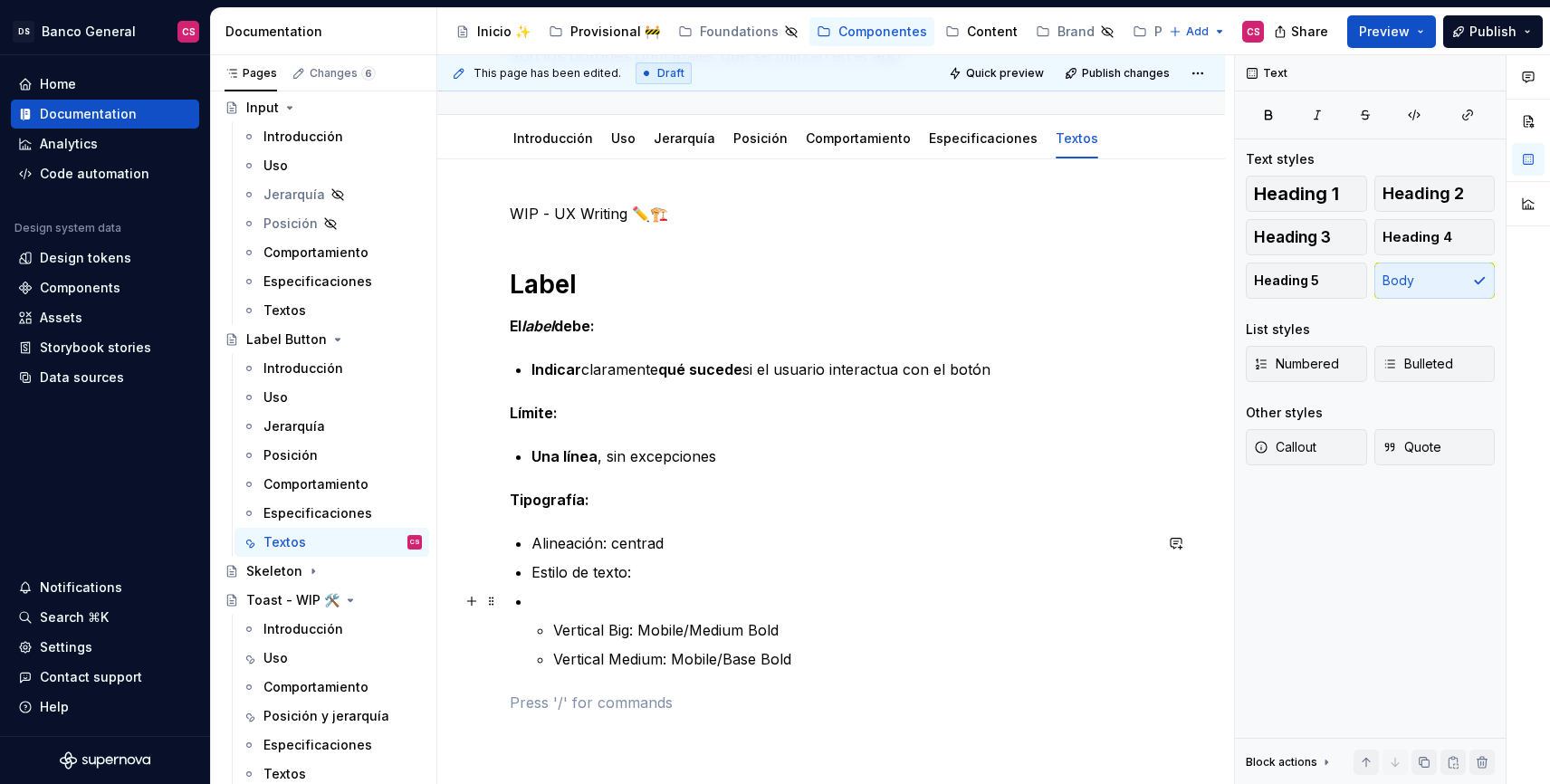
click at [552, 600] on p at bounding box center [842, 601] width 621 height 22
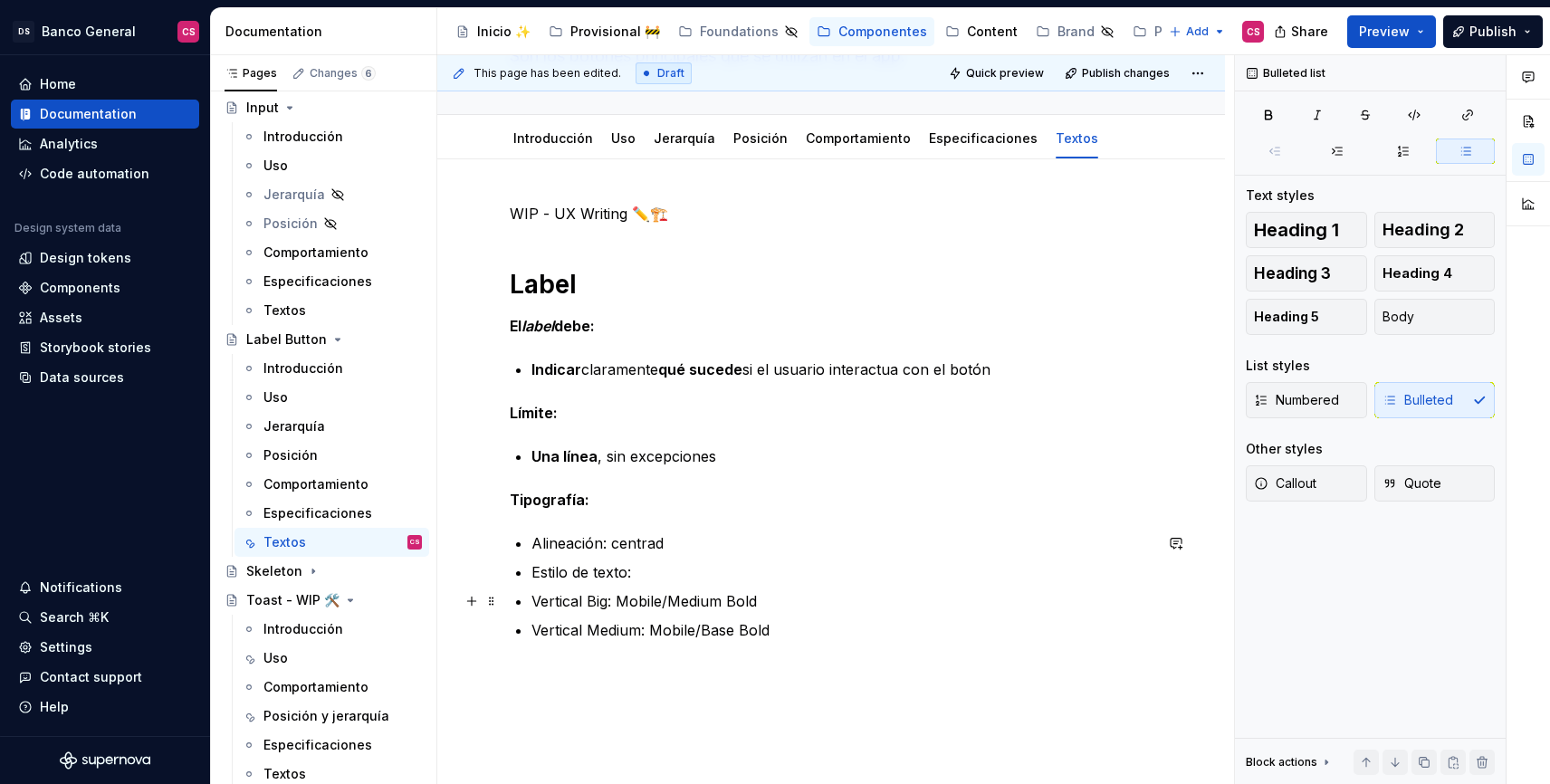
click at [517, 603] on div "WIP - UX Writing ✏️🏗️ Label El label debe: Indicar claramente qué sucede si el …" at bounding box center [831, 443] width 643 height 481
click at [526, 629] on div "WIP - UX Writing ✏️🏗️ Label El label debe: Indicar claramente qué sucede si el …" at bounding box center [831, 443] width 643 height 481
click at [568, 602] on p "Vertical Big: Mobile/Medium Bold" at bounding box center [853, 601] width 599 height 22
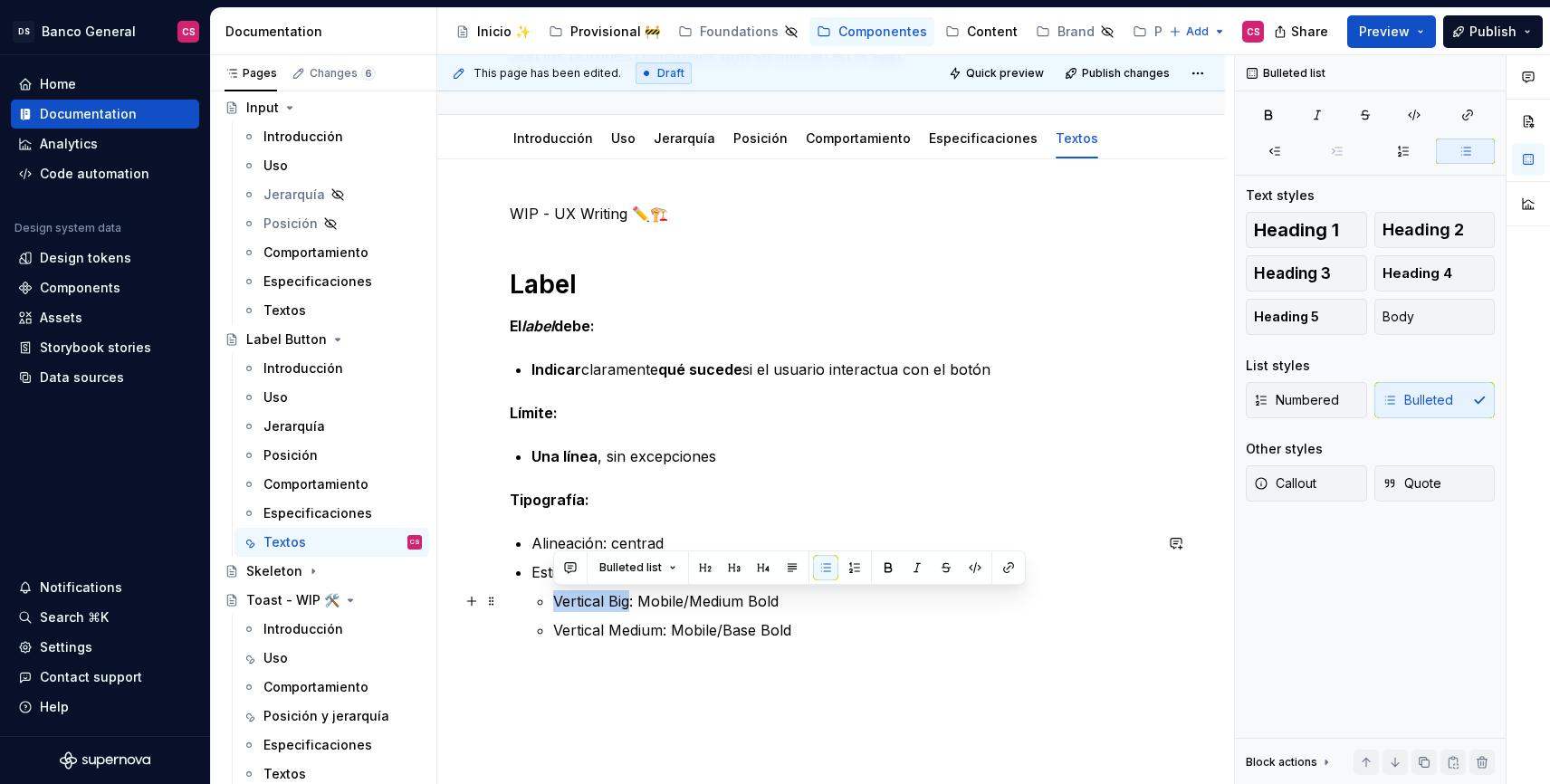
drag, startPoint x: 568, startPoint y: 602, endPoint x: 612, endPoint y: 601, distance: 44.0
click at [612, 601] on p "Vertical Big: Mobile/Medium Bold" at bounding box center [853, 601] width 599 height 22
click at [751, 604] on p "Medium Primary: Mobile/Medium Bold" at bounding box center [853, 601] width 599 height 22
click at [825, 591] on p "Medium Primary: Mobile/Base Bold" at bounding box center [853, 601] width 599 height 22
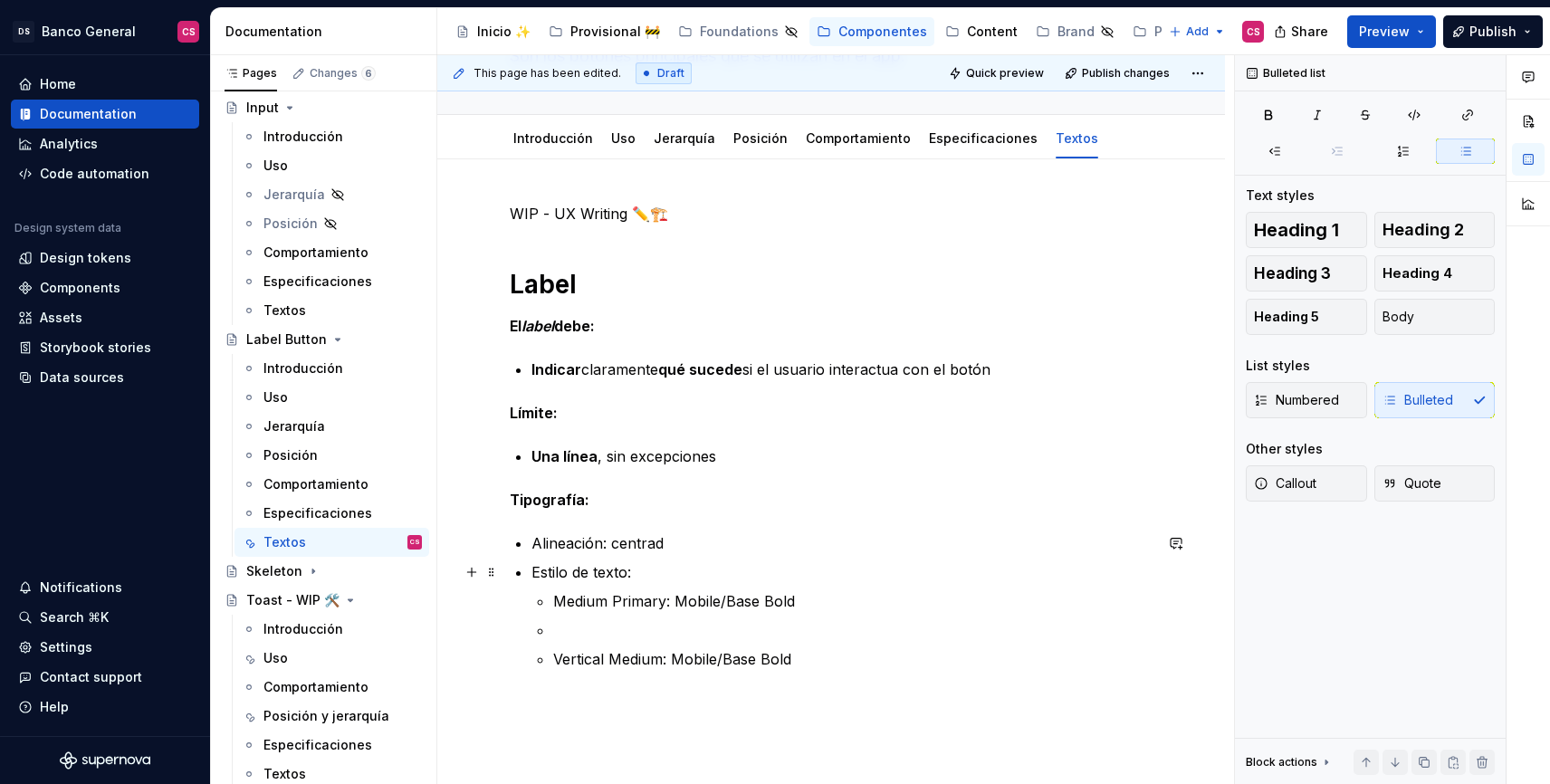
click at [806, 587] on li "Estilo de texto: Medium Primary: Mobile/Base Bold Vertical Medium: Mobile/Base …" at bounding box center [842, 616] width 621 height 109
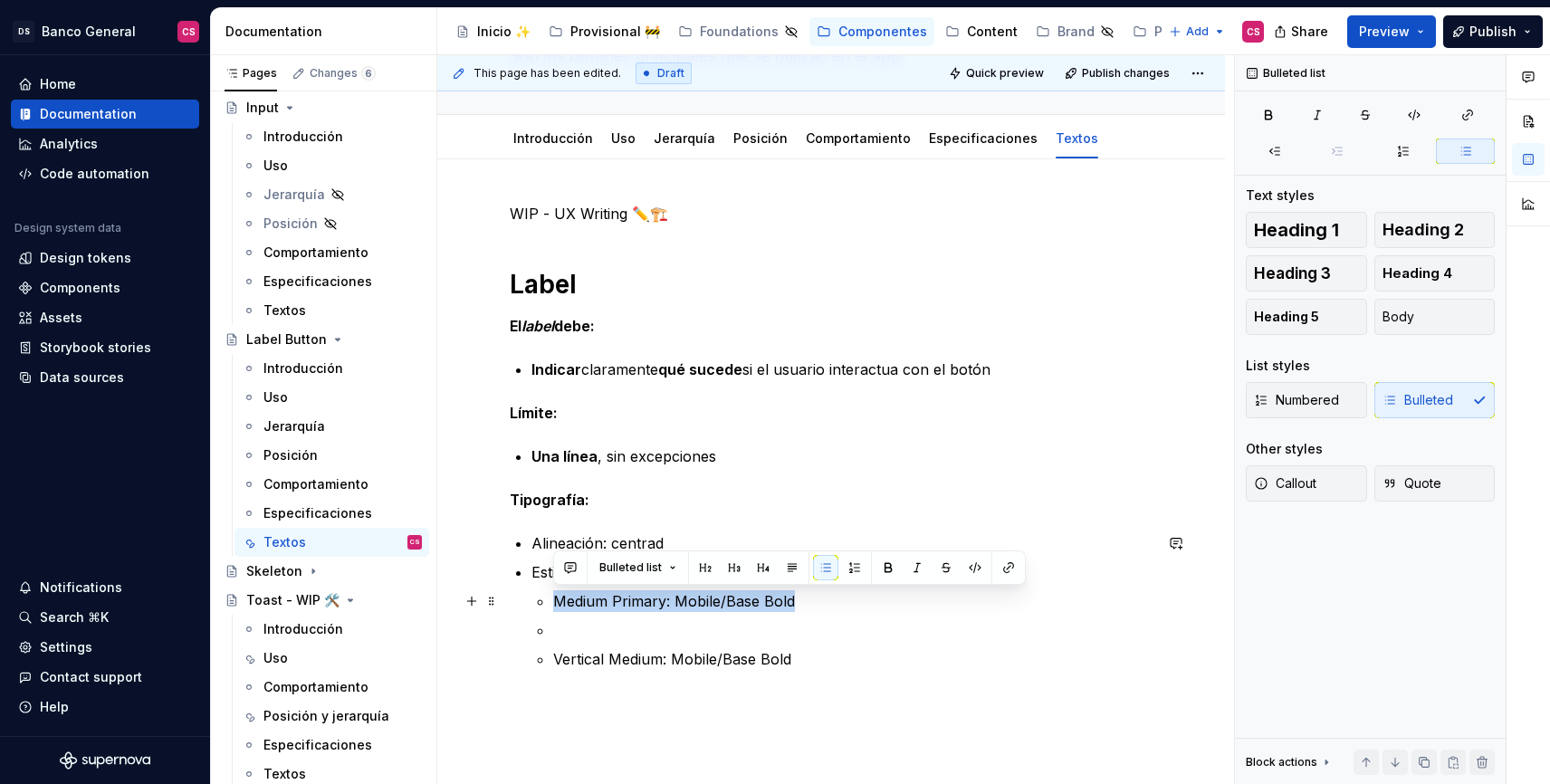
drag, startPoint x: 806, startPoint y: 609, endPoint x: 550, endPoint y: 604, distance: 256.0
click at [550, 604] on li "Estilo de texto: Medium Primary: Mobile/Base Bold Vertical Medium: Mobile/Base …" at bounding box center [842, 616] width 621 height 109
copy p "Medium Primary: Mobile/Base Bold"
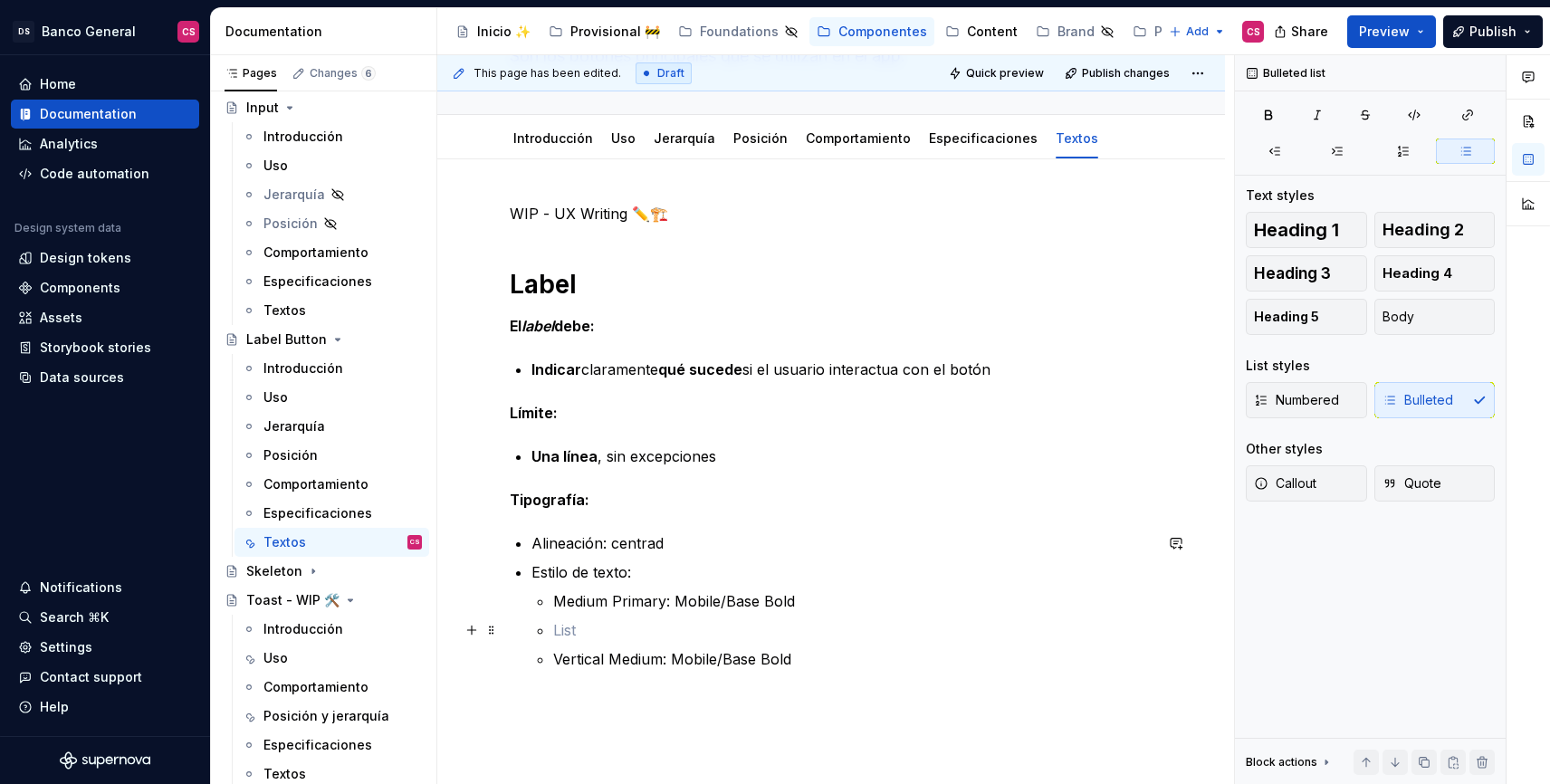
click at [563, 621] on p at bounding box center [853, 630] width 599 height 22
click at [636, 633] on p "Medium Primary: Mobile/Base Bold" at bounding box center [853, 630] width 599 height 22
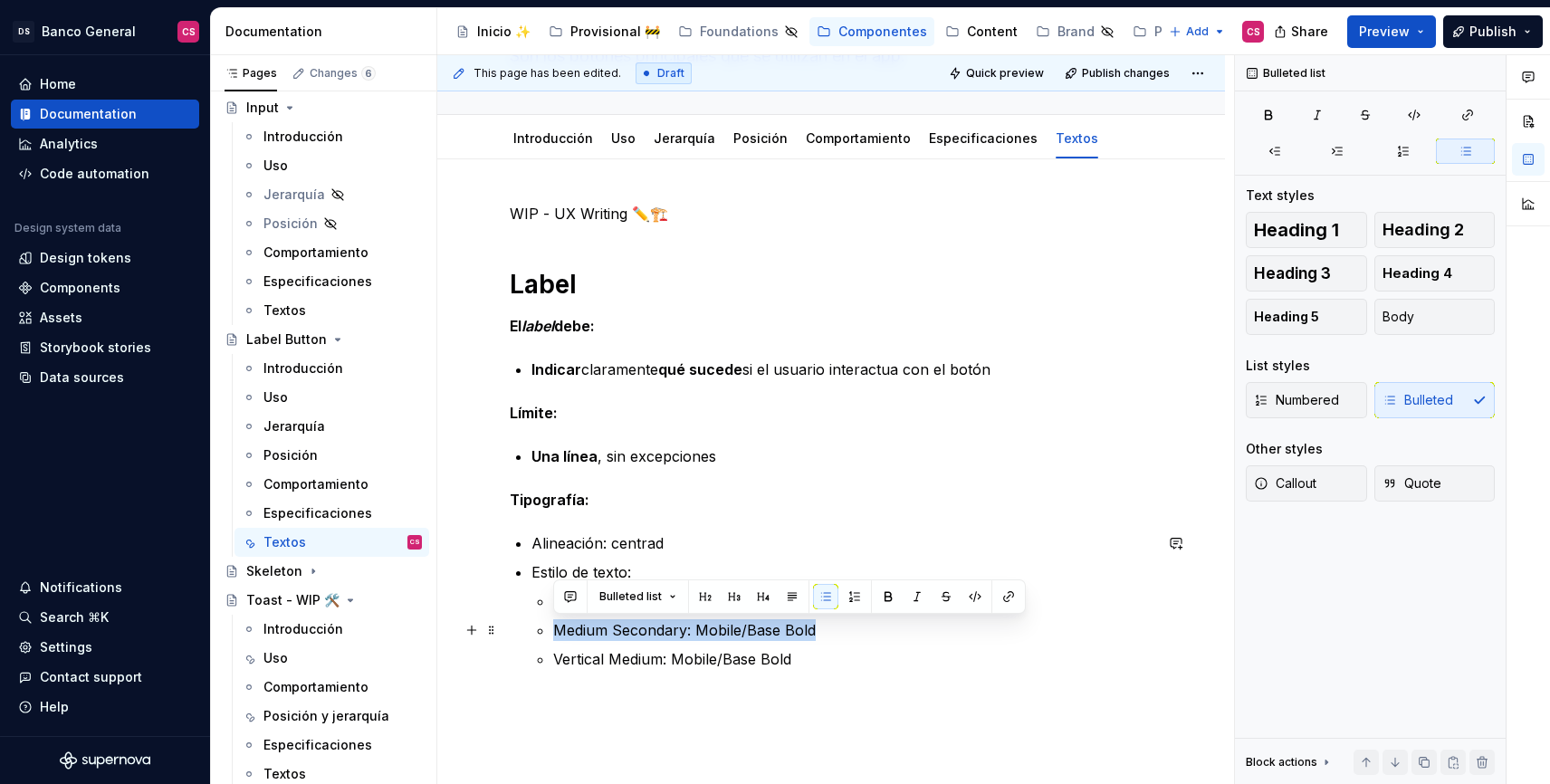
drag, startPoint x: 831, startPoint y: 636, endPoint x: 524, endPoint y: 635, distance: 307.0
click at [524, 635] on div "WIP - UX Writing ✏️🏗️ Label El label debe: Indicar claramente qué sucede si el …" at bounding box center [831, 458] width 643 height 511
copy p "Medium Secondary: Mobile/Base Bold"
click at [864, 616] on ul "Medium Primary: Mobile/Base Bold Medium Secondary: Mobile/Base Bold Vertical Me…" at bounding box center [853, 630] width 599 height 79
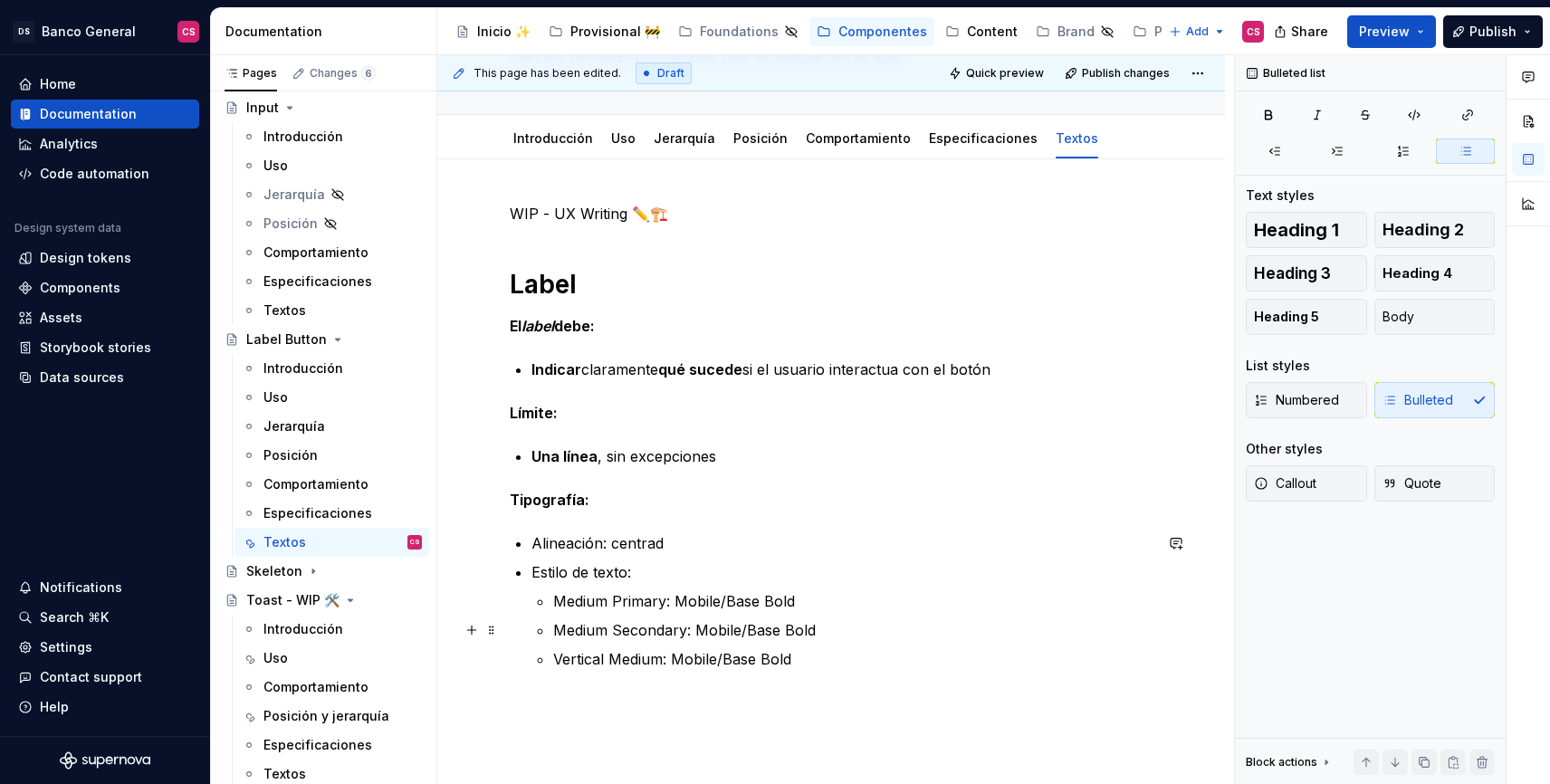
click at [837, 636] on p "Medium Secondary: Mobile/Base Bold" at bounding box center [853, 630] width 599 height 22
click at [638, 651] on p "Medium Secondary: Mobile/Base Bold" at bounding box center [853, 659] width 599 height 22
click at [646, 661] on p "Medium Terciary: Mobile/Base Bold" at bounding box center [853, 659] width 599 height 22
click at [1122, 680] on p "Vertical Medium: Mobile/Base Bold" at bounding box center [853, 688] width 599 height 22
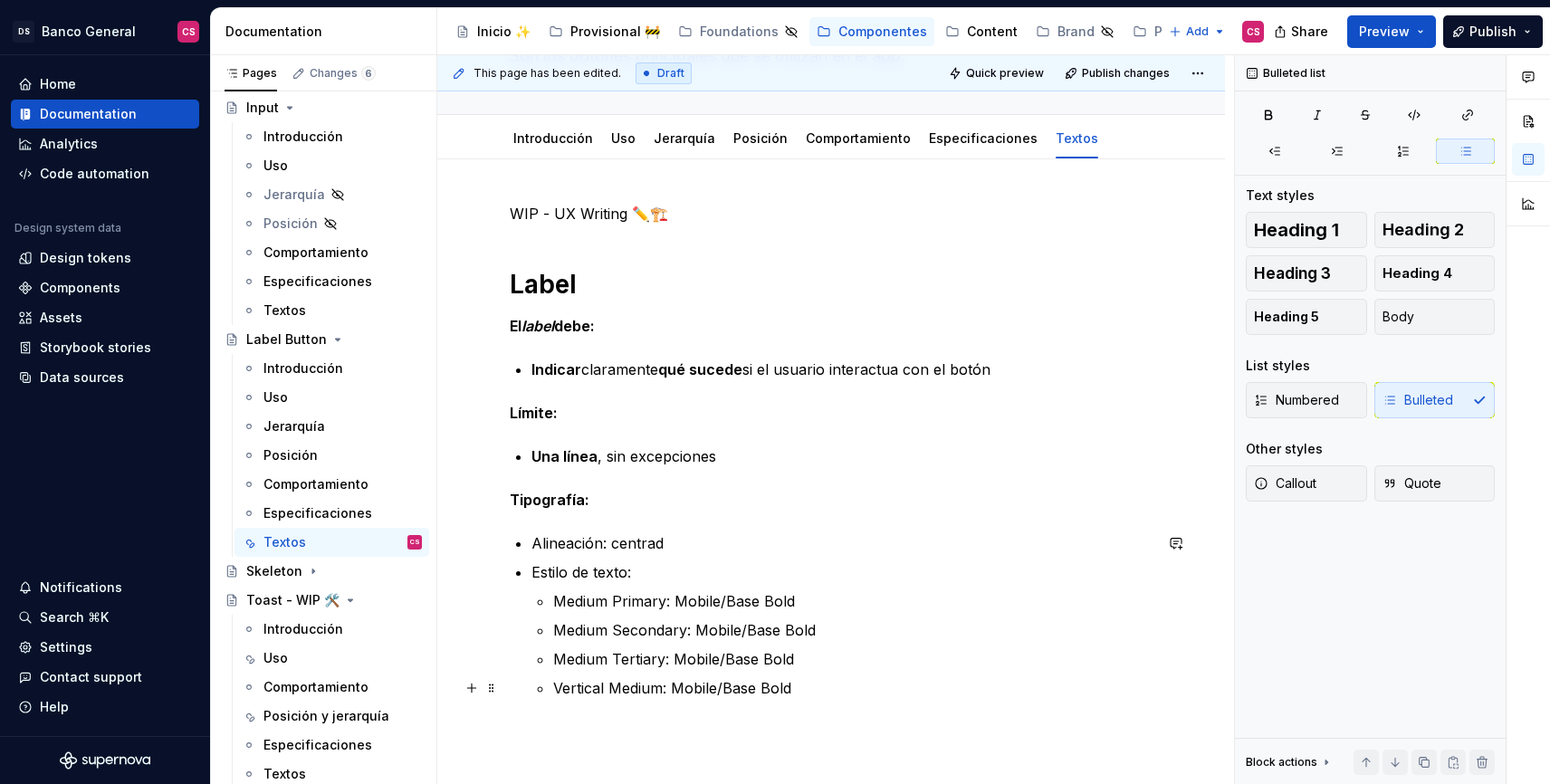
click at [569, 686] on p "Vertical Medium: Mobile/Base Bold" at bounding box center [853, 688] width 599 height 22
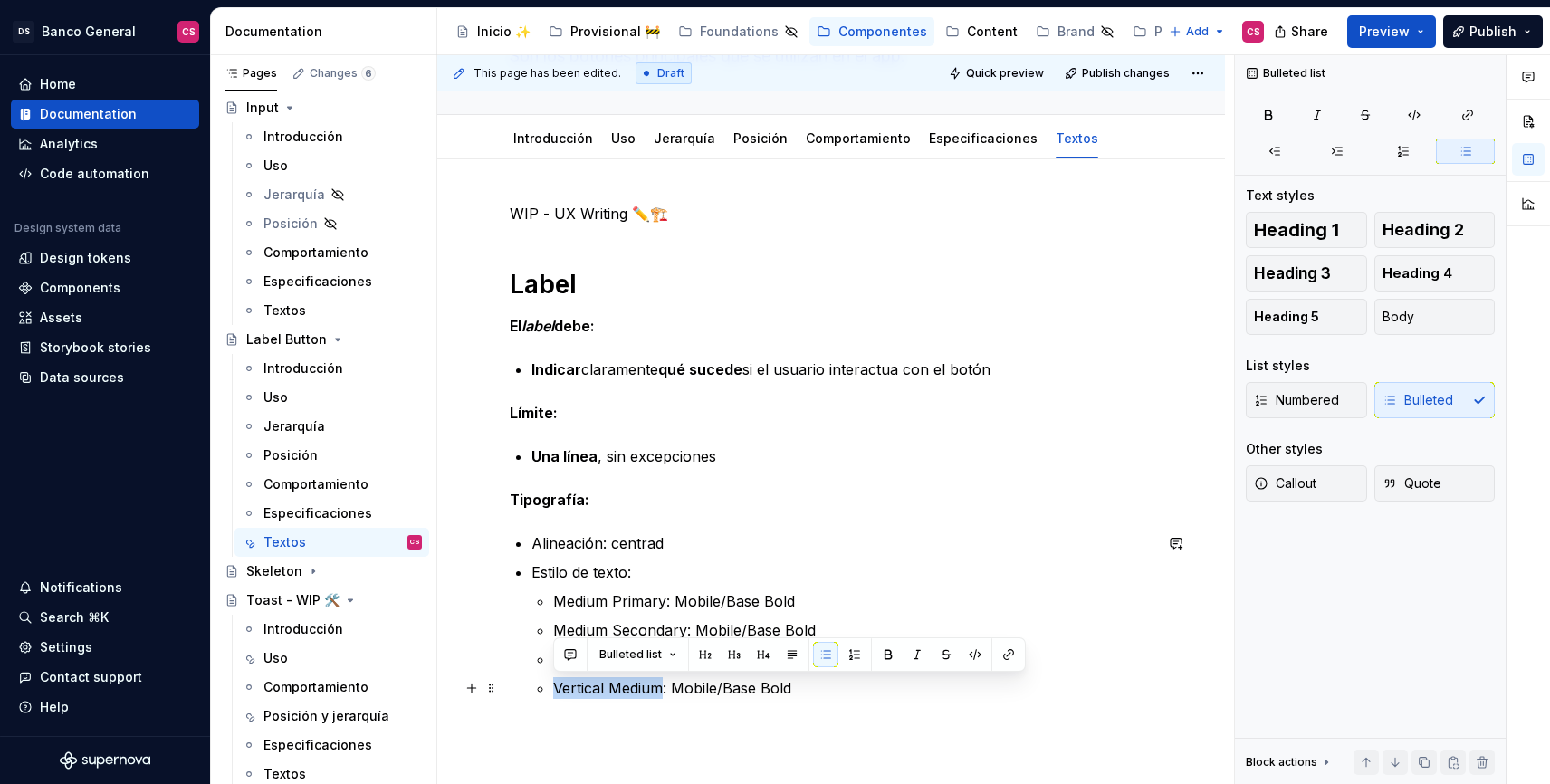
drag, startPoint x: 569, startPoint y: 686, endPoint x: 612, endPoint y: 687, distance: 43.0
click at [612, 687] on p "Vertical Medium: Mobile/Base Bold" at bounding box center [853, 688] width 599 height 22
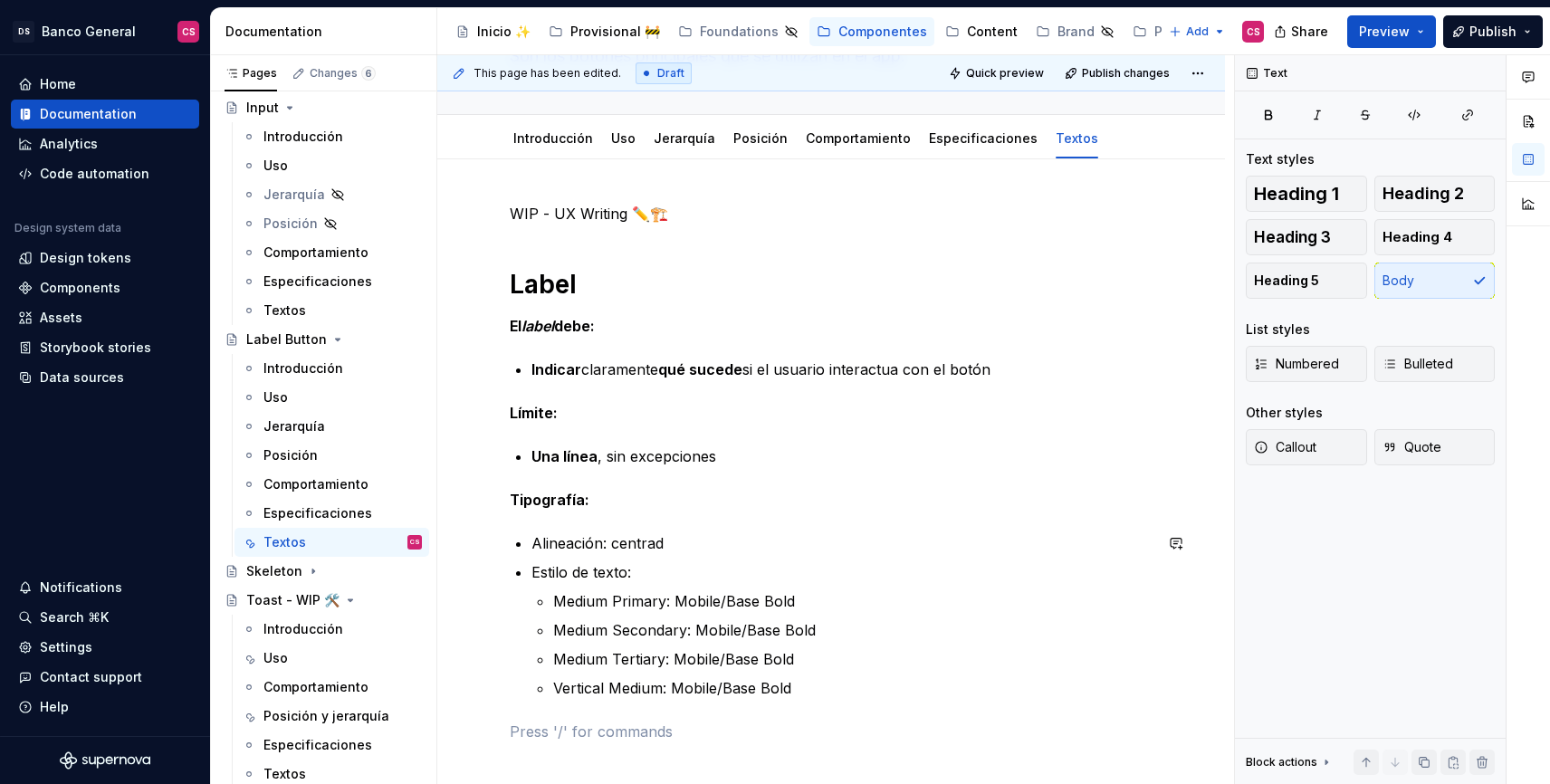
click at [767, 706] on div "WIP - UX Writing ✏️🏗️ Label El label debe: Indicar claramente qué sucede si el …" at bounding box center [831, 473] width 643 height 539
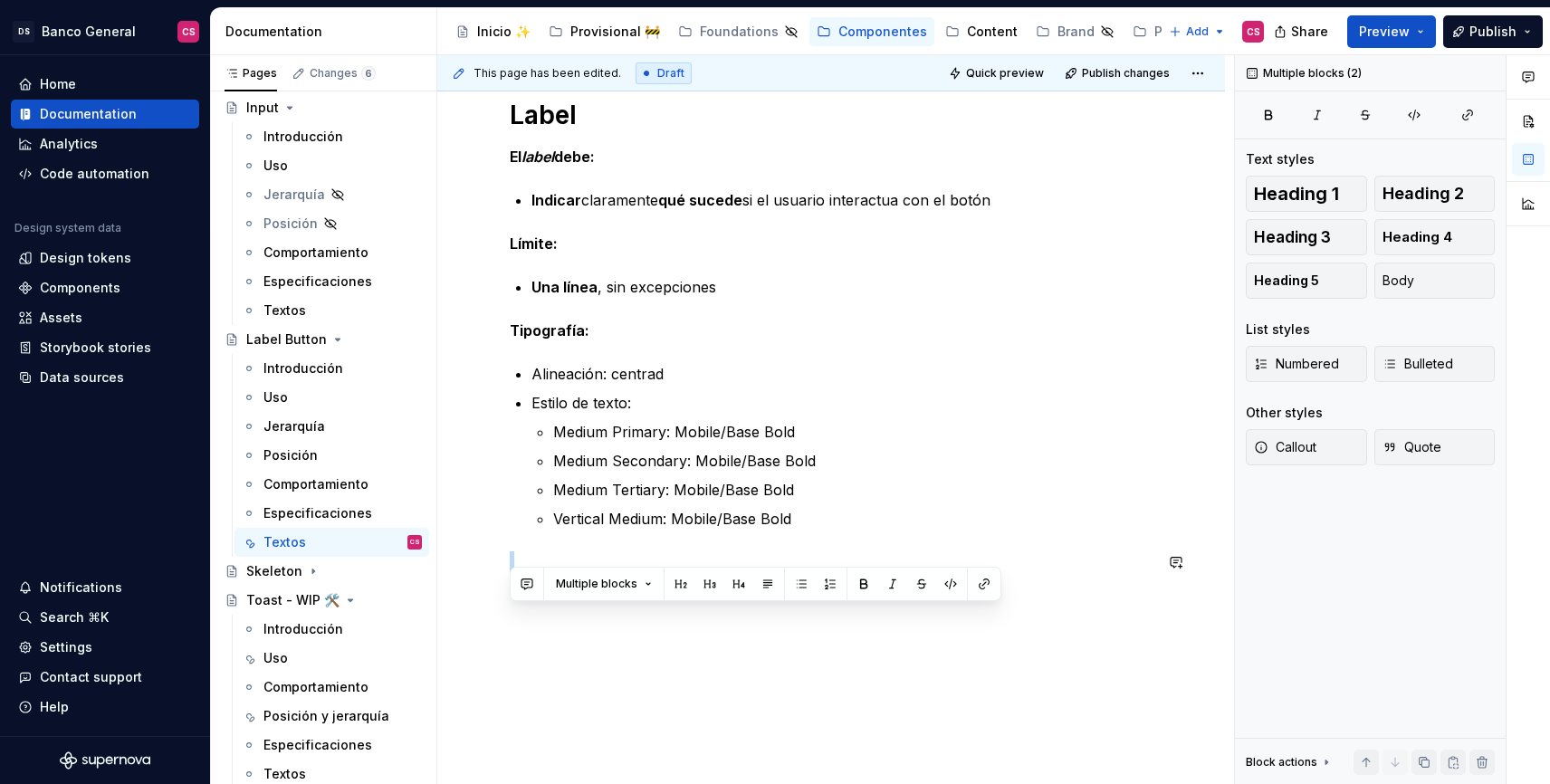
scroll to position [369, 0]
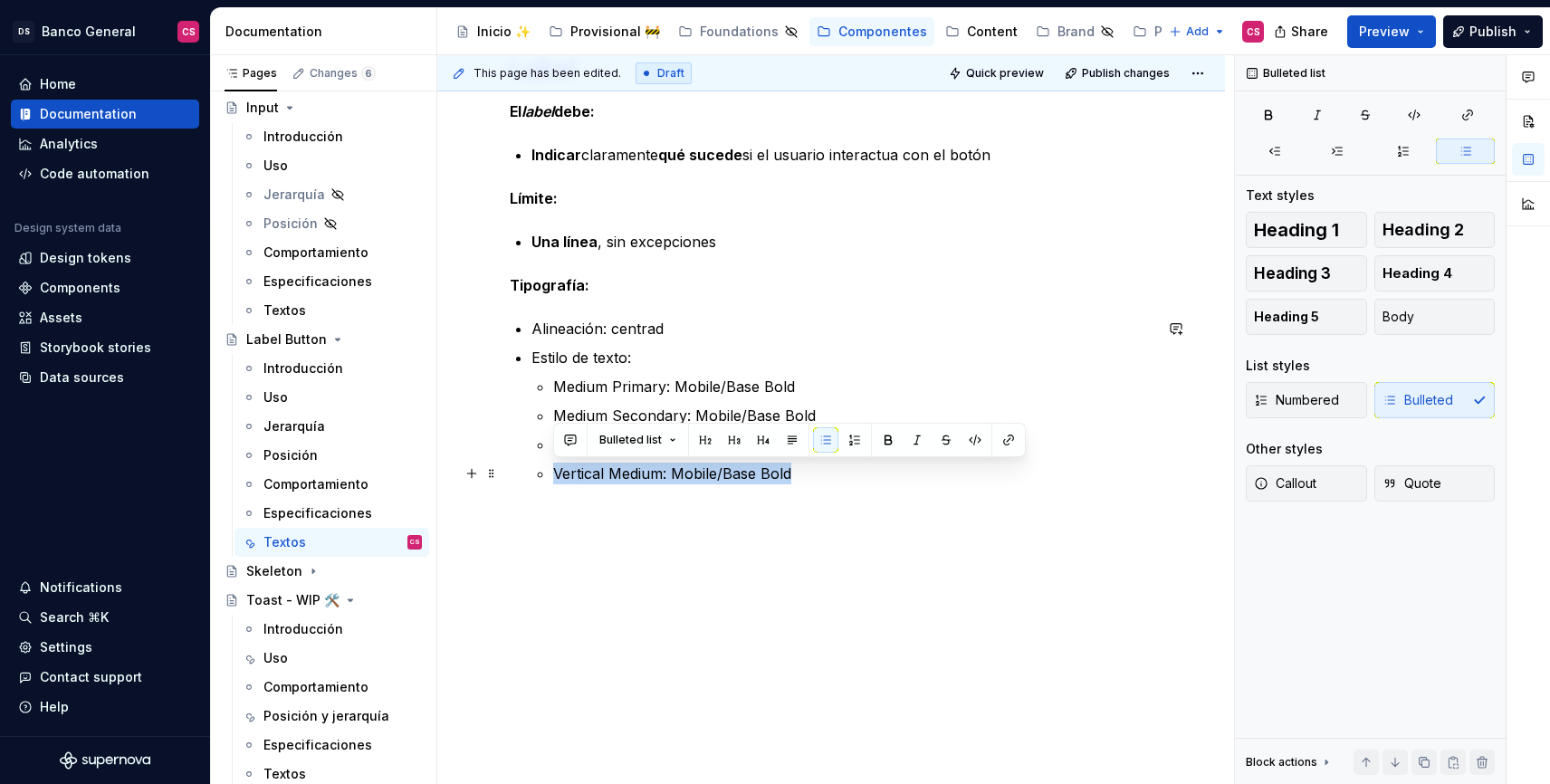
drag, startPoint x: 814, startPoint y: 690, endPoint x: 546, endPoint y: 474, distance: 344.2
click at [546, 474] on li "Estilo de texto: Medium Primary: Mobile/Base Bold Medium Secondary: Mobile/Base…" at bounding box center [842, 415] width 621 height 138
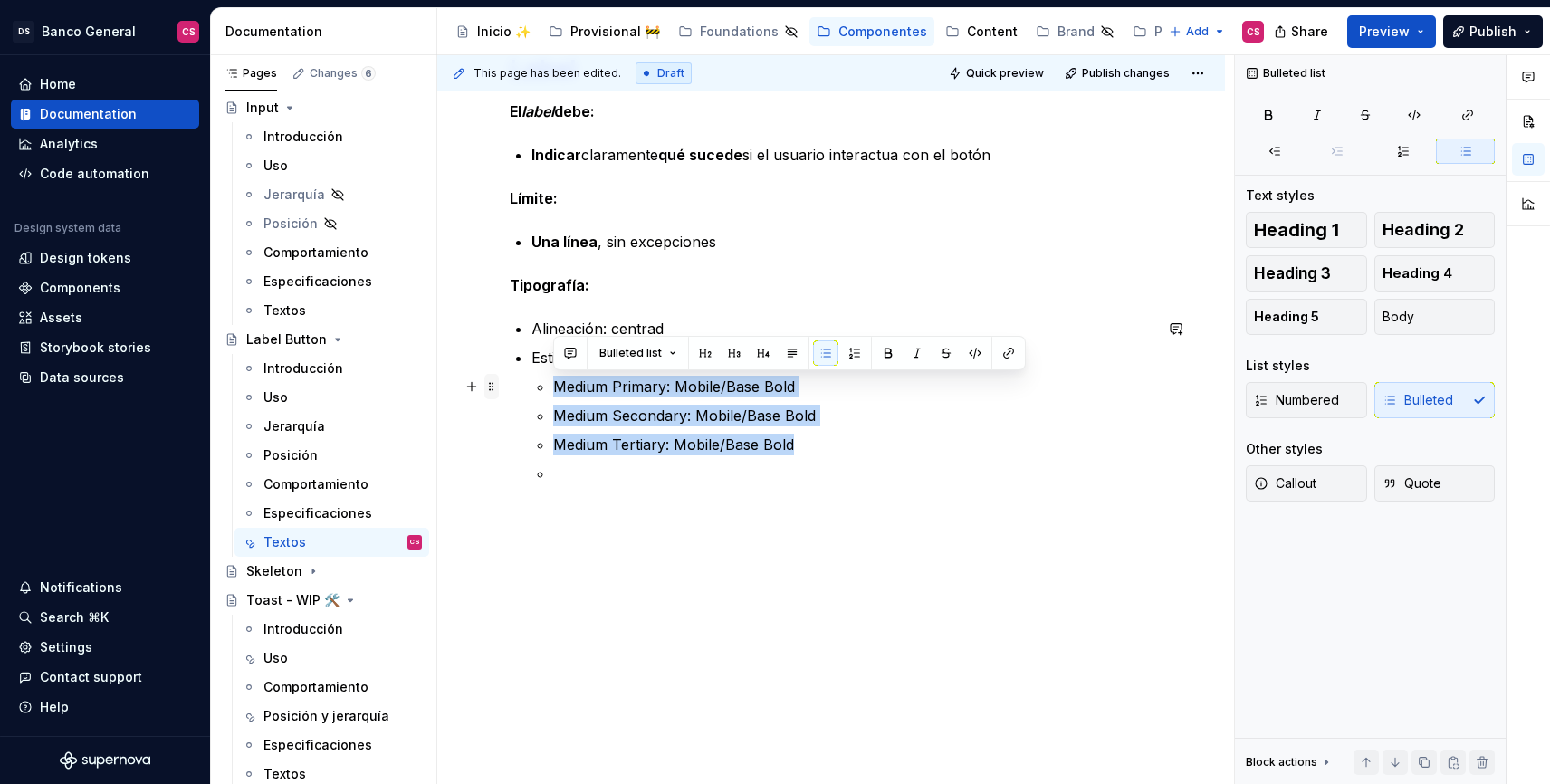
drag, startPoint x: 798, startPoint y: 441, endPoint x: 491, endPoint y: 378, distance: 313.4
click at [510, 378] on div "WIP - UX Writing ✏️🏗️ Label El label debe: Indicar claramente qué sucede si el …" at bounding box center [831, 269] width 643 height 561
copy ul "Medium Primary: Mobile/Base Bold Medium Secondary: Mobile/Base Bold Medium Tert…"
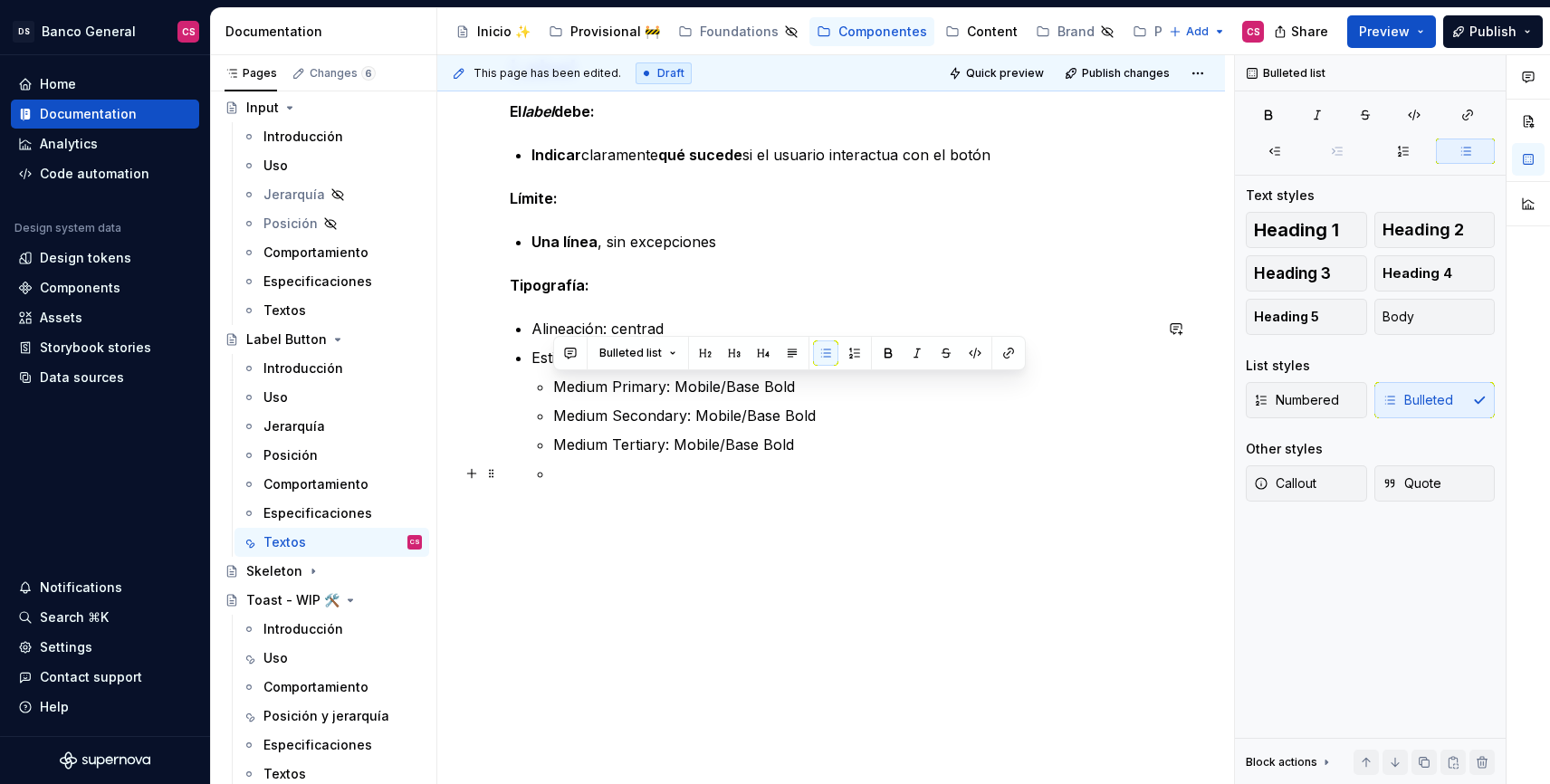
click at [575, 472] on p at bounding box center [853, 474] width 599 height 22
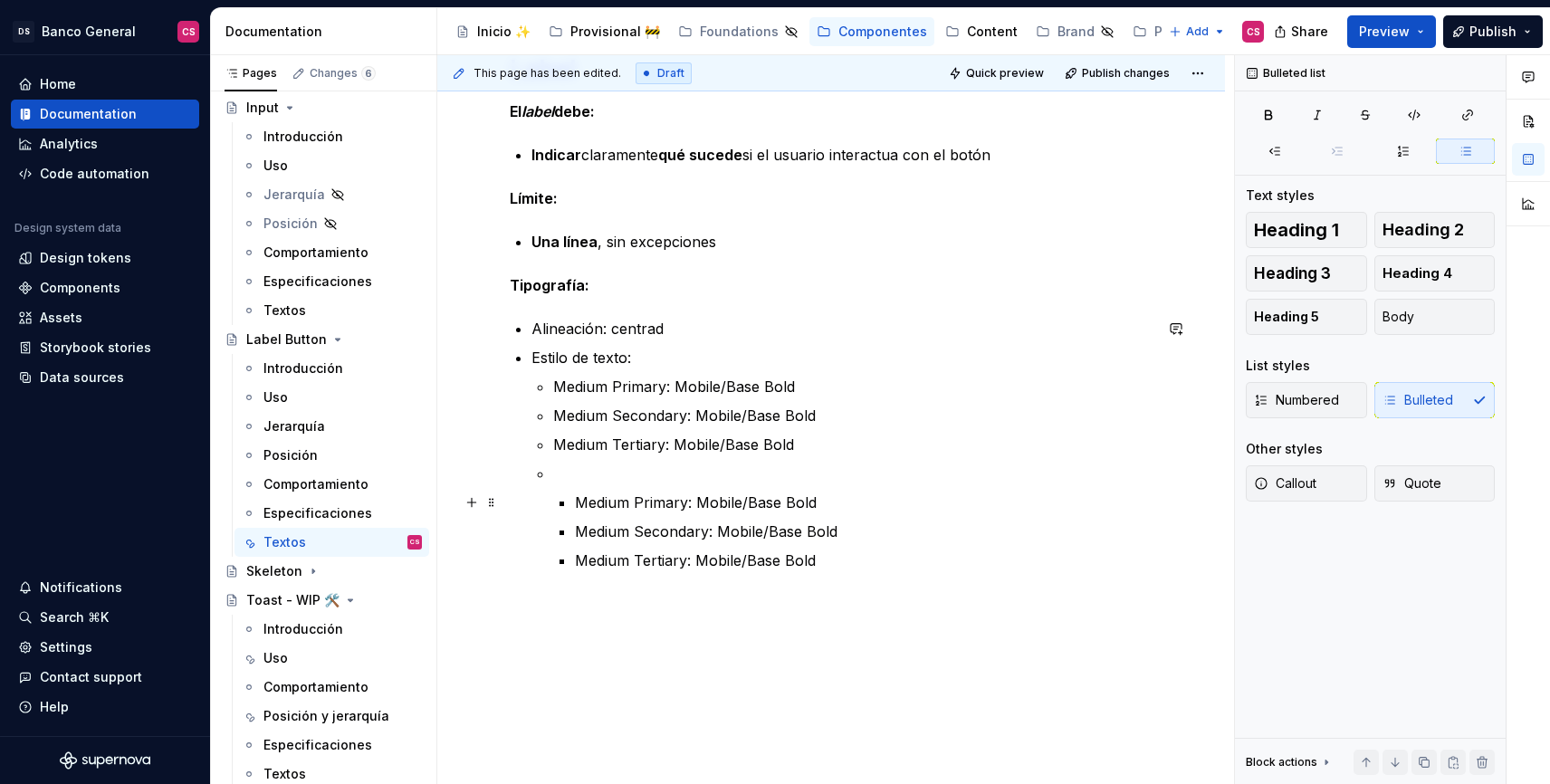
click at [556, 504] on li "Medium Primary: Mobile/Base Bold Medium Secondary: Mobile/Base Bold Medium Tert…" at bounding box center [853, 517] width 599 height 109
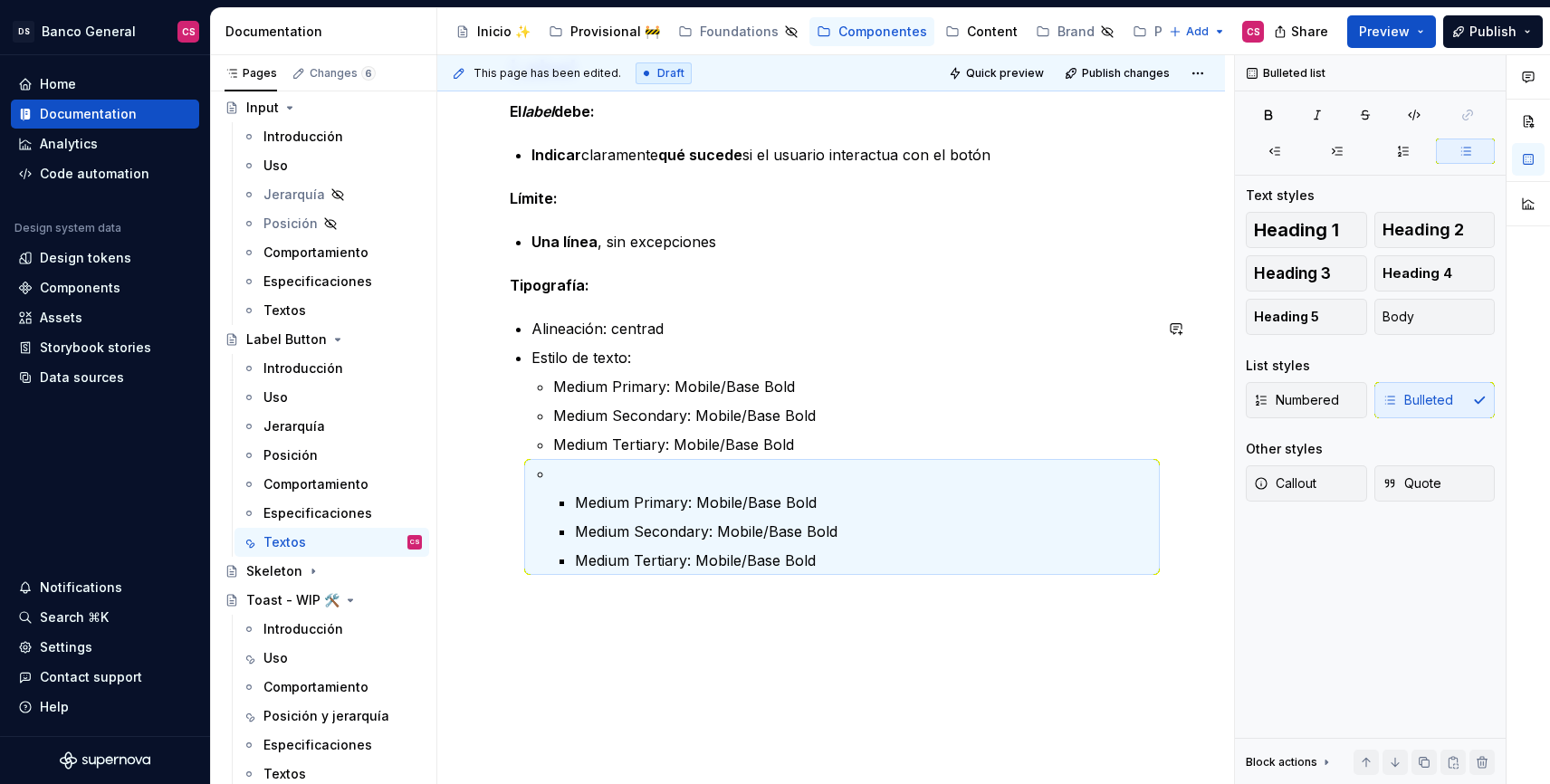
scroll to position [341, 0]
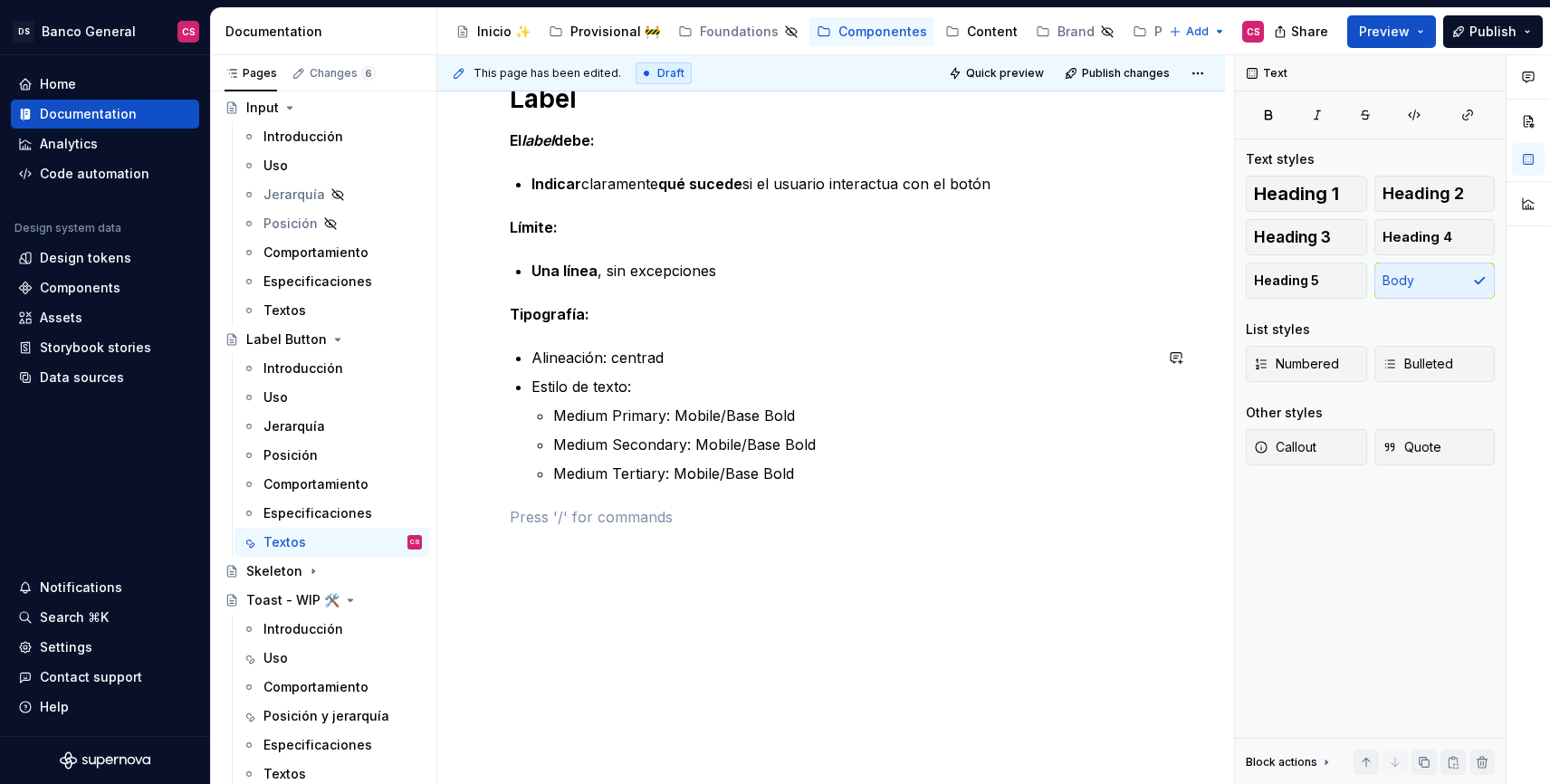
click at [787, 484] on div "WIP - UX Writing ✏️🏗️ Label El label debe: Indicar claramente qué sucede si el …" at bounding box center [831, 272] width 643 height 511
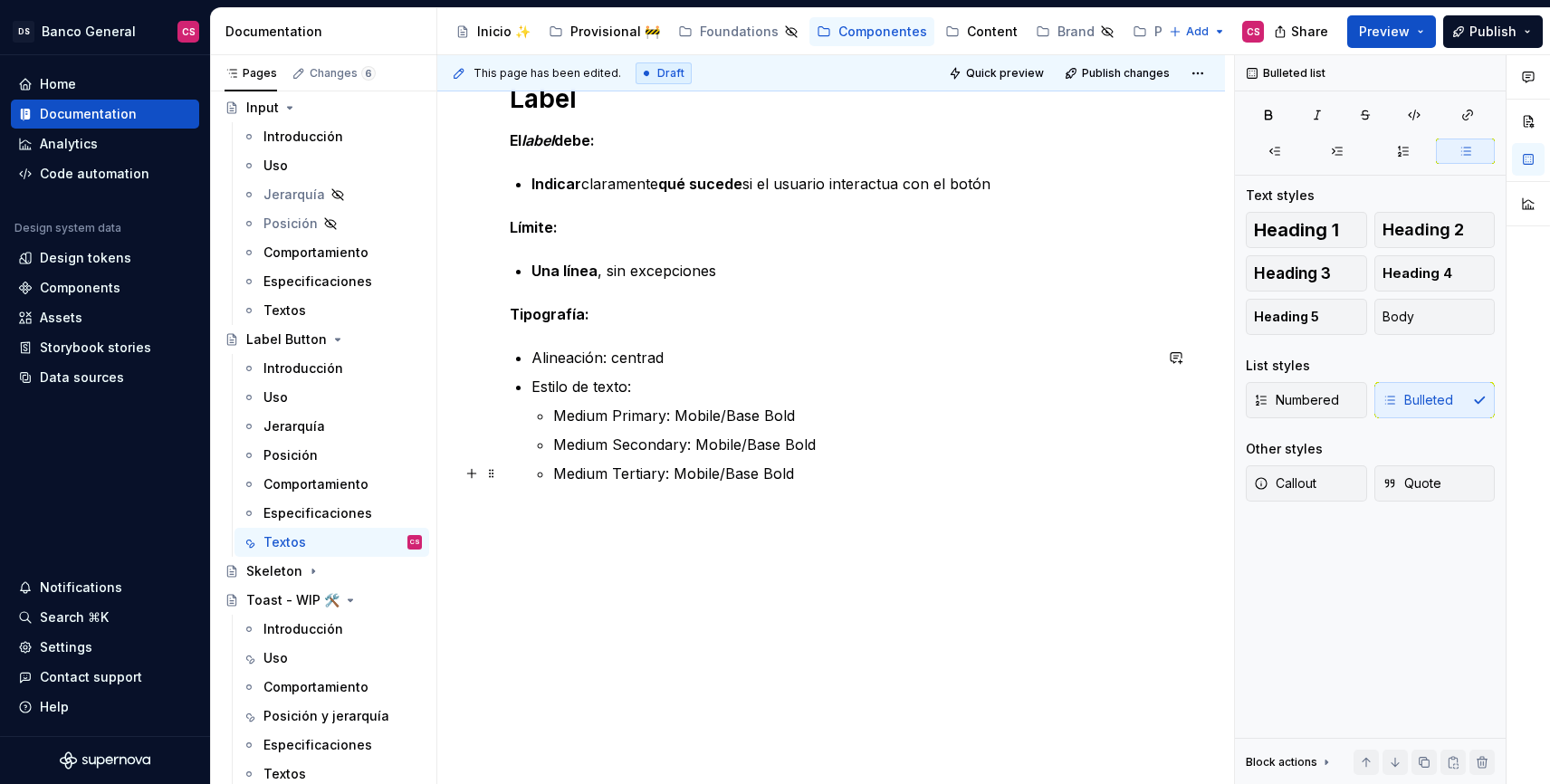
click at [804, 476] on p "Medium Tertiary: Mobile/Base Bold" at bounding box center [853, 474] width 599 height 22
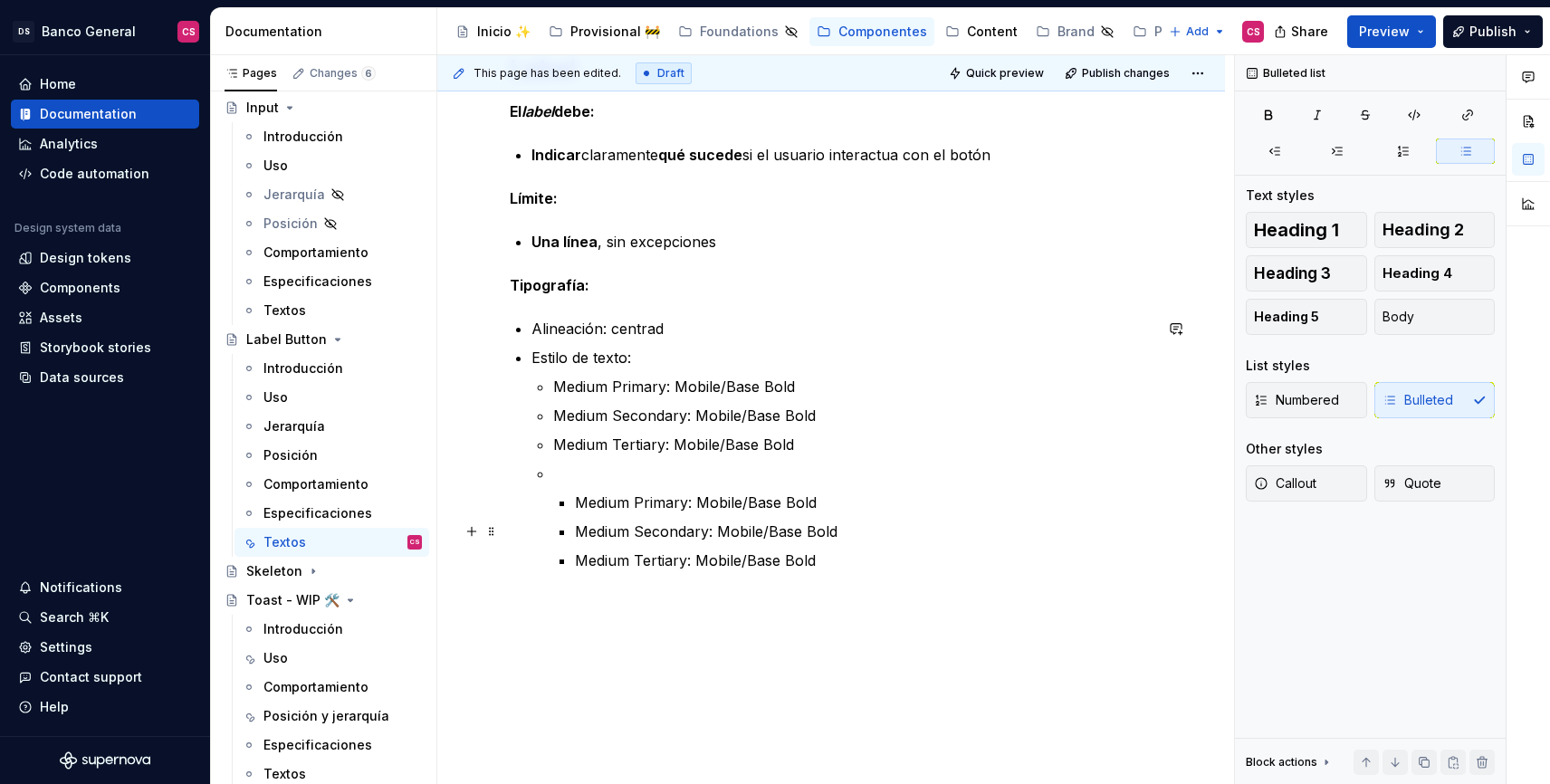
click at [575, 522] on li "Medium Secondary: Mobile/Base Bold" at bounding box center [863, 532] width 577 height 22
click at [571, 502] on li "Medium Primary: Mobile/Base Bold Medium Secondary: Mobile/Base Bold Medium Tert…" at bounding box center [853, 517] width 599 height 109
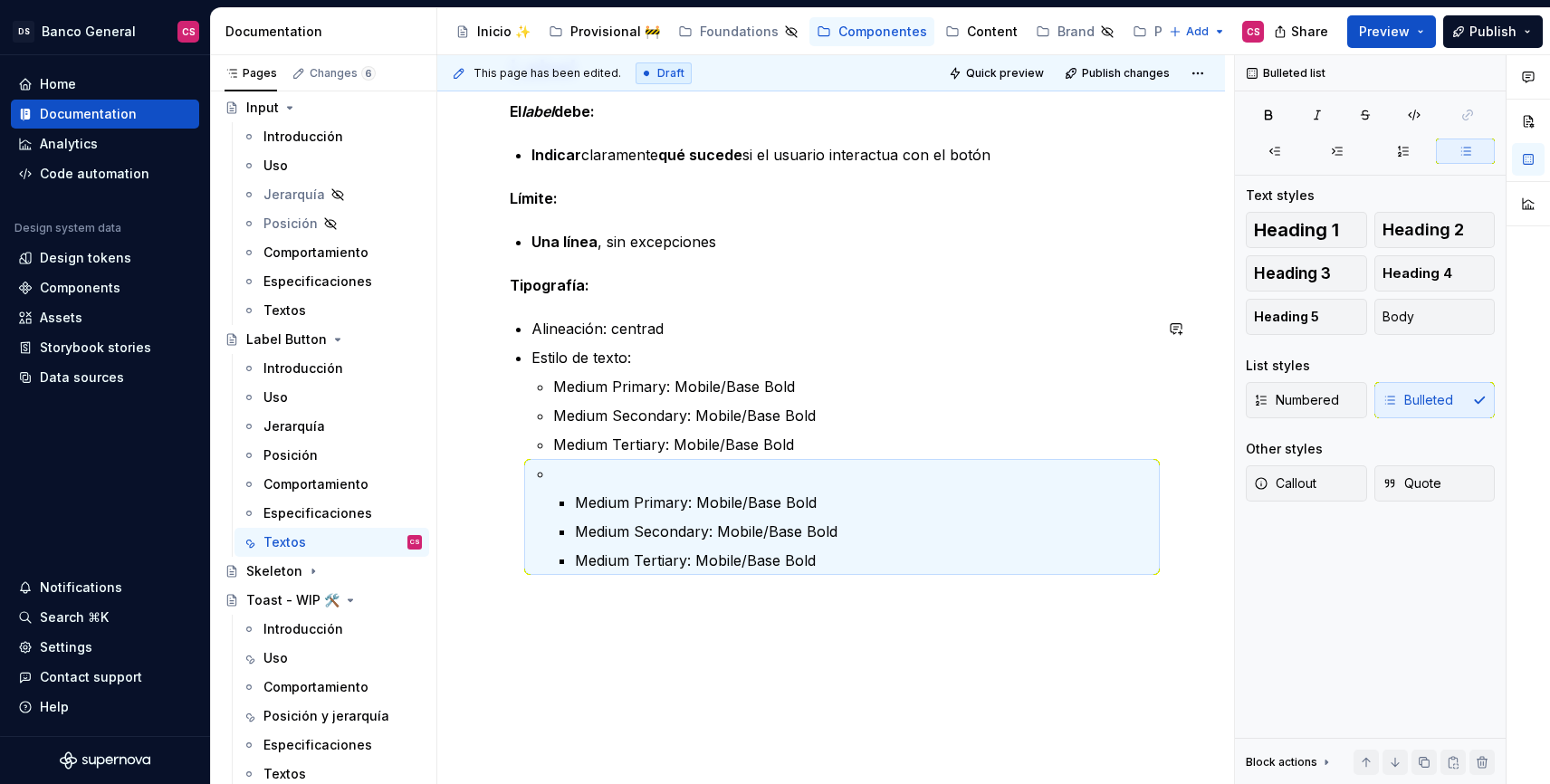
click at [572, 495] on li "Medium Primary: Mobile/Base Bold Medium Secondary: Mobile/Base Bold Medium Tert…" at bounding box center [853, 517] width 599 height 109
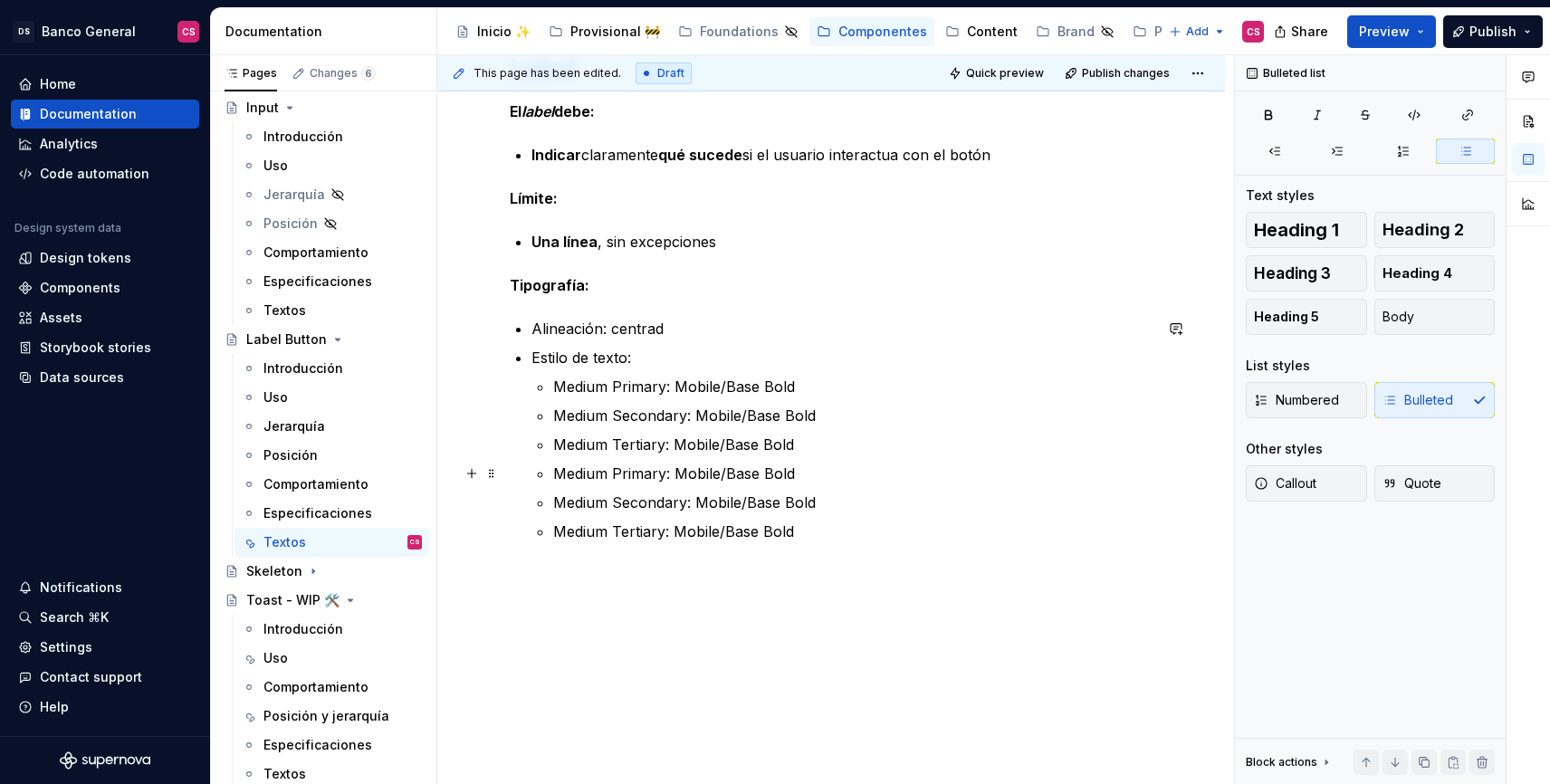
click at [638, 474] on p "Medium Primary: Mobile/Base Bold" at bounding box center [853, 474] width 599 height 22
click at [577, 473] on p "Medium Primary: Mobile/Base Bold" at bounding box center [853, 474] width 599 height 22
click at [715, 476] on p "Small Primary: Mobile/Base Bold" at bounding box center [853, 474] width 599 height 22
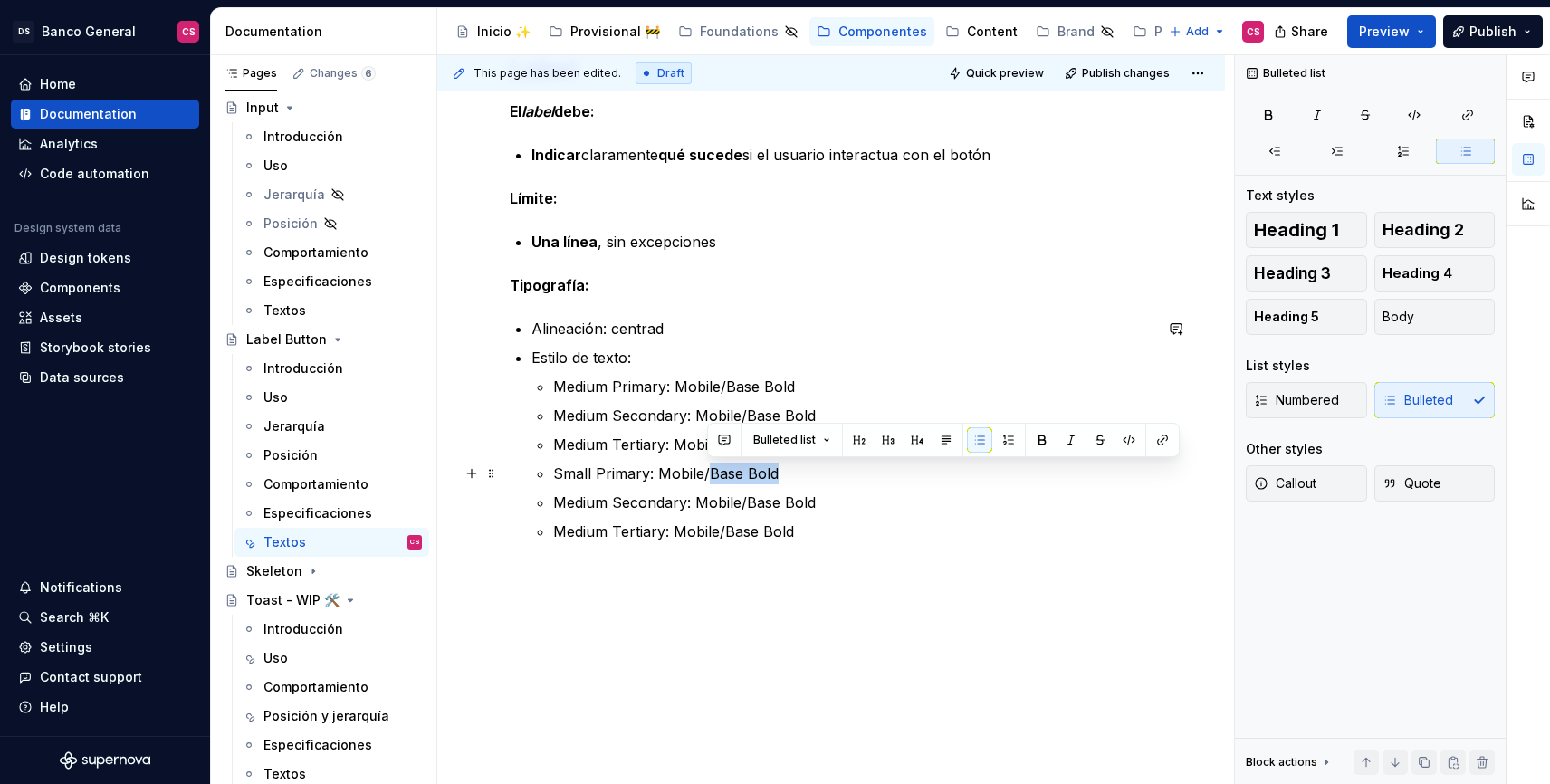
drag, startPoint x: 715, startPoint y: 476, endPoint x: 752, endPoint y: 476, distance: 37.0
click at [752, 476] on p "Small Primary: Mobile/Base Bold" at bounding box center [853, 474] width 599 height 22
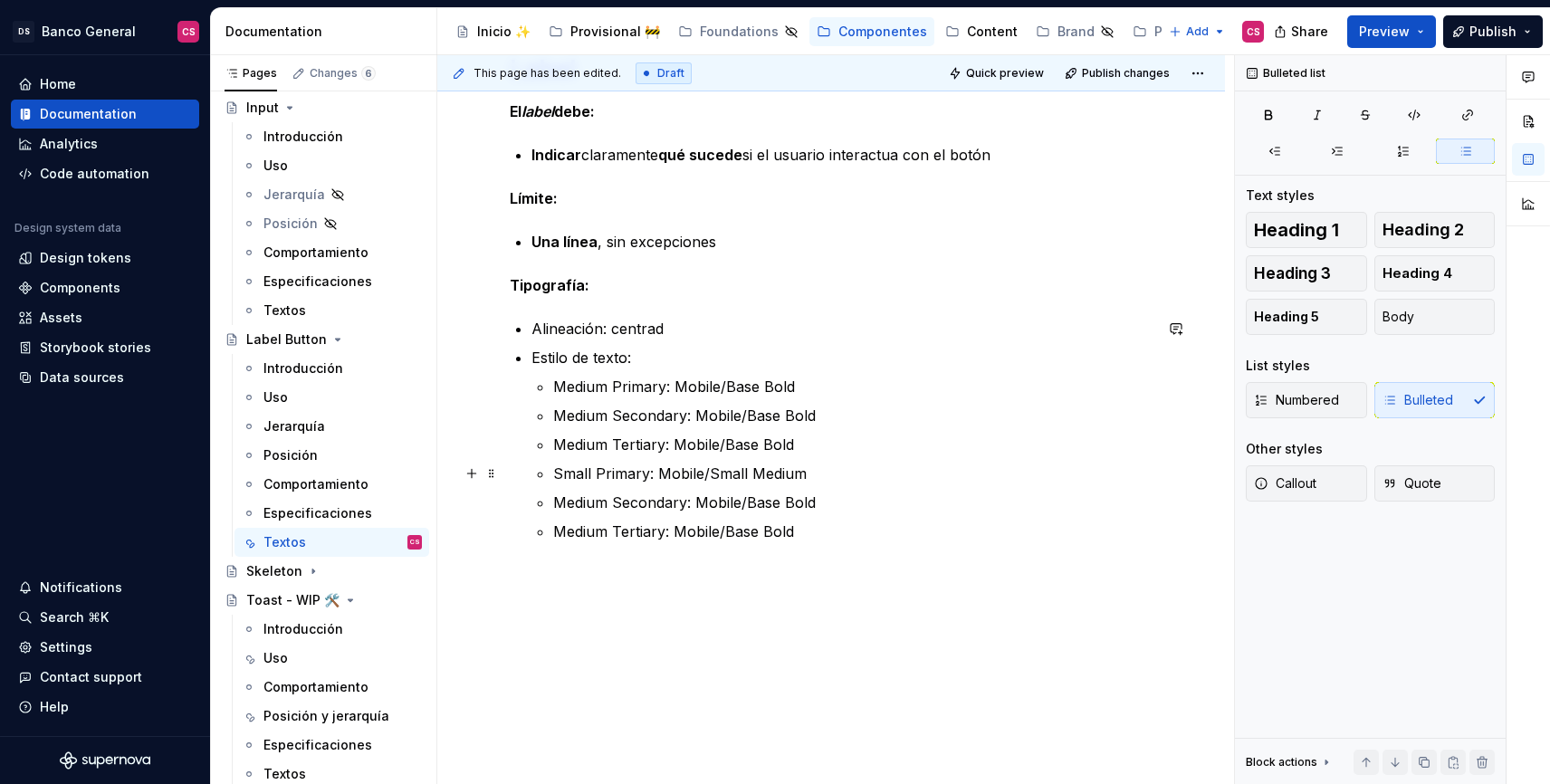
click at [732, 474] on p "Small Primary: Mobile/Small Medium" at bounding box center [853, 474] width 599 height 22
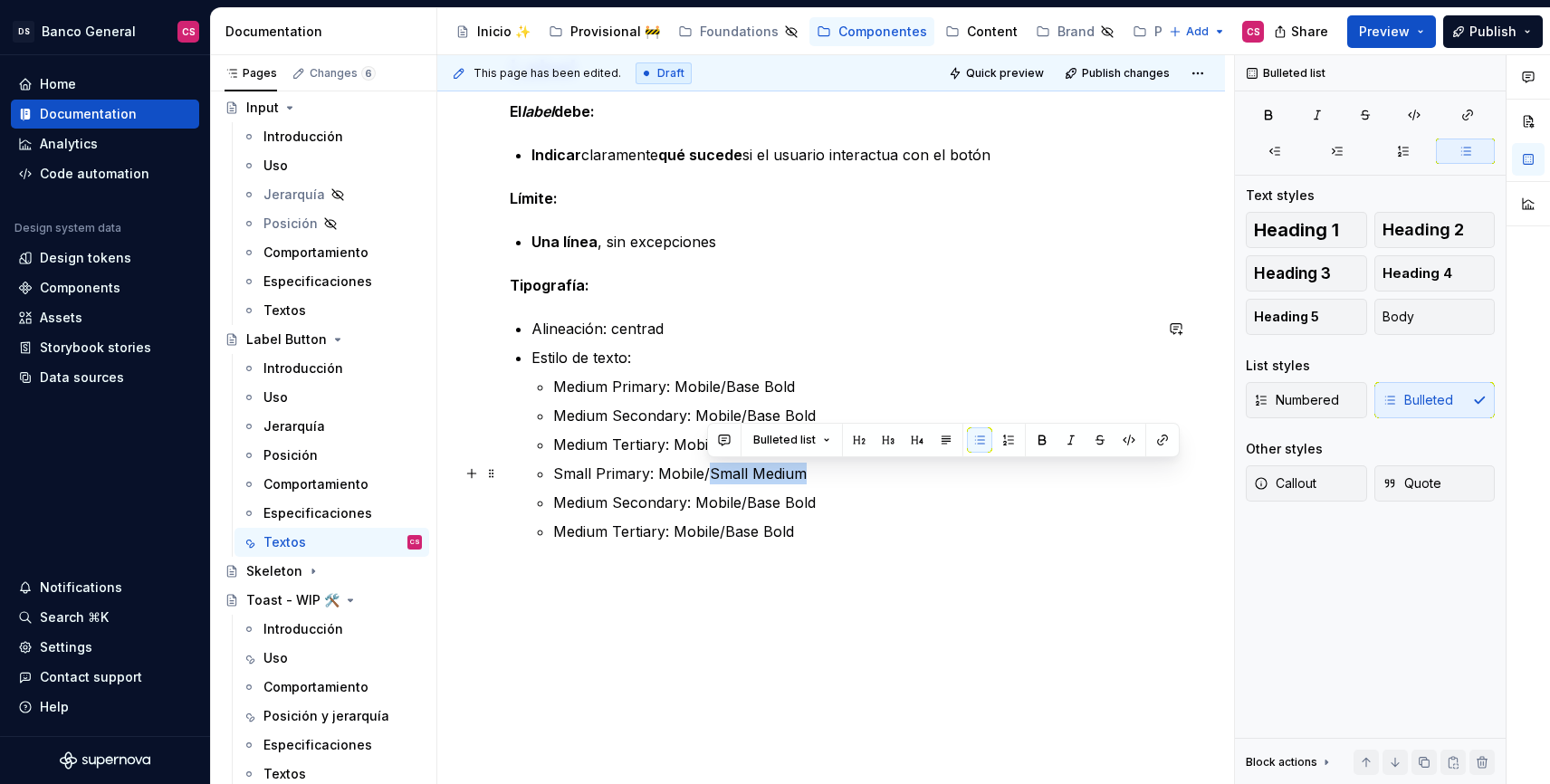
drag, startPoint x: 732, startPoint y: 474, endPoint x: 783, endPoint y: 474, distance: 51.0
click at [783, 474] on p "Small Primary: Mobile/Small Medium" at bounding box center [853, 474] width 599 height 22
copy p "Small Medium"
click at [759, 499] on p "Medium Secondary: Mobile/Base Bold" at bounding box center [853, 502] width 599 height 22
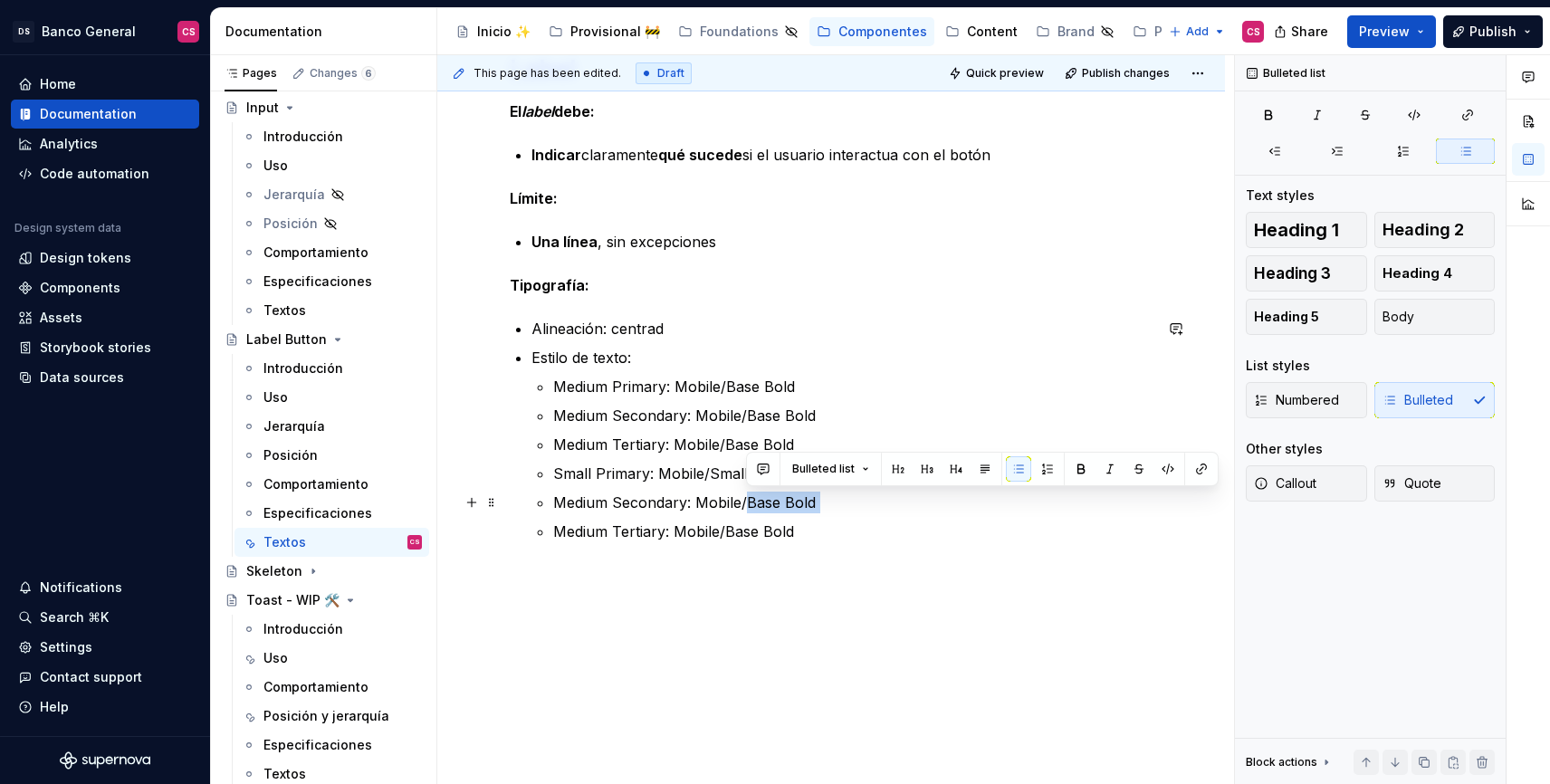
drag, startPoint x: 759, startPoint y: 499, endPoint x: 817, endPoint y: 499, distance: 58.0
click at [817, 499] on p "Medium Secondary: Mobile/Base Bold" at bounding box center [853, 502] width 599 height 22
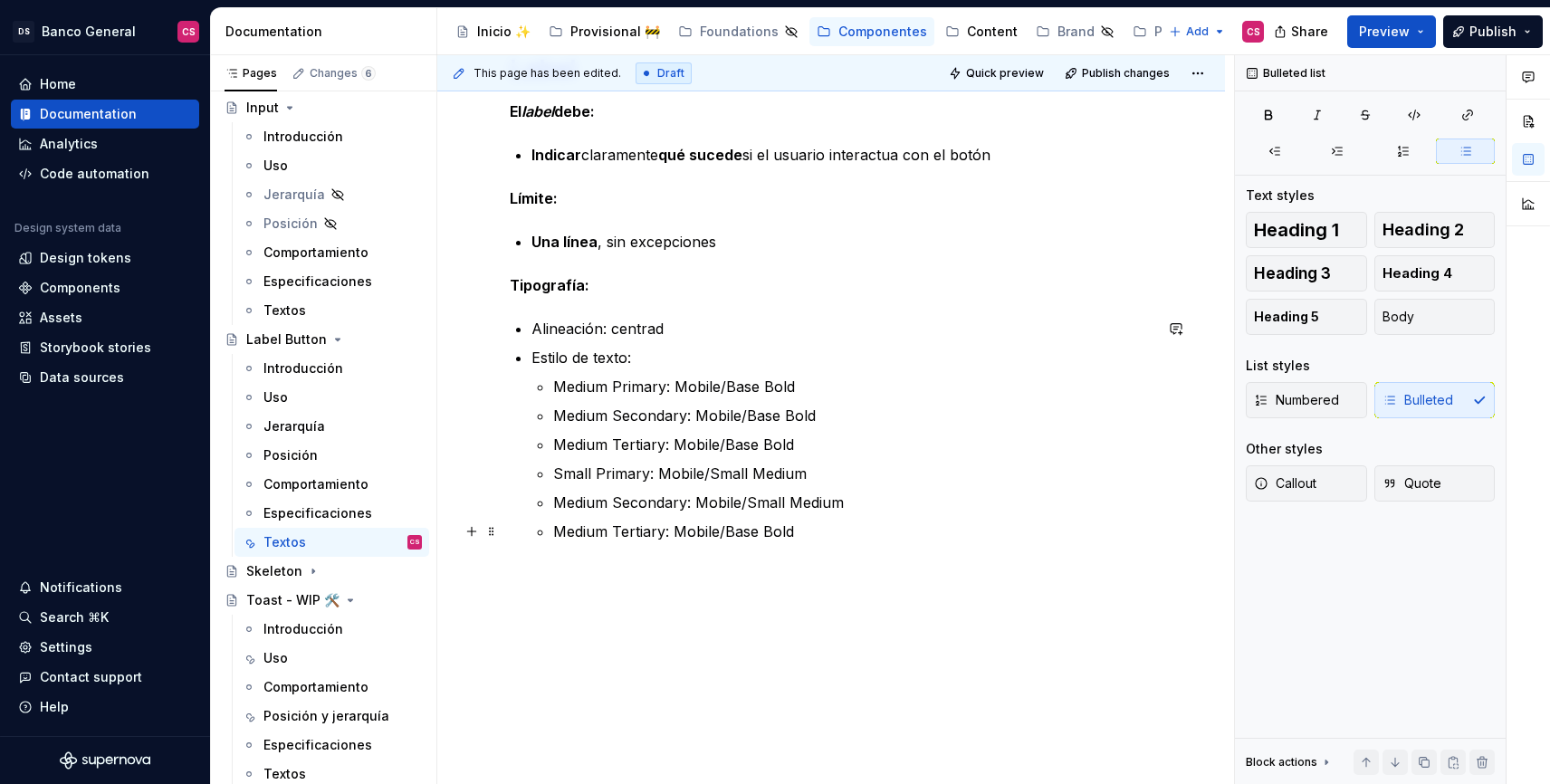
click at [726, 537] on p "Medium Tertiary: Mobile/Base Bold" at bounding box center [853, 532] width 599 height 22
click at [743, 537] on p "Medium Tertiary: Mobile/Base Bold" at bounding box center [853, 532] width 599 height 22
click at [817, 446] on p "Medium Tertiary: Mobile/Base Bold" at bounding box center [853, 444] width 599 height 22
click at [862, 529] on p "Medium Tertiary: Mobile/Small Bold" at bounding box center [853, 532] width 599 height 22
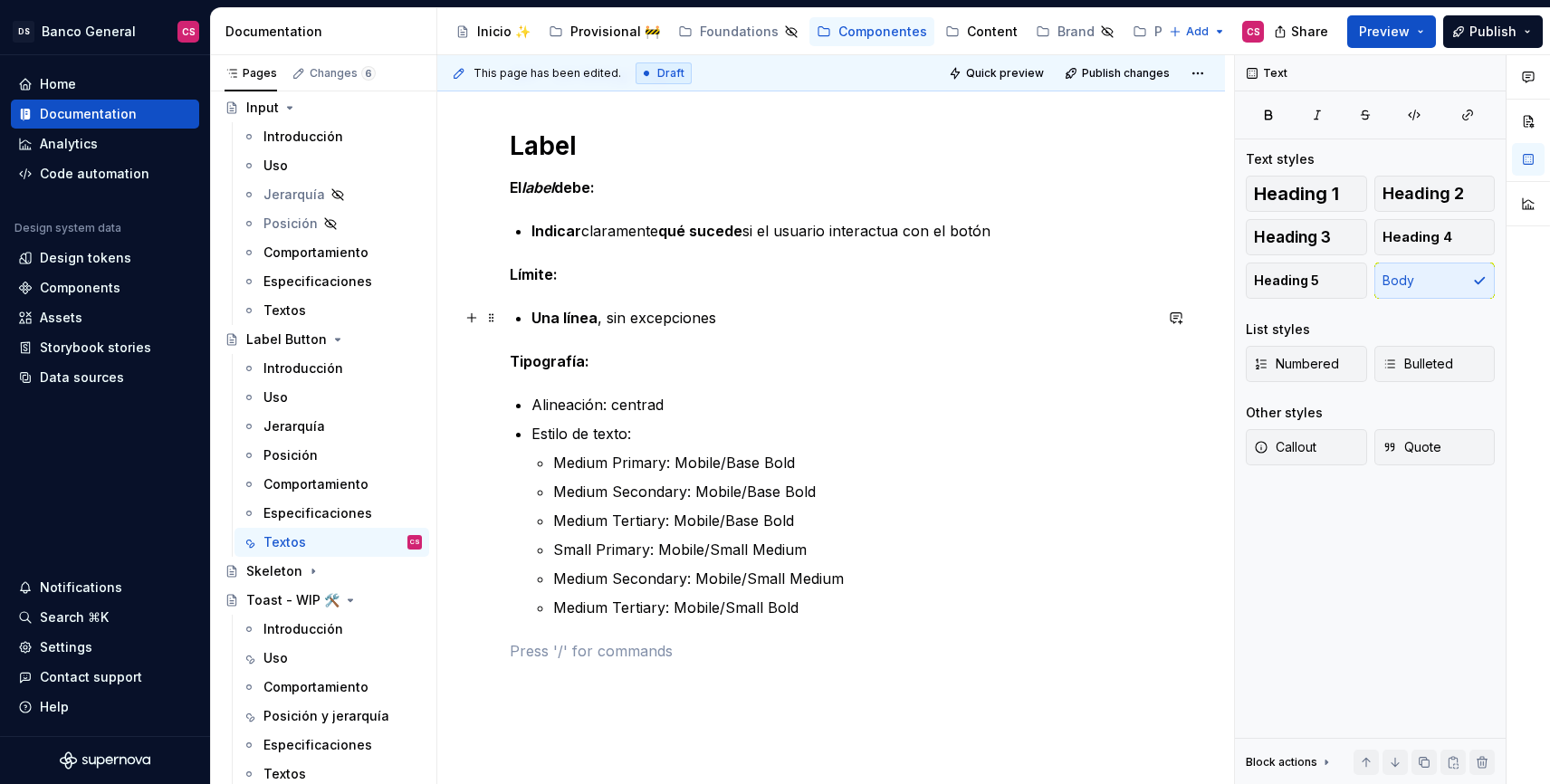
scroll to position [288, 0]
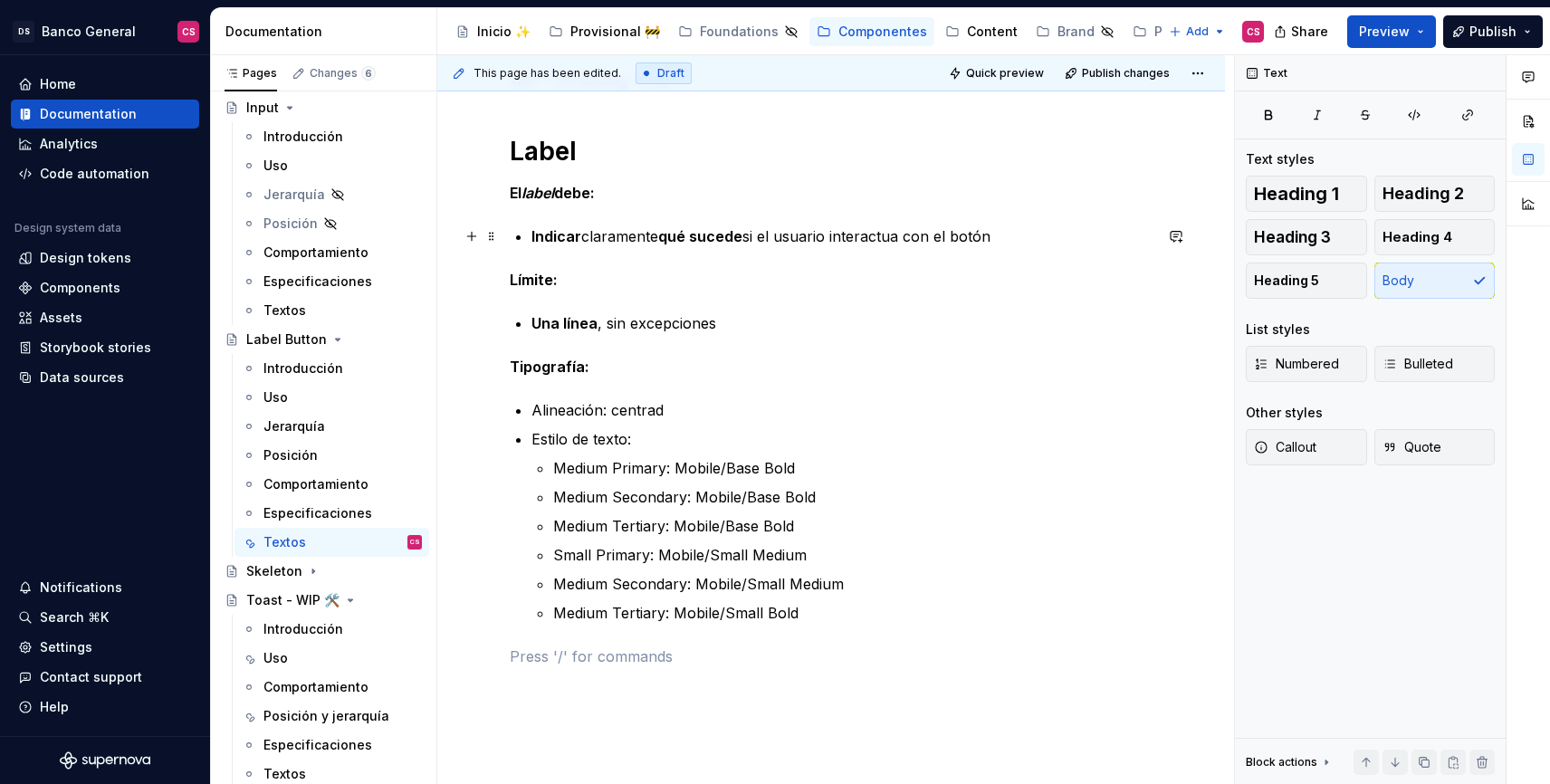
click at [539, 230] on strong "Indicar" at bounding box center [556, 236] width 50 height 18
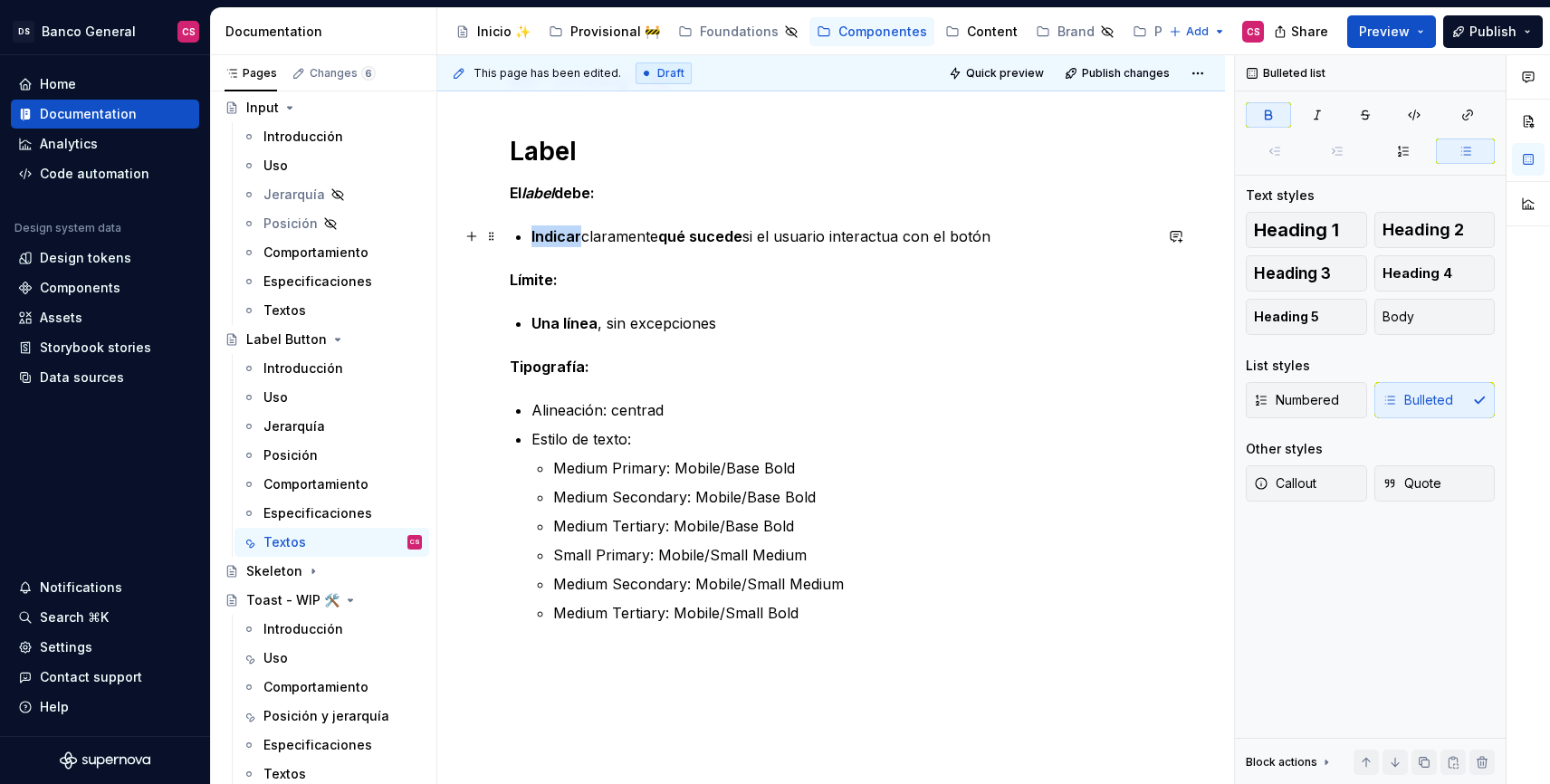
click at [539, 230] on strong "Indicar" at bounding box center [556, 236] width 50 height 18
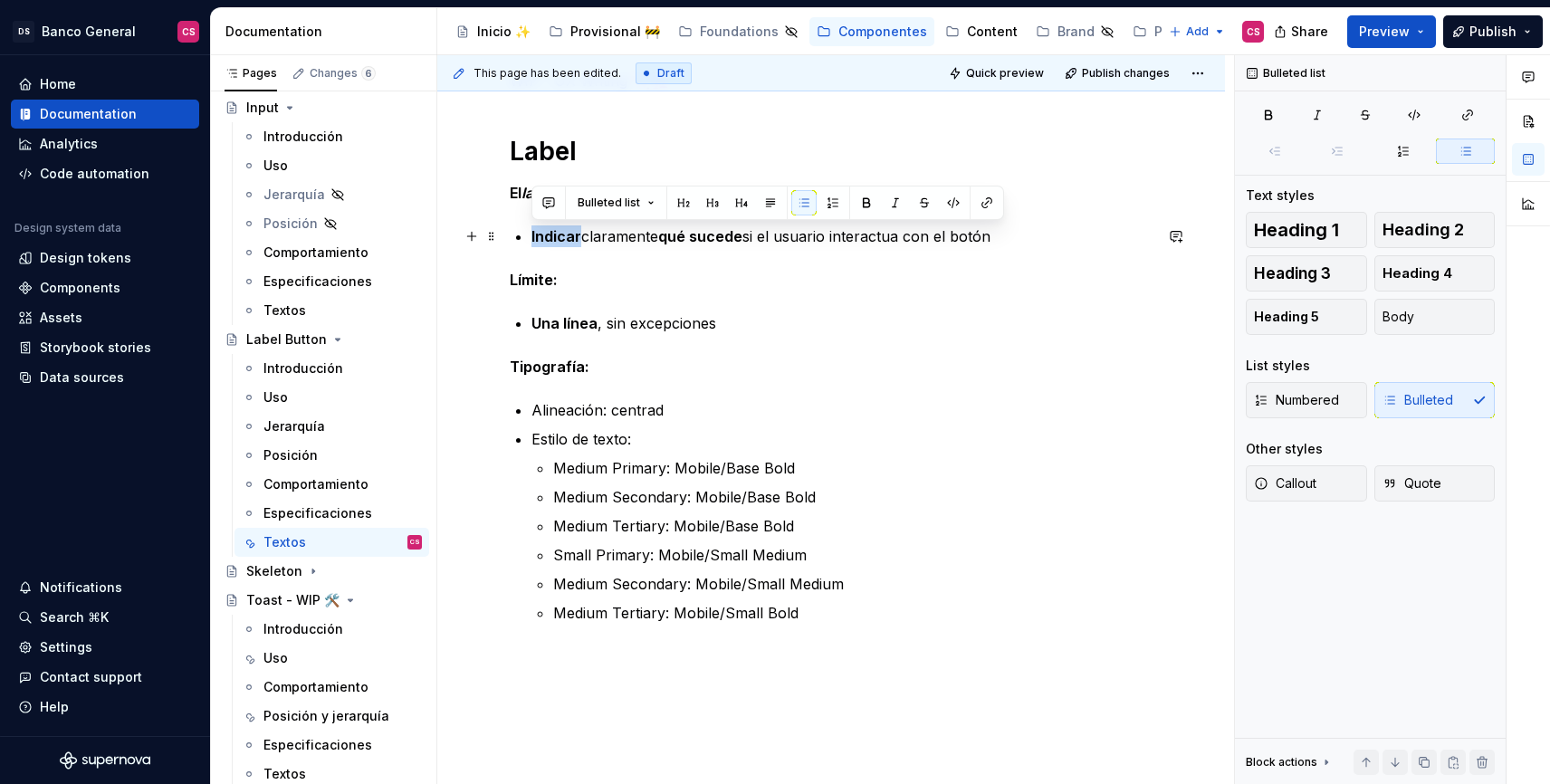
click at [539, 230] on strong "Indicar" at bounding box center [556, 236] width 50 height 18
copy p "Indicar claramente qué sucede si el usuario interactua con el botón"
click at [902, 236] on p "Indicar claramente qué sucede si el usuario interactua con el botón" at bounding box center [842, 236] width 621 height 22
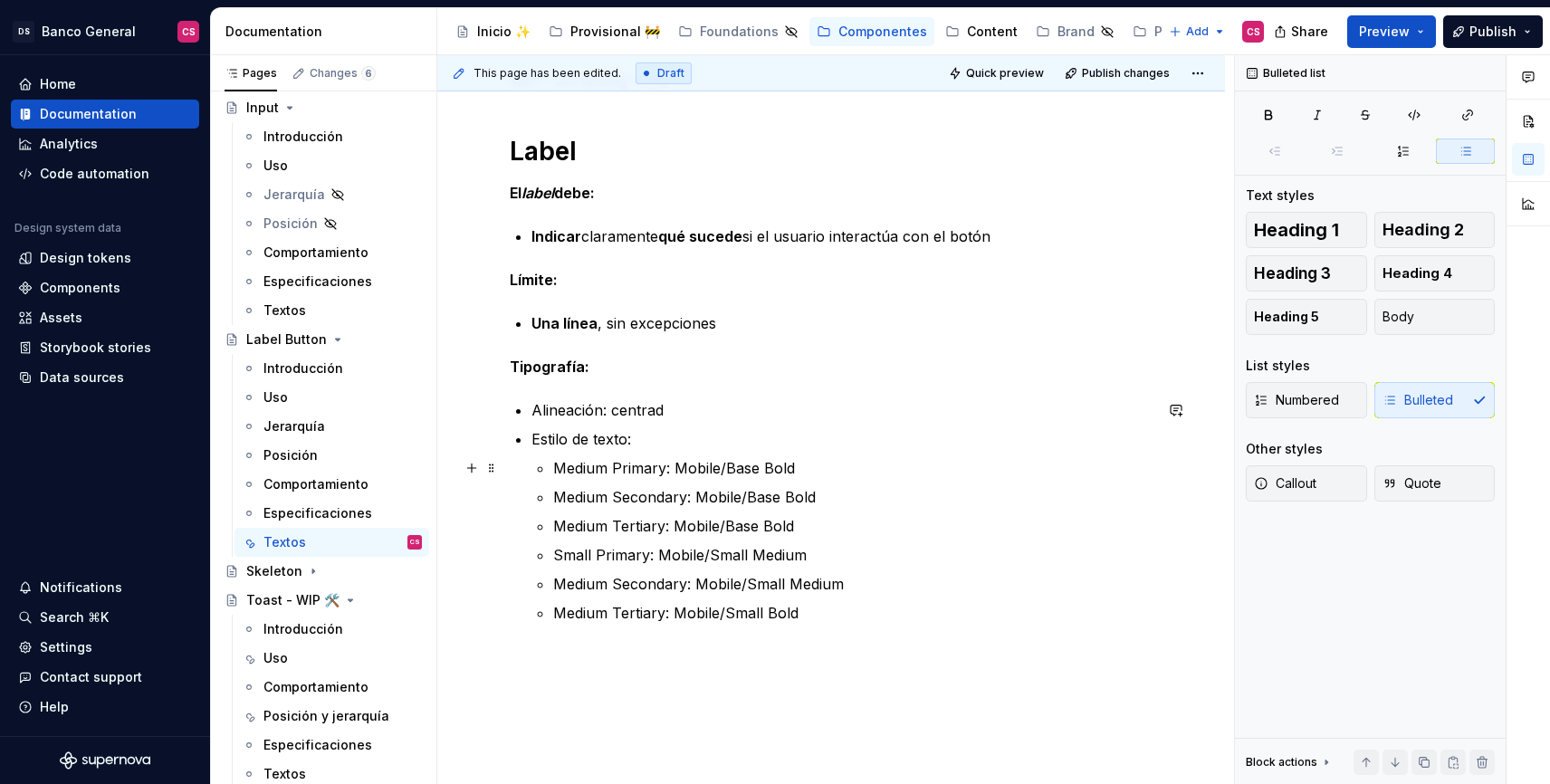
click at [846, 465] on p "Medium Primary: Mobile/Base Bold" at bounding box center [853, 468] width 599 height 22
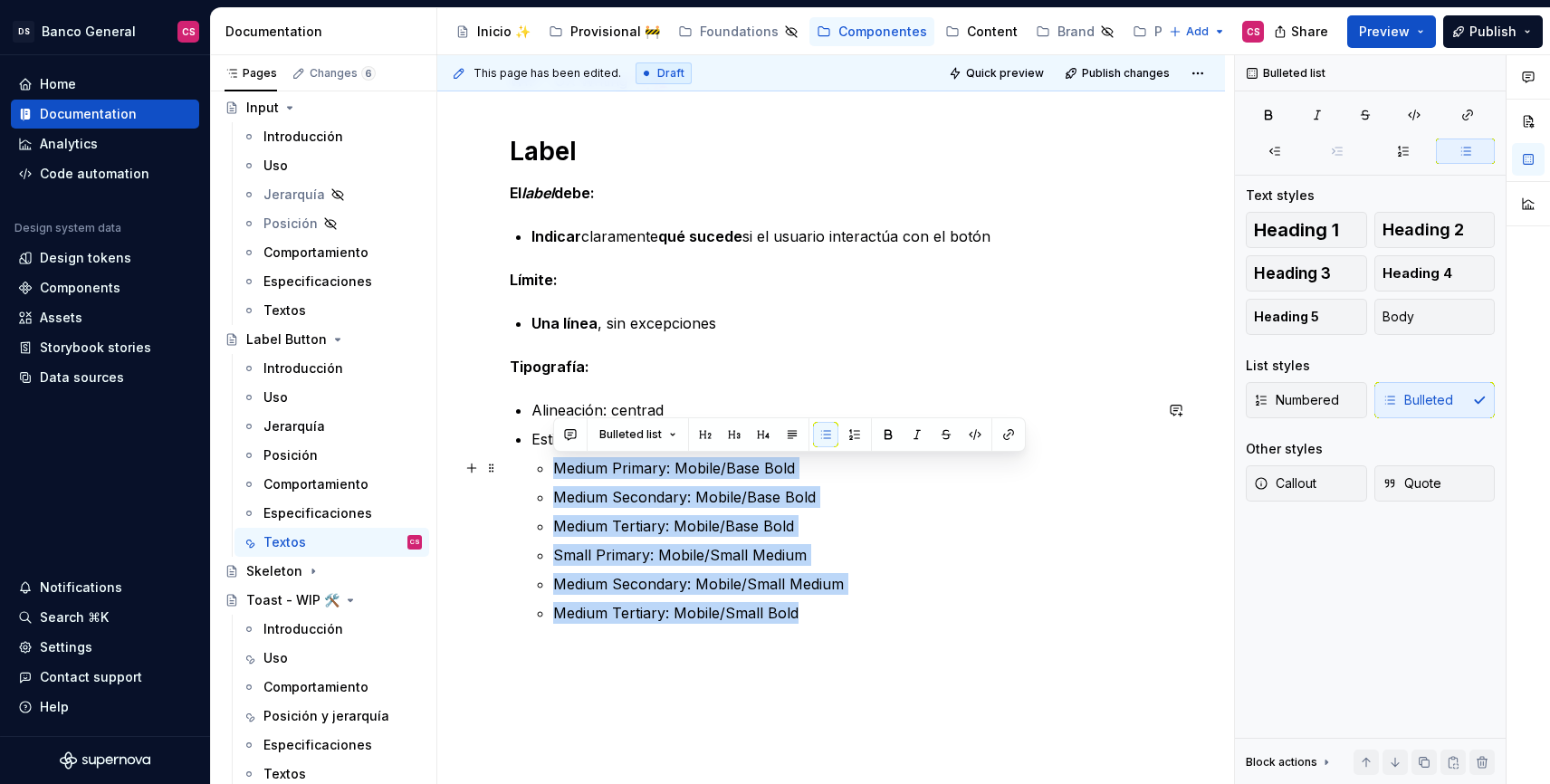
drag, startPoint x: 819, startPoint y: 610, endPoint x: 553, endPoint y: 472, distance: 299.7
click at [553, 472] on ul "Medium Primary: Mobile/Base Bold Medium Secondary: Mobile/Base Bold Medium Tert…" at bounding box center [853, 540] width 599 height 166
copy ul "Medium Primary: Mobile/Base Bold Medium Secondary: Mobile/Base Bold Medium Tert…"
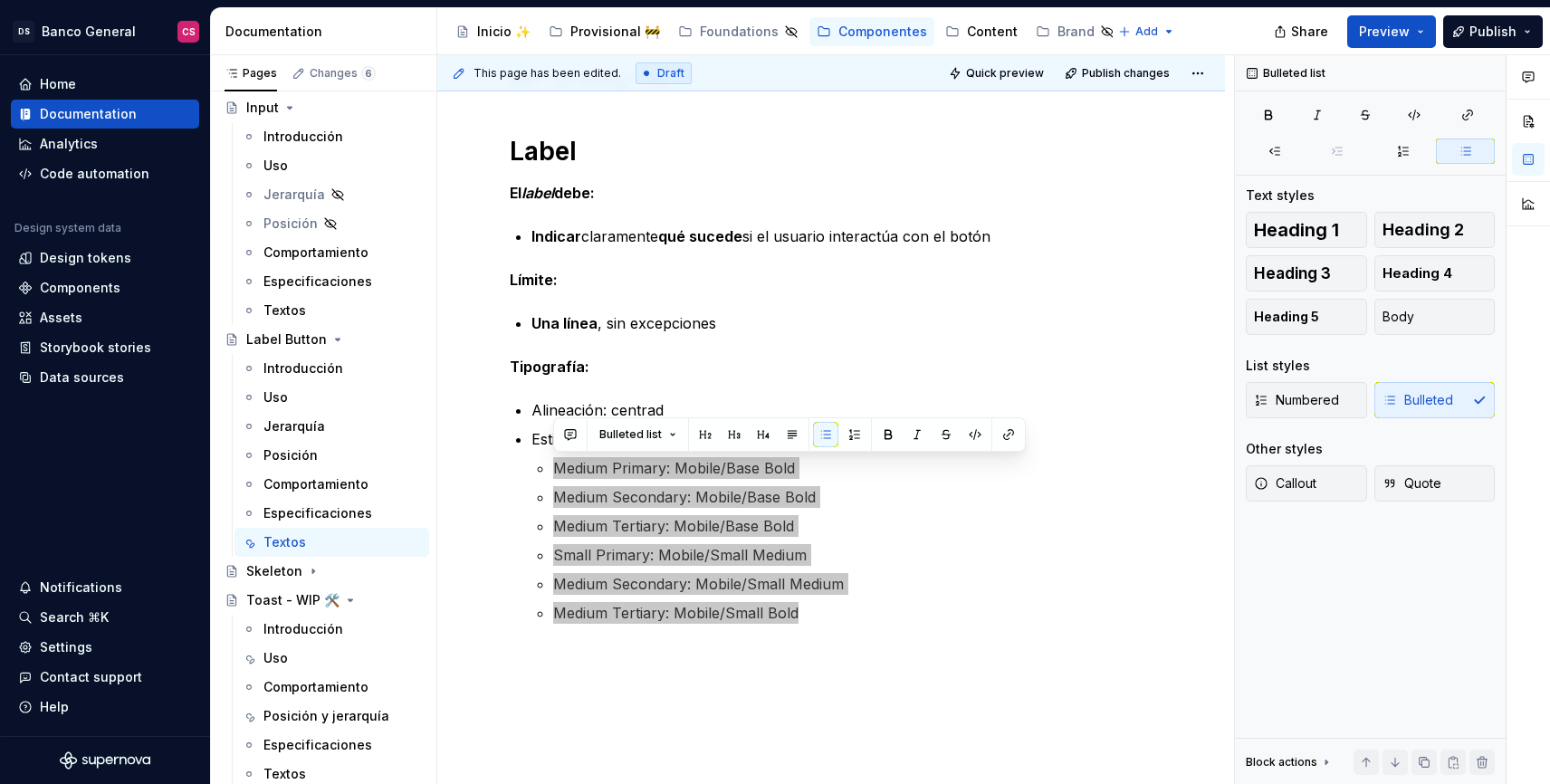
type textarea "*"
